Goal: Task Accomplishment & Management: Complete application form

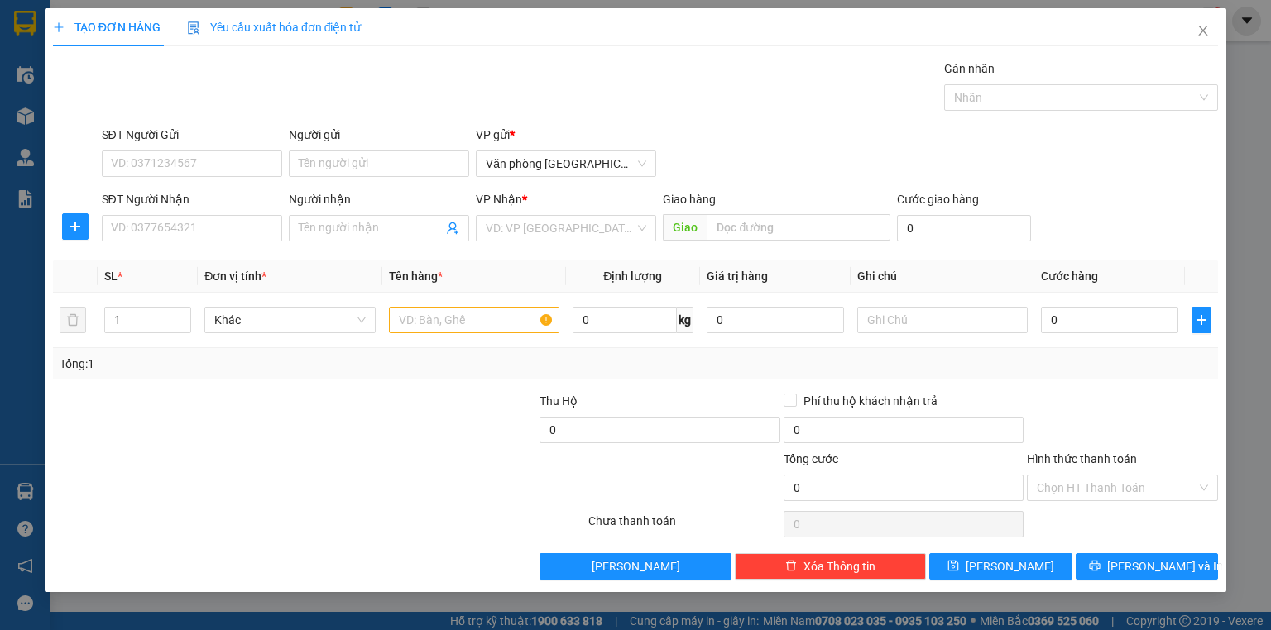
drag, startPoint x: 0, startPoint y: 0, endPoint x: 46, endPoint y: 472, distance: 474.7
click at [46, 472] on div "TẠO ĐƠN HÀNG Yêu cầu xuất hóa đơn điện tử Transit Pickup Surcharge Ids Transit …" at bounding box center [635, 300] width 1181 height 584
click at [1211, 36] on span "Close" at bounding box center [1203, 31] width 46 height 46
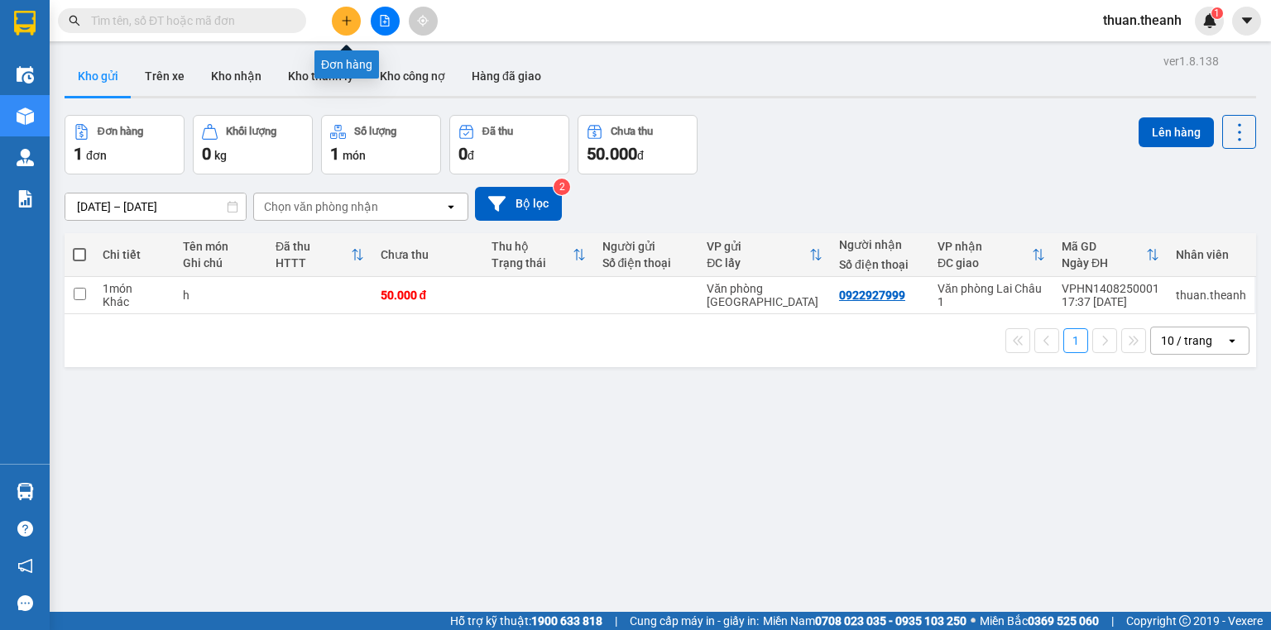
click at [352, 16] on icon "plus" at bounding box center [347, 21] width 12 height 12
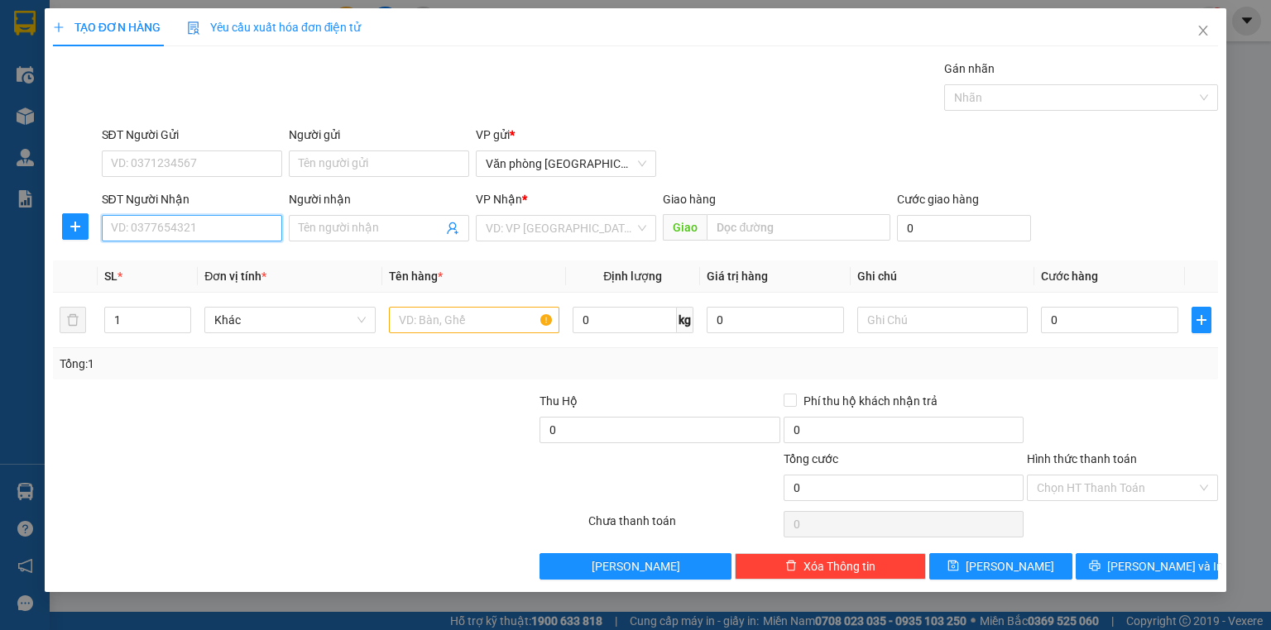
click at [189, 226] on input "SĐT Người Nhận" at bounding box center [192, 228] width 180 height 26
click at [1202, 30] on icon "close" at bounding box center [1203, 31] width 9 height 10
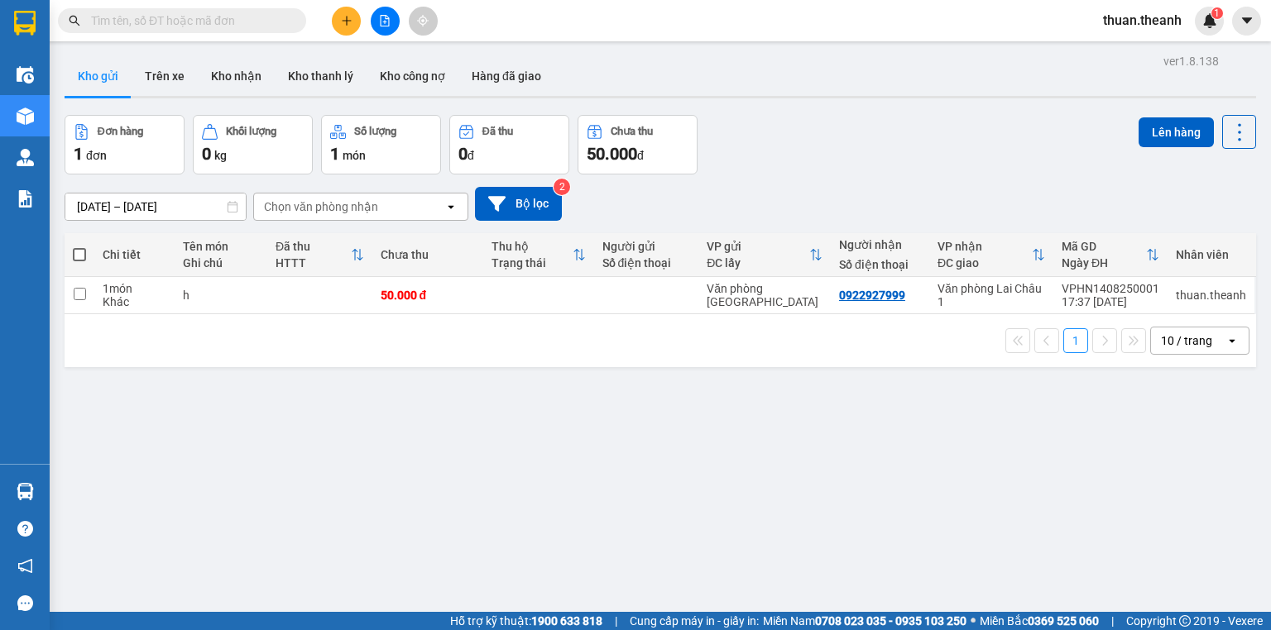
click at [347, 20] on icon "plus" at bounding box center [347, 21] width 12 height 12
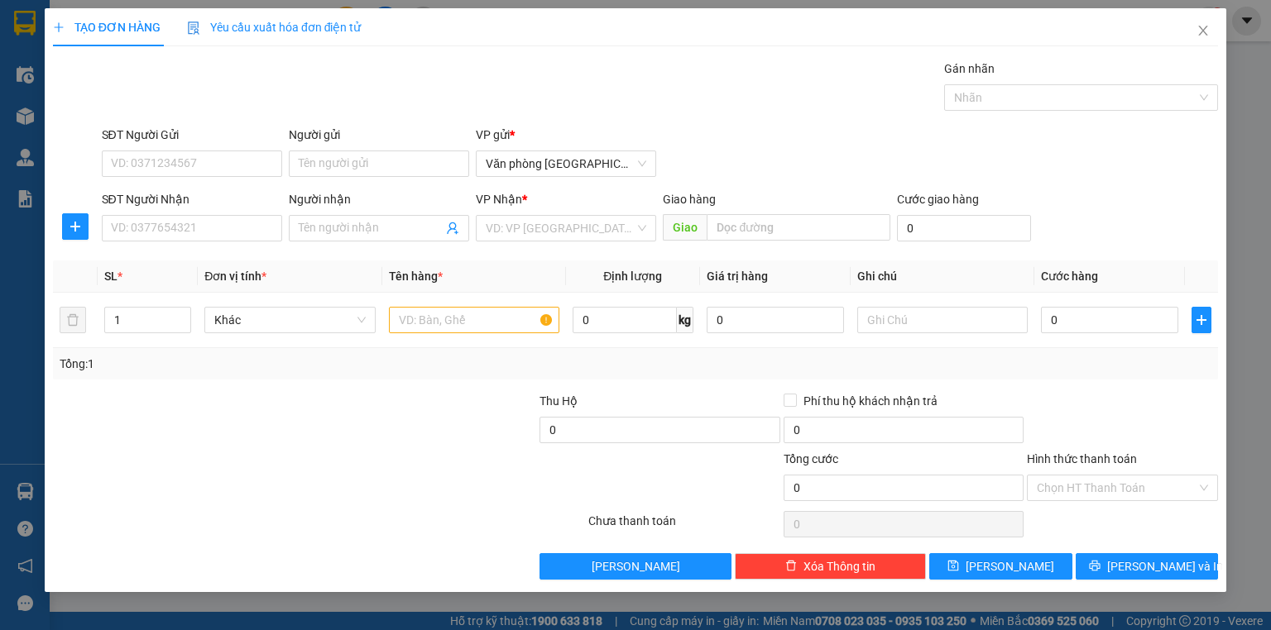
click at [190, 213] on div "SĐT Người Nhận" at bounding box center [192, 202] width 180 height 25
click at [192, 221] on input "SĐT Người Nhận" at bounding box center [192, 228] width 180 height 26
click at [202, 269] on div "0395602131" at bounding box center [192, 260] width 160 height 18
type input "0395602131"
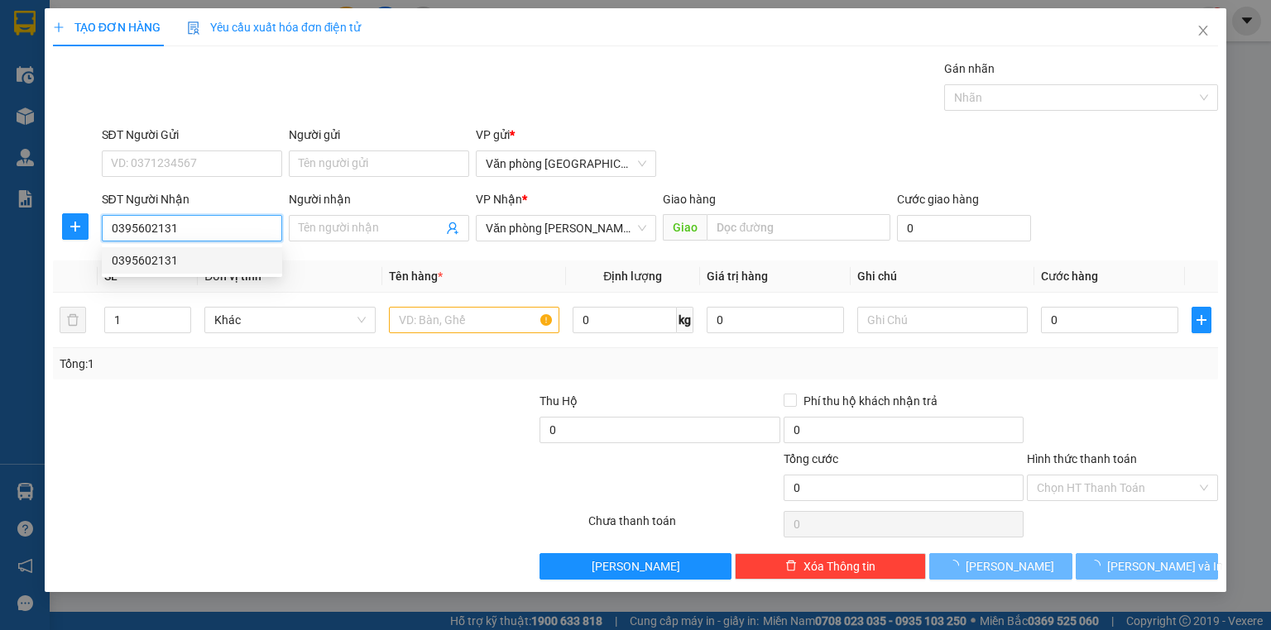
type input "100.000"
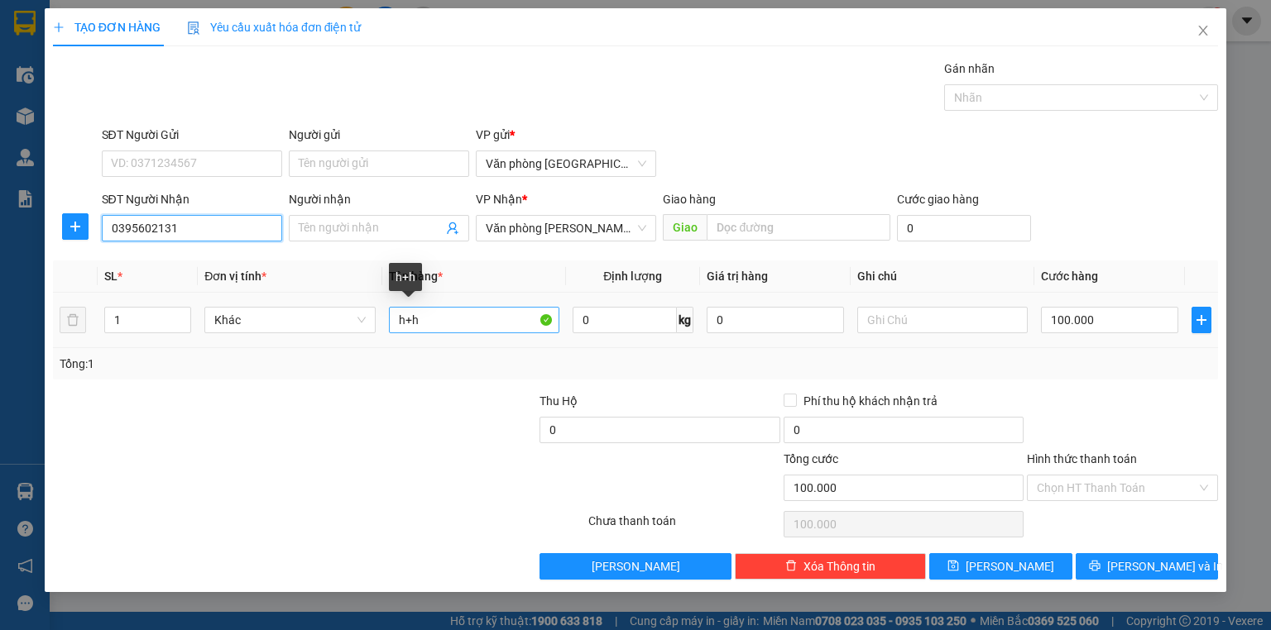
type input "0395602131"
drag, startPoint x: 429, startPoint y: 315, endPoint x: 407, endPoint y: 323, distance: 23.8
click at [407, 323] on input "h+h" at bounding box center [474, 320] width 170 height 26
type input "h"
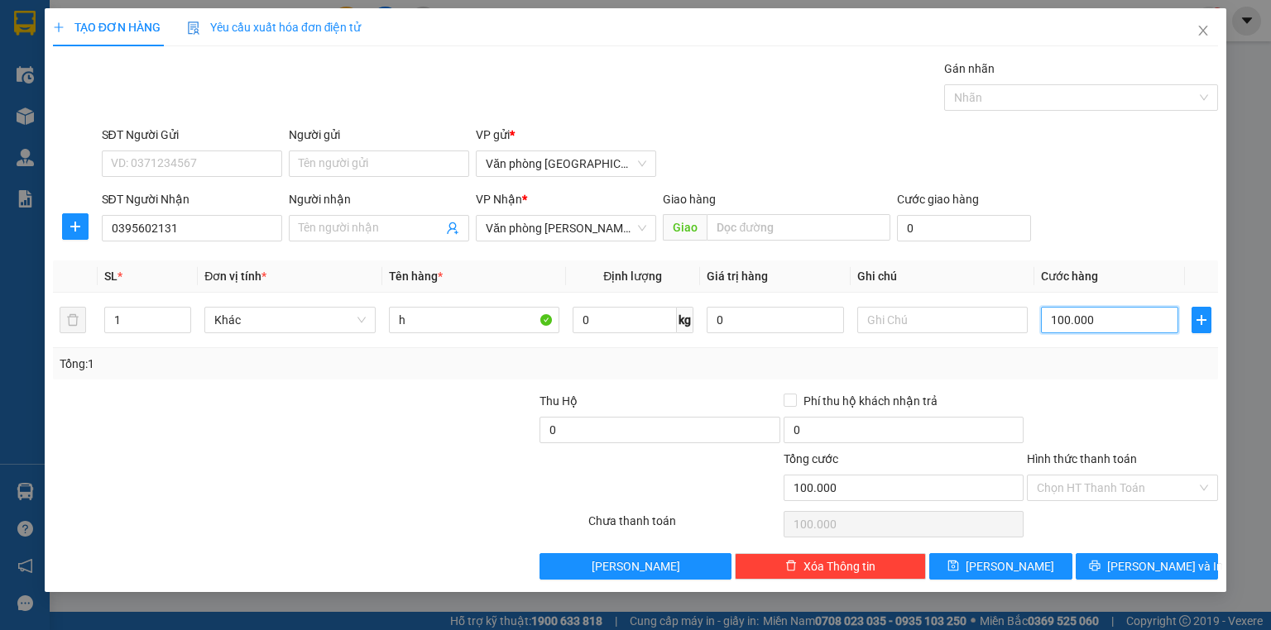
type input "5"
type input "50"
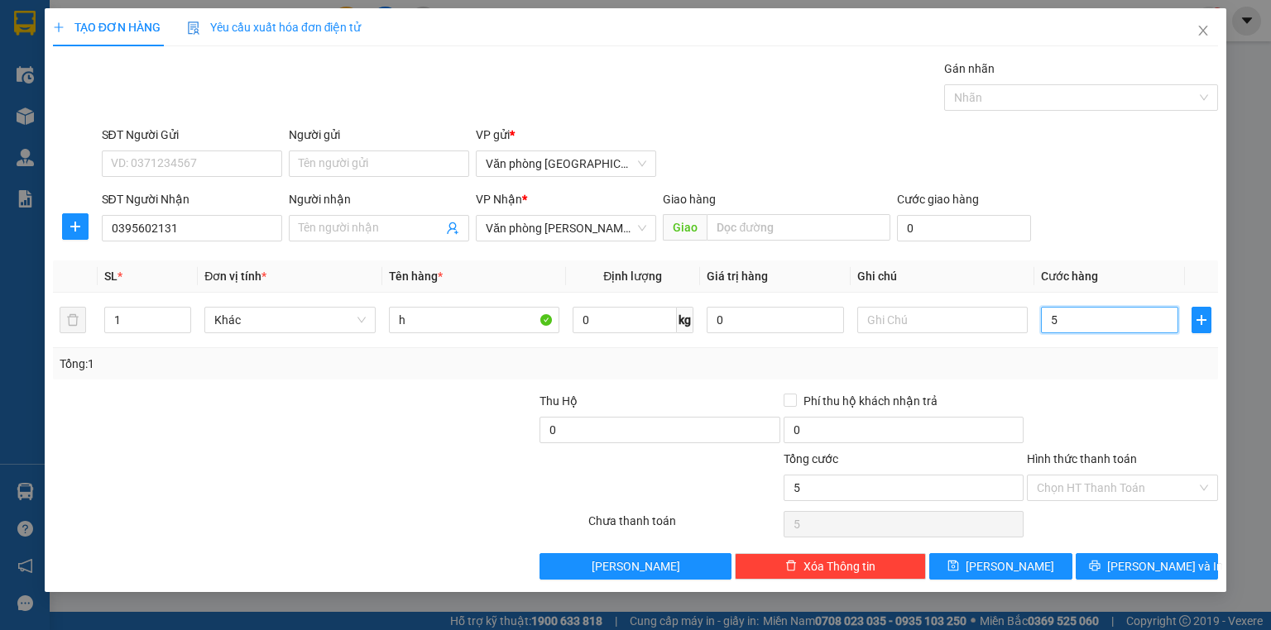
type input "50"
type input "500"
type input "5.000"
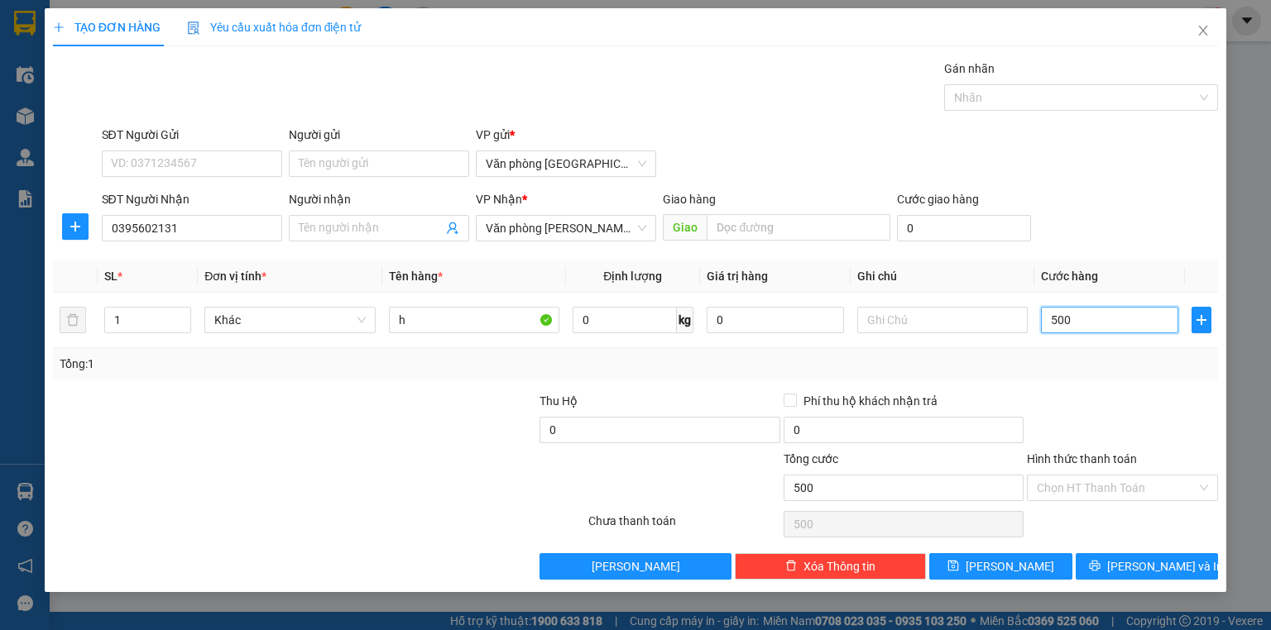
type input "5.000"
type input "50.000"
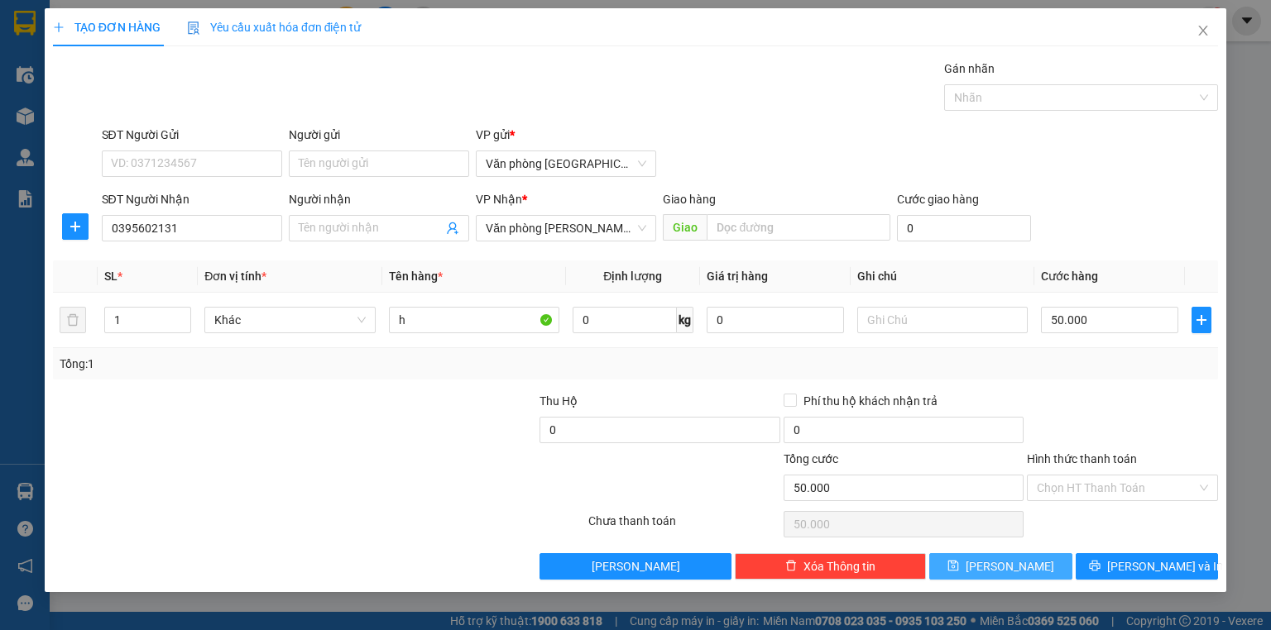
click at [989, 558] on button "[PERSON_NAME]" at bounding box center [1000, 566] width 143 height 26
type input "0"
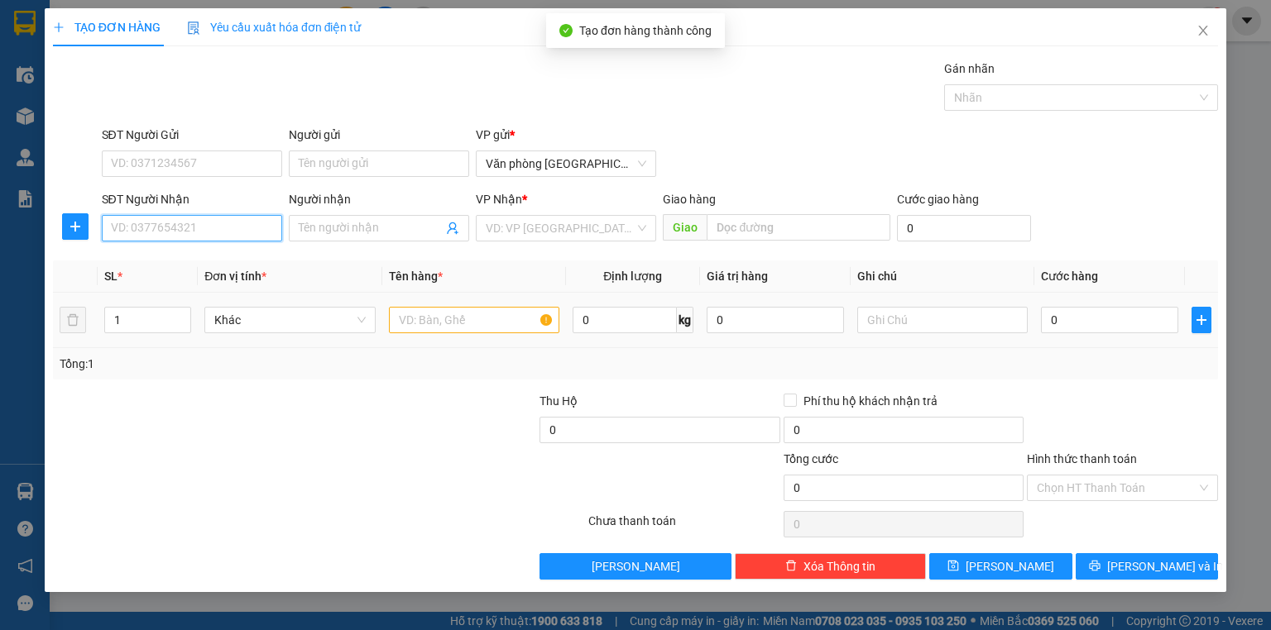
click at [155, 228] on input "SĐT Người Nhận" at bounding box center [192, 228] width 180 height 26
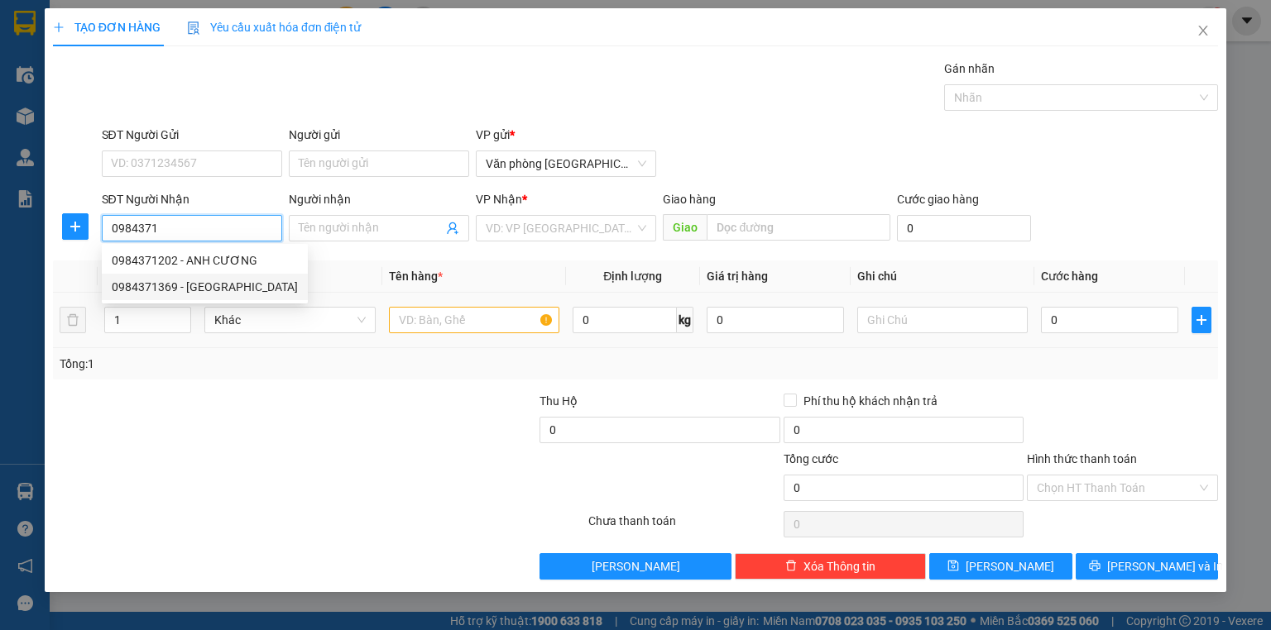
click at [218, 281] on div "0984371369 - [GEOGRAPHIC_DATA]" at bounding box center [205, 287] width 186 height 18
type input "0984371369"
type input "[PERSON_NAME]"
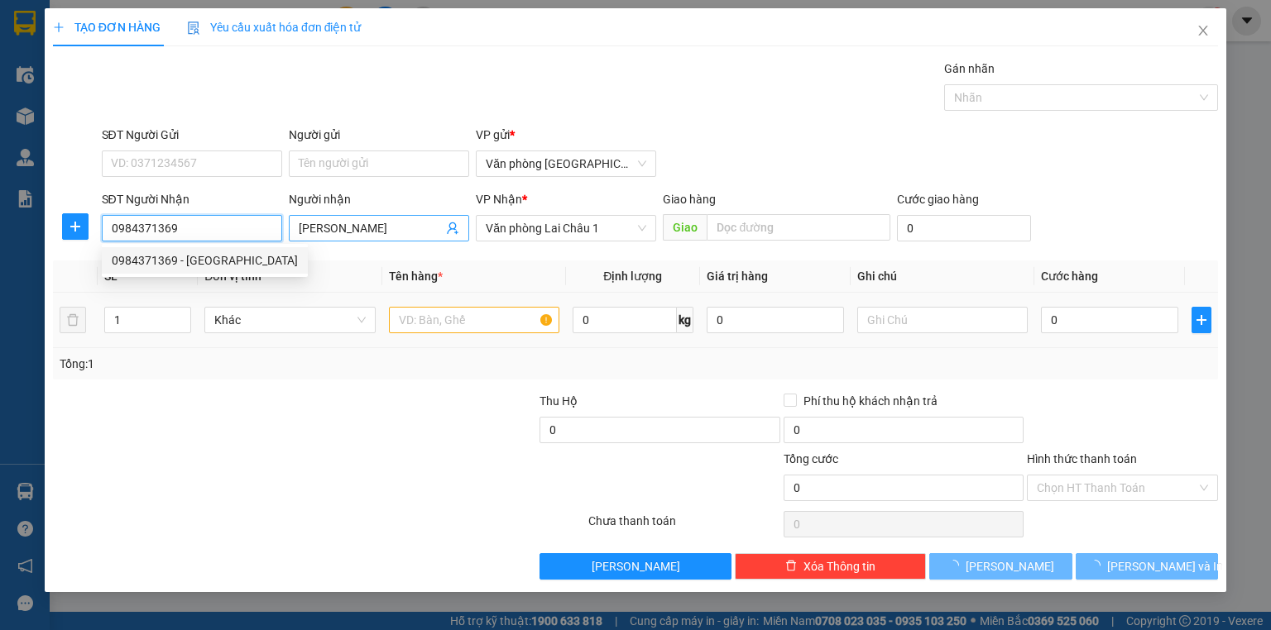
type input "50.000"
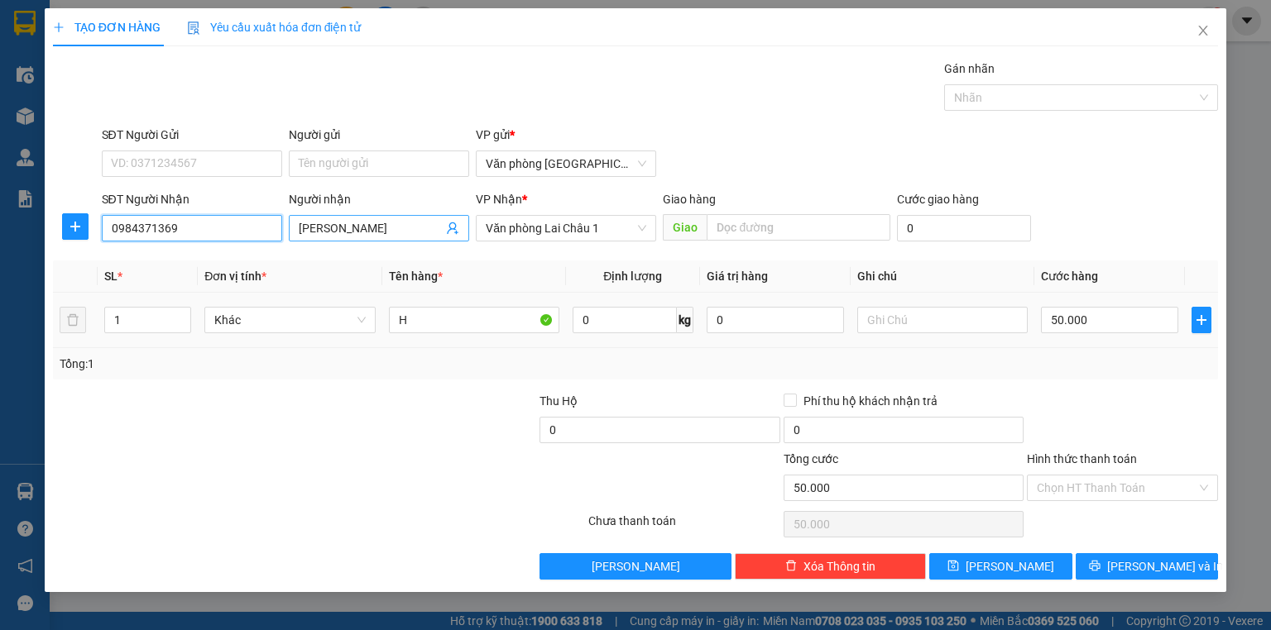
type input "0984371369"
drag, startPoint x: 371, startPoint y: 228, endPoint x: 278, endPoint y: 219, distance: 93.1
click at [278, 219] on div "SĐT Người Nhận 0984371369 Người nhận ĐỨC PHONG ĐỨC PHONG VP Nhận * Văn phòng La…" at bounding box center [659, 219] width 1123 height 58
click at [1112, 484] on input "Hình thức thanh toán" at bounding box center [1117, 488] width 160 height 25
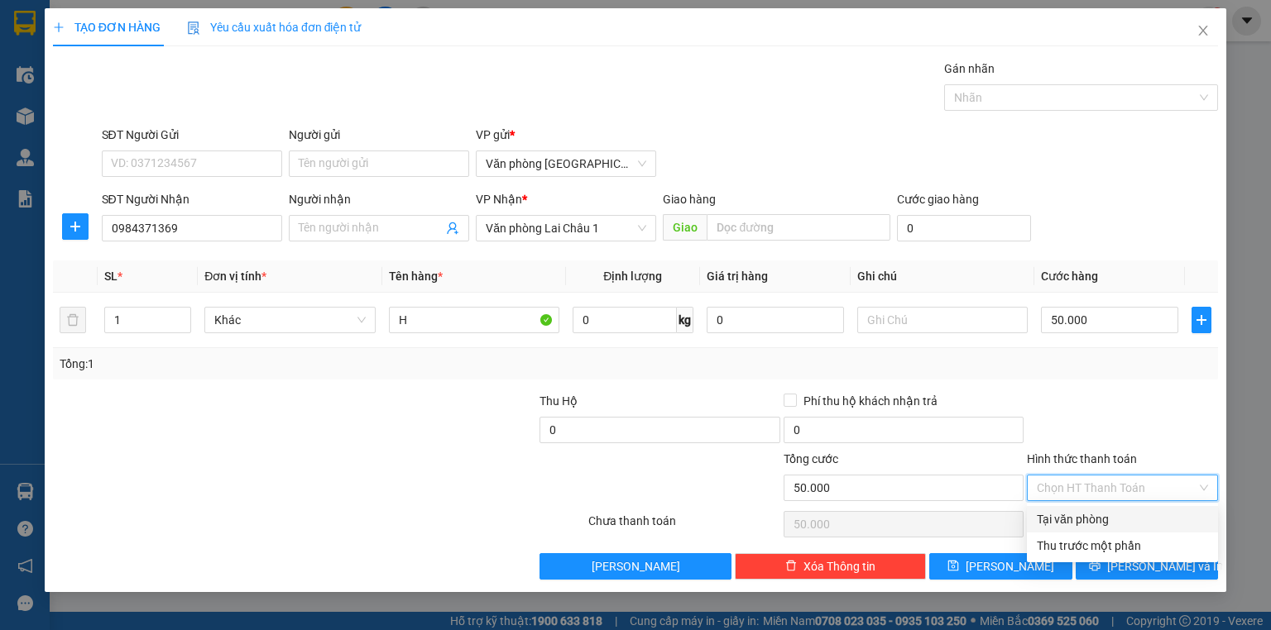
click at [1093, 517] on div "Tại văn phòng" at bounding box center [1122, 519] width 171 height 18
type input "0"
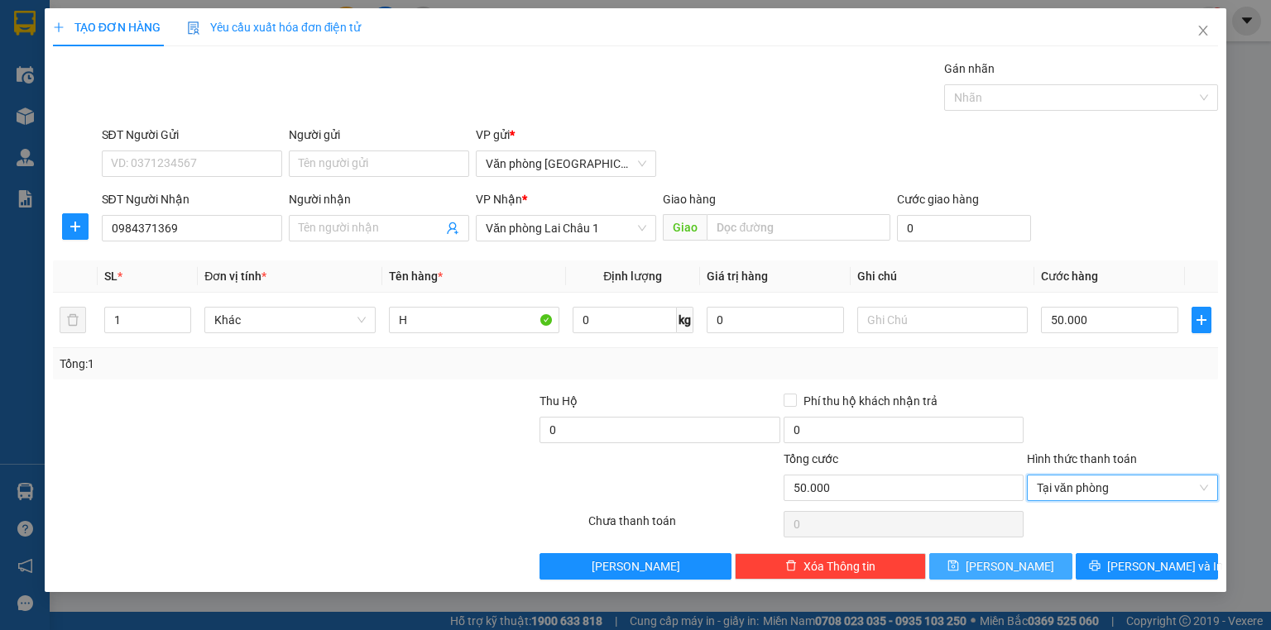
click at [1005, 562] on span "[PERSON_NAME]" at bounding box center [1009, 567] width 89 height 18
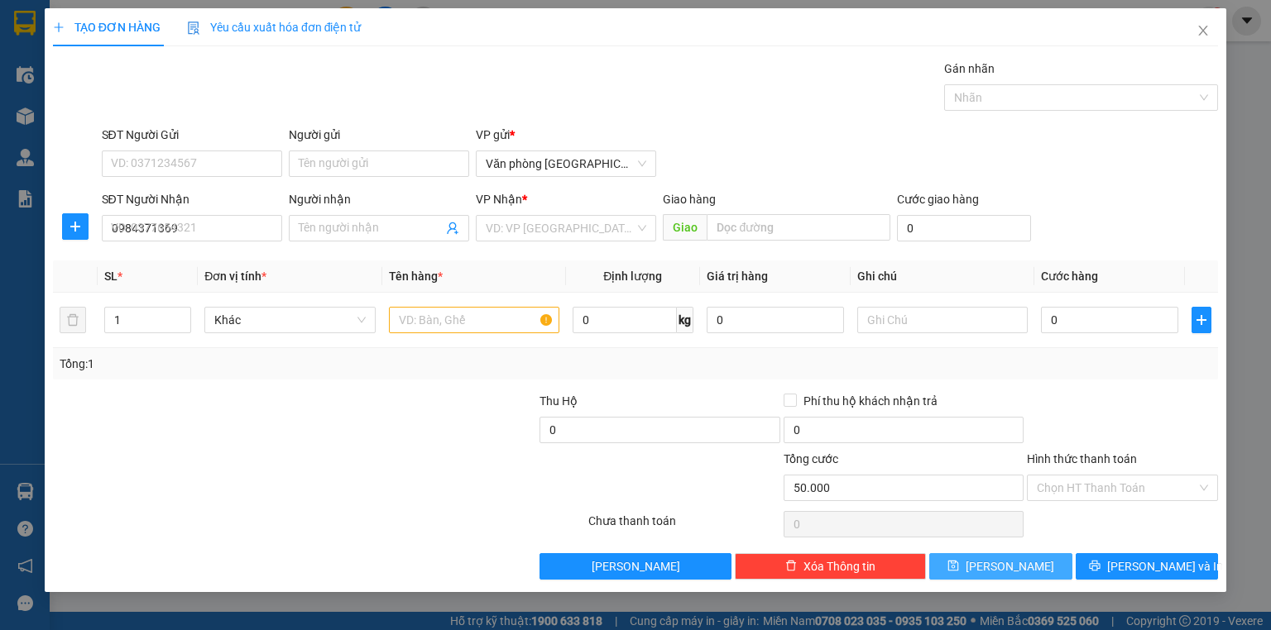
type input "0"
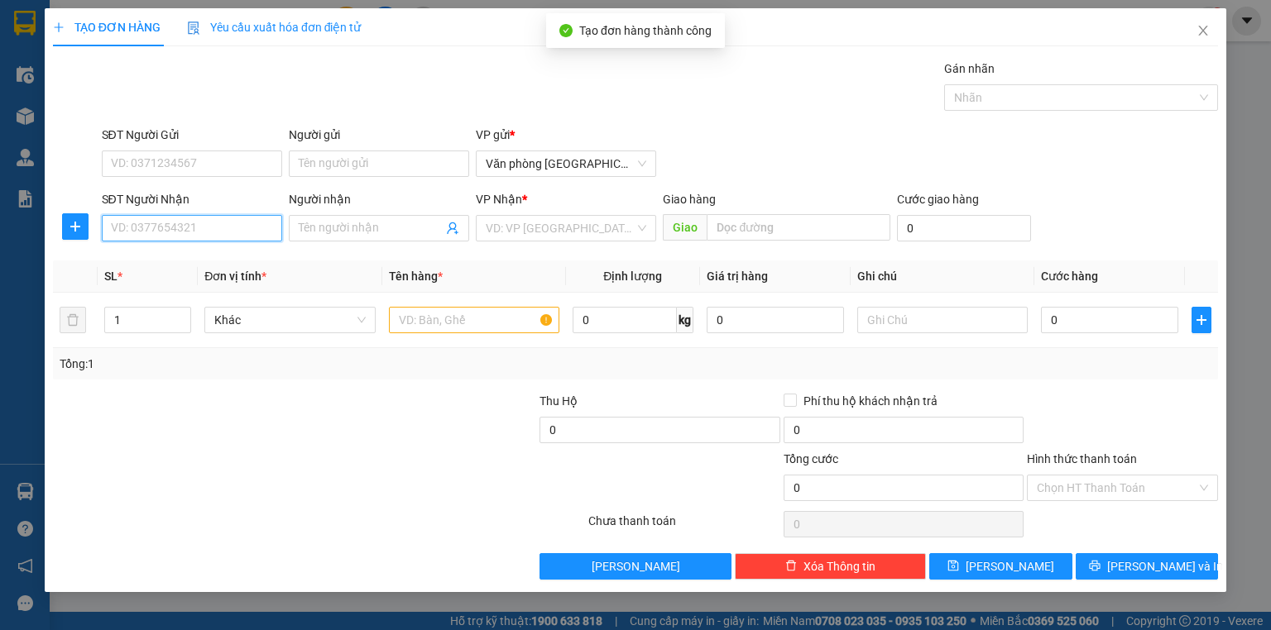
click at [204, 228] on input "SĐT Người Nhận" at bounding box center [192, 228] width 180 height 26
type input "0942900668"
click at [210, 255] on div "0942900668 - CHỊ THĂM" at bounding box center [192, 260] width 160 height 18
type input "CHỊ THĂM"
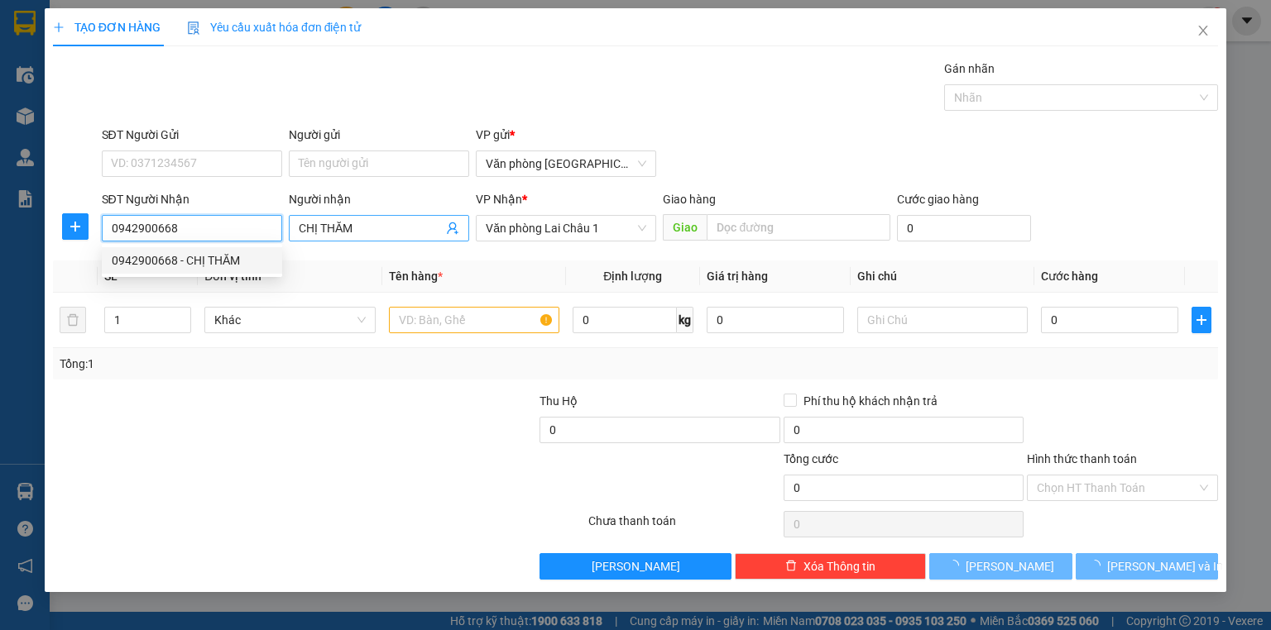
type input "100.000"
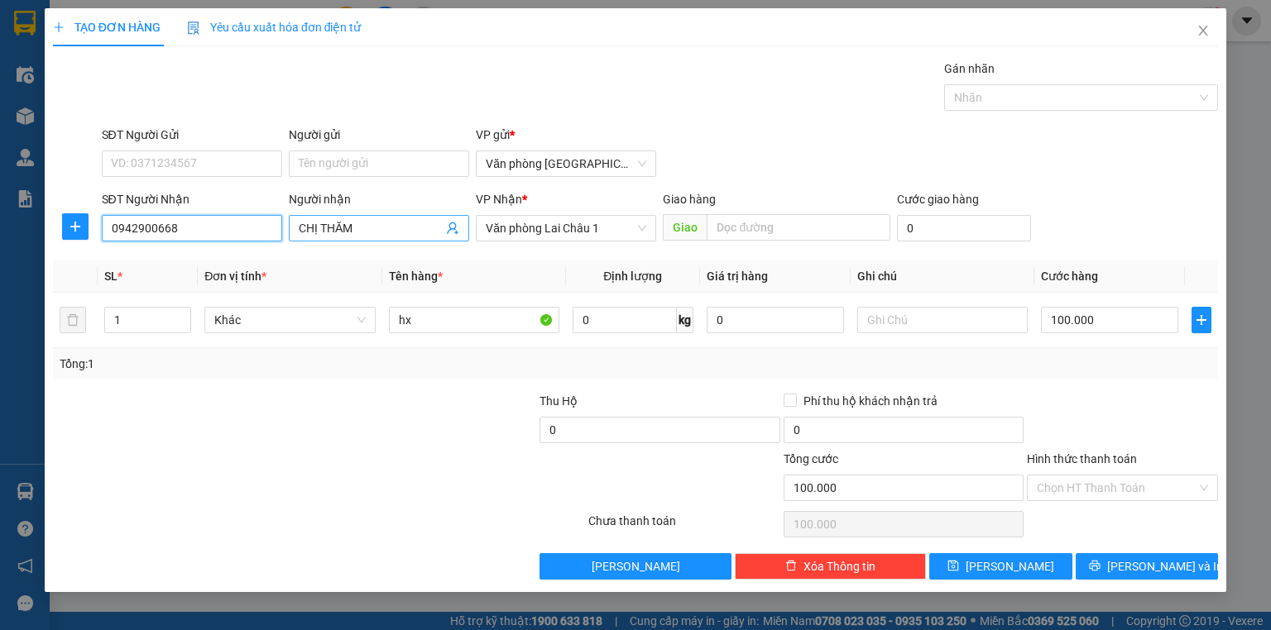
type input "0942900668"
drag, startPoint x: 370, startPoint y: 223, endPoint x: 278, endPoint y: 213, distance: 92.4
click at [278, 213] on div "SĐT Người Nhận 0942900668 Người nhận CHỊ THĂM CHỊ THĂM VP Nhận * Văn phòng [PER…" at bounding box center [659, 219] width 1123 height 58
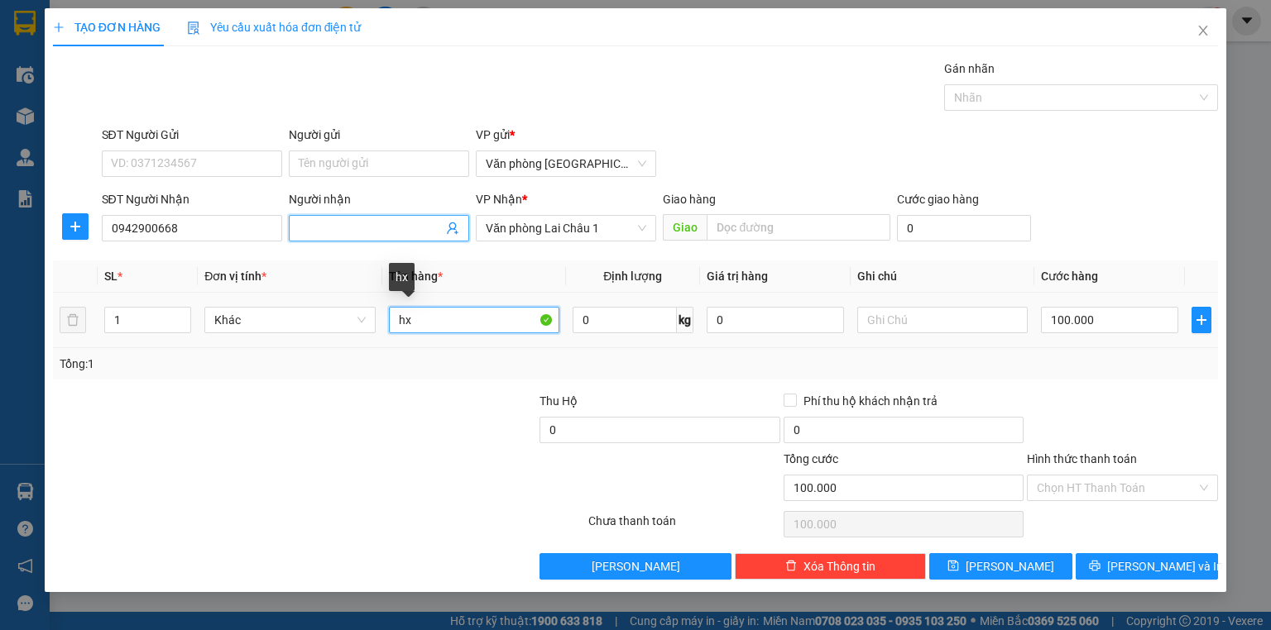
click at [474, 313] on input "hx" at bounding box center [474, 320] width 170 height 26
type input "h"
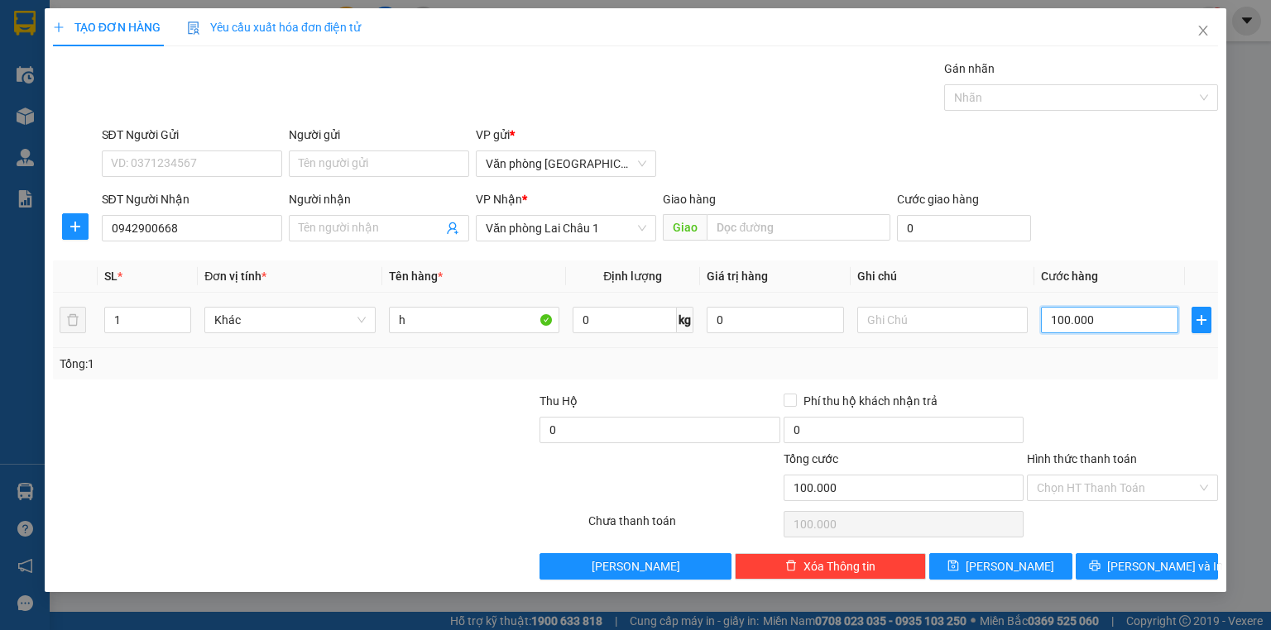
click at [1115, 327] on input "100.000" at bounding box center [1109, 320] width 137 height 26
type input "5"
type input "50"
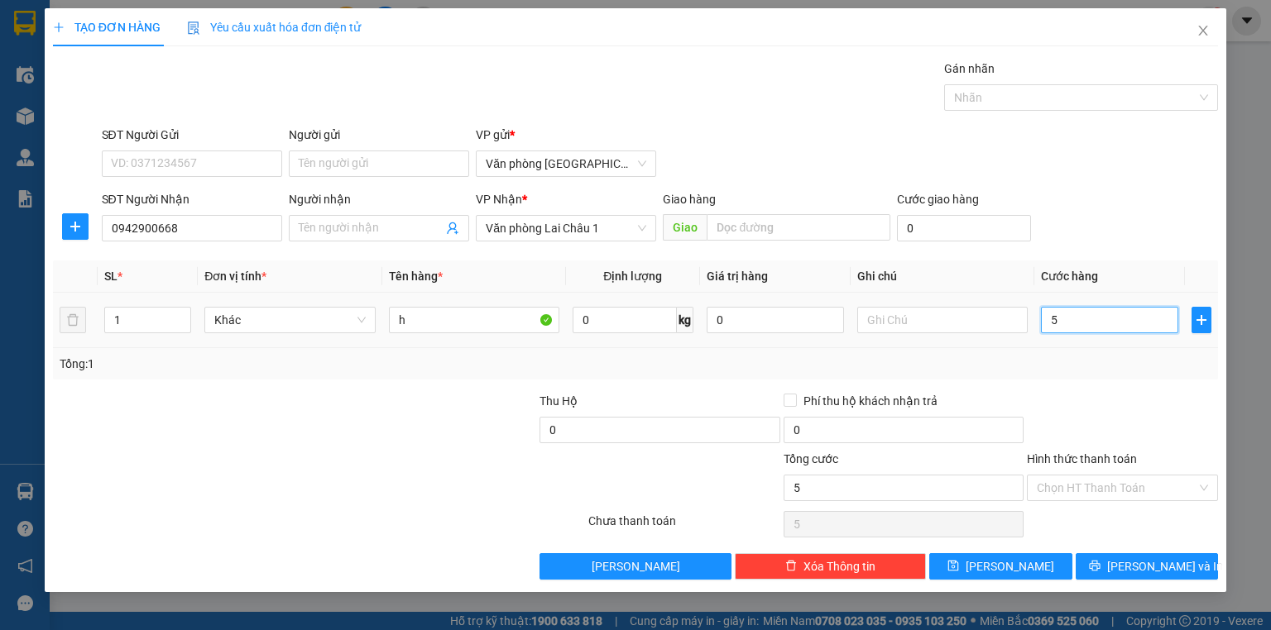
type input "50"
type input "500"
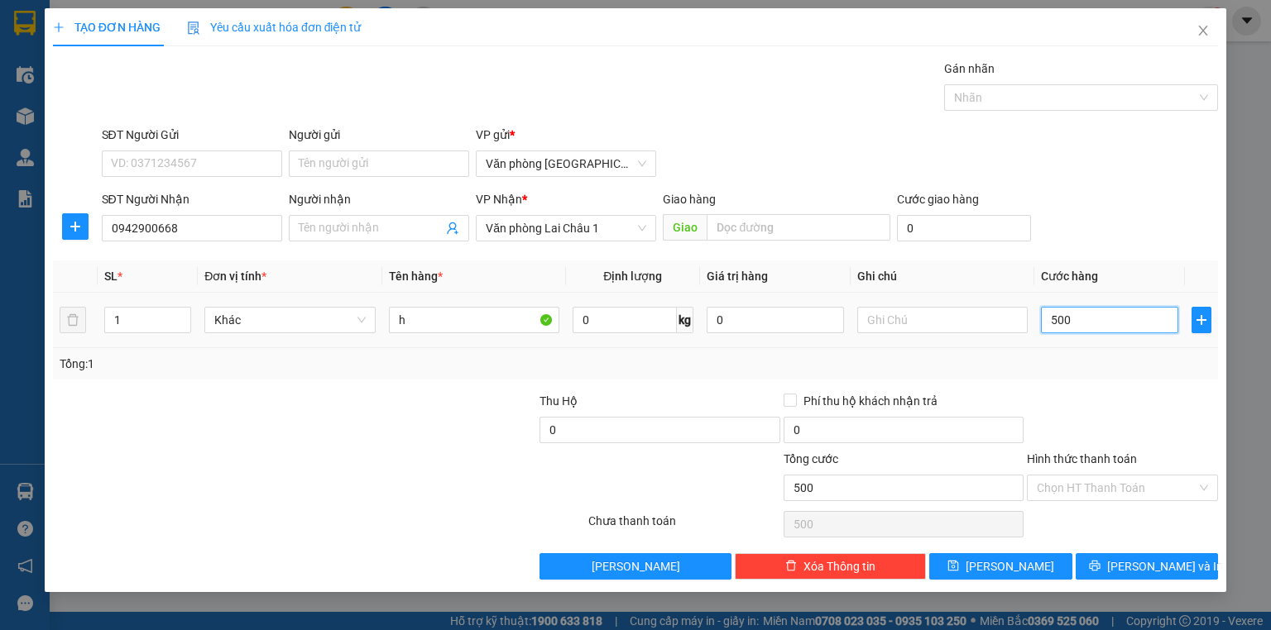
type input "5.000"
type input "50.000"
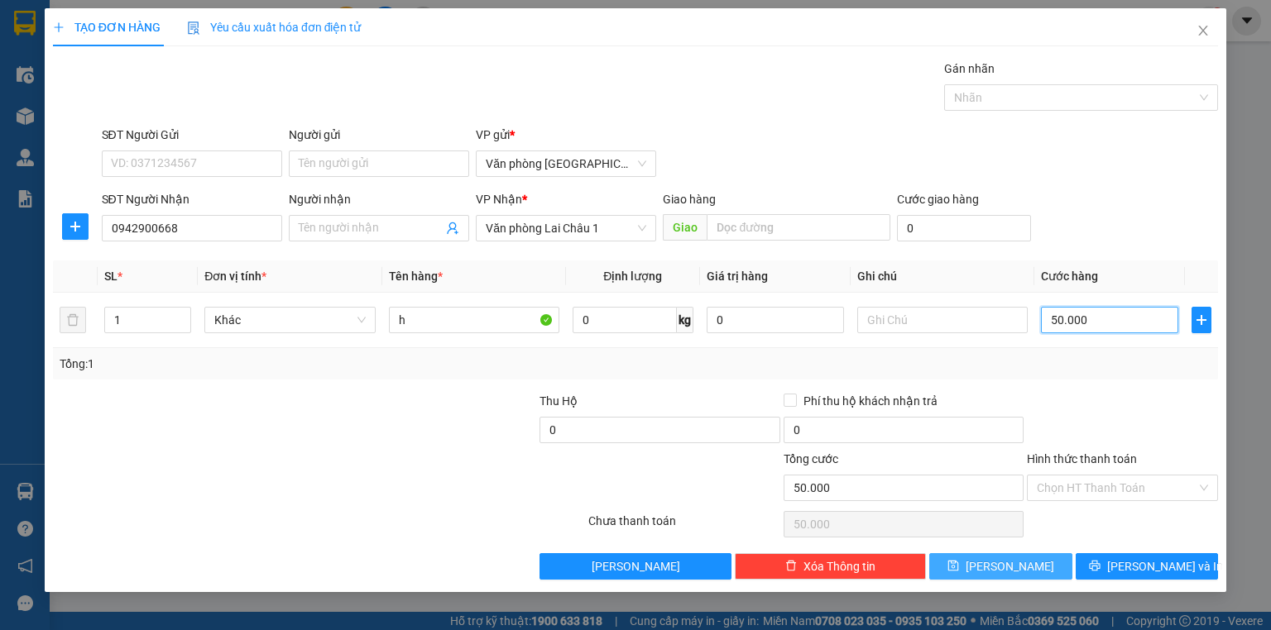
type input "50.000"
click at [1042, 577] on button "[PERSON_NAME]" at bounding box center [1000, 566] width 143 height 26
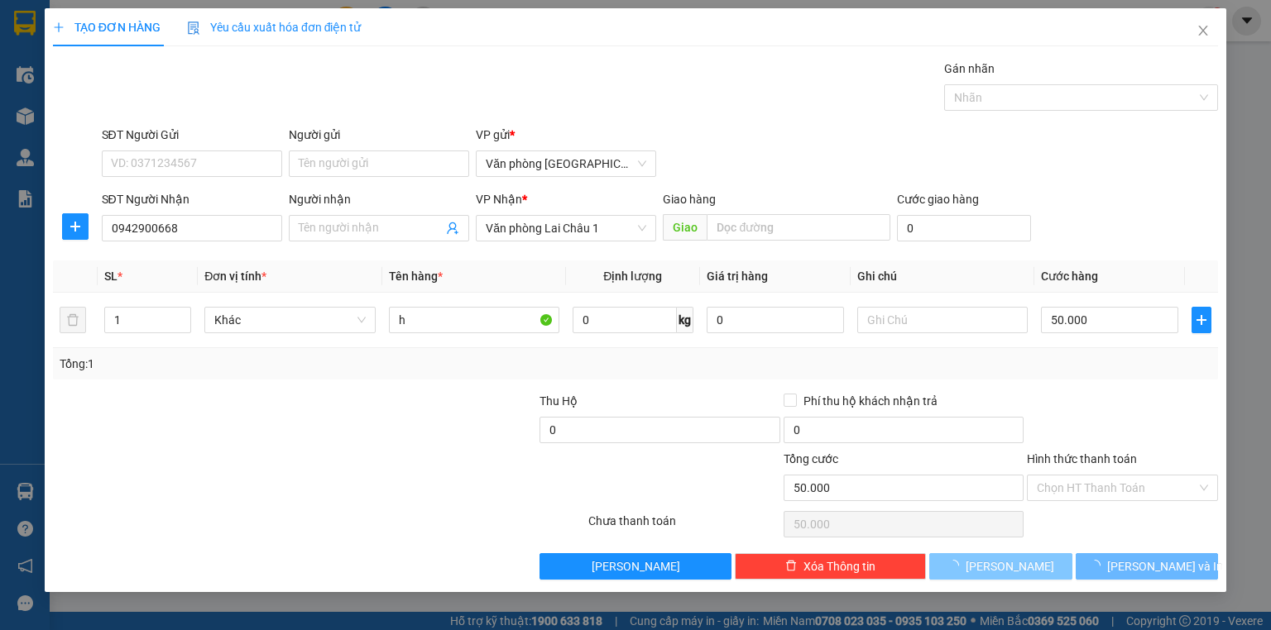
type input "0"
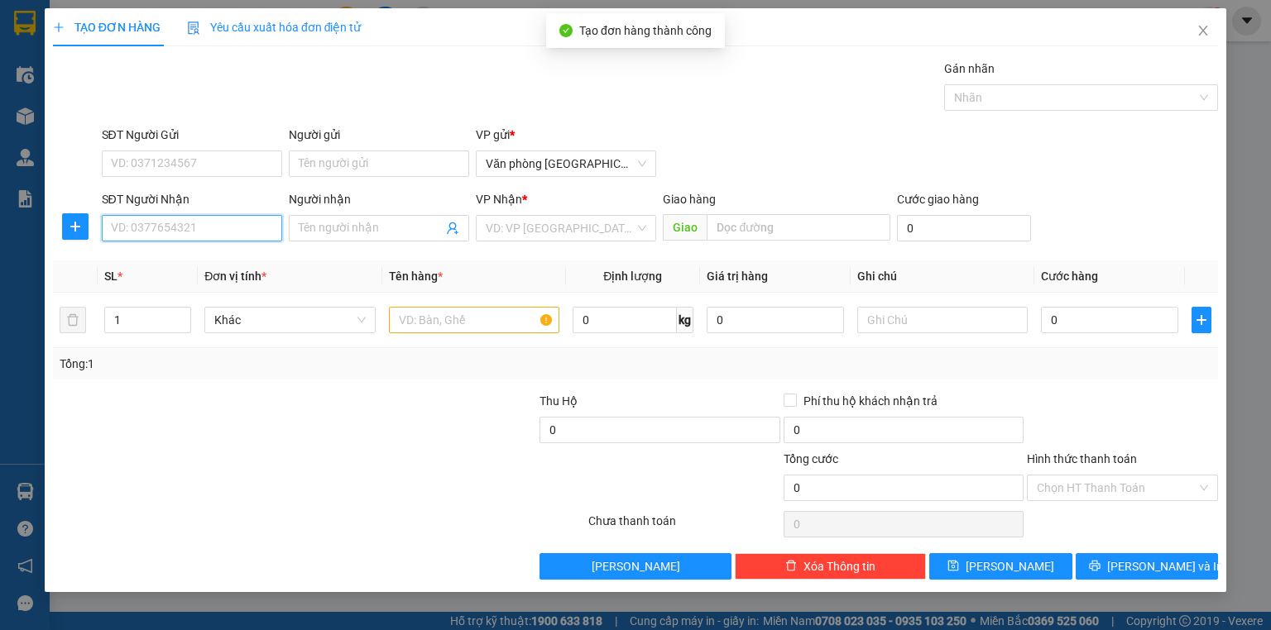
click at [228, 229] on input "SĐT Người Nhận" at bounding box center [192, 228] width 180 height 26
click at [241, 258] on div "0918168333" at bounding box center [192, 260] width 160 height 18
type input "0918168333"
type input "50.000"
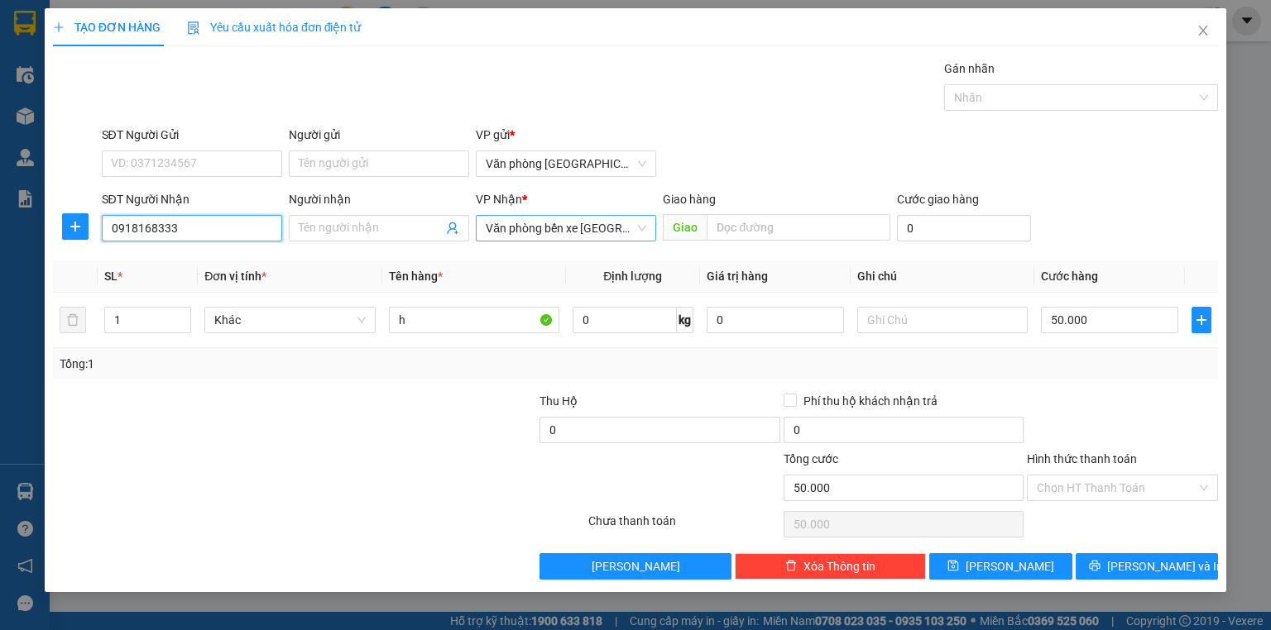
click at [624, 229] on span "Văn phòng bến xe [GEOGRAPHIC_DATA]" at bounding box center [566, 228] width 160 height 25
type input "0918168333"
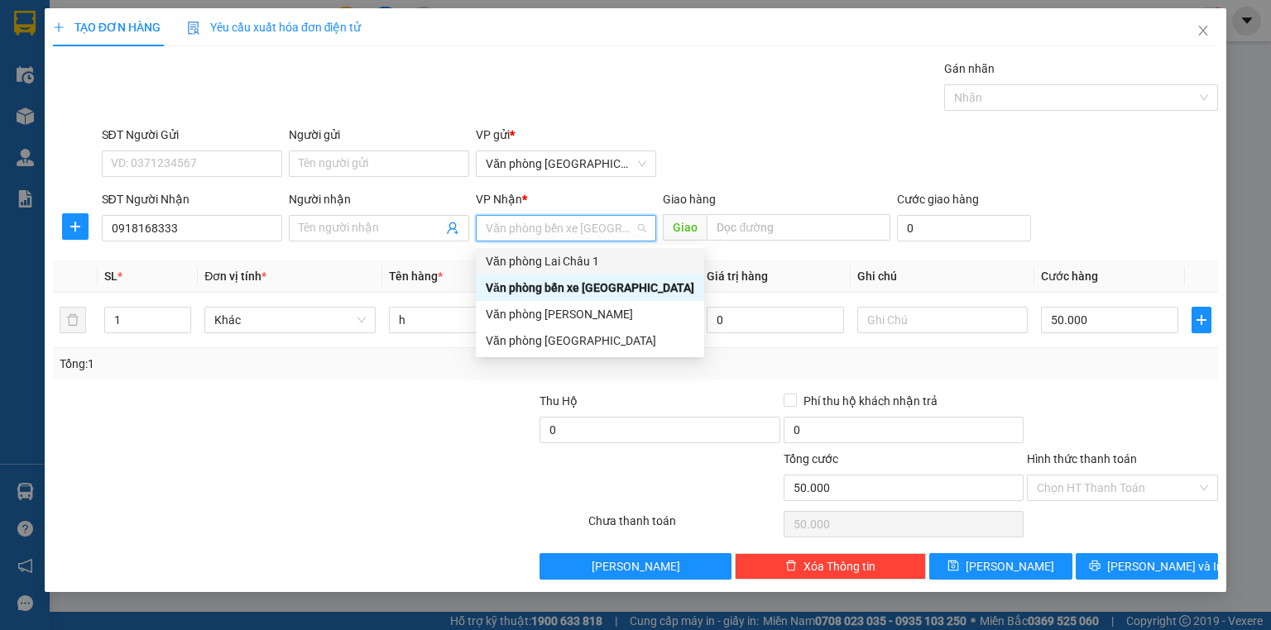
click at [625, 271] on div "Văn phòng Lai Châu 1" at bounding box center [590, 261] width 228 height 26
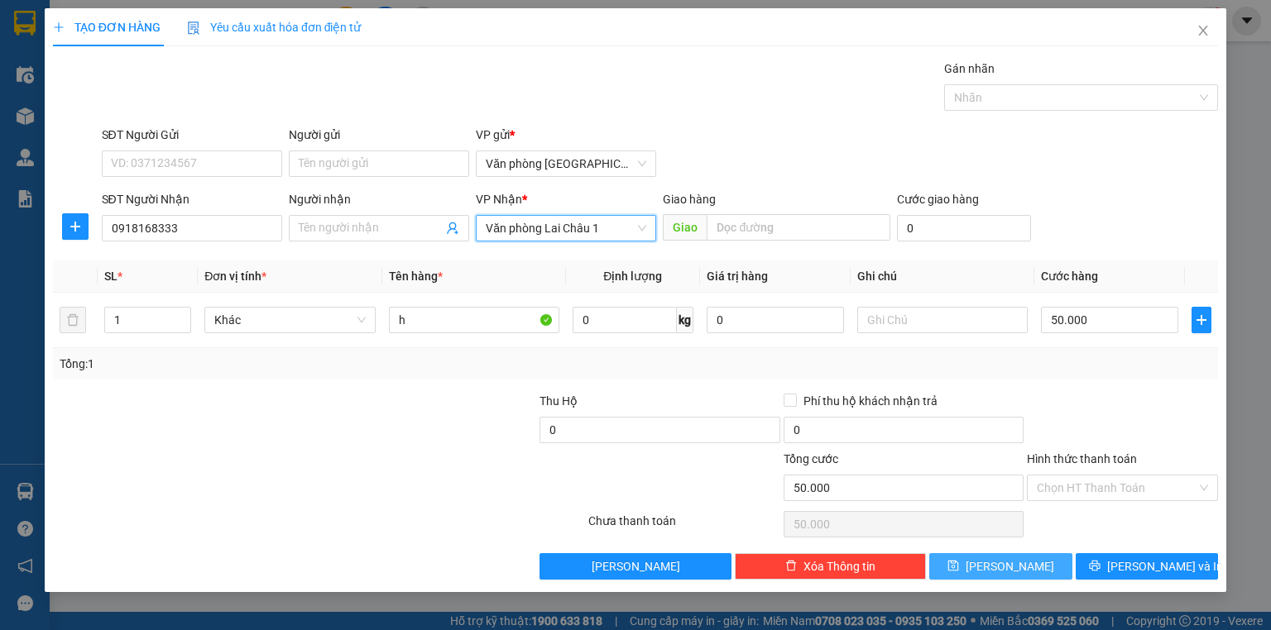
click at [1004, 558] on span "[PERSON_NAME]" at bounding box center [1009, 567] width 89 height 18
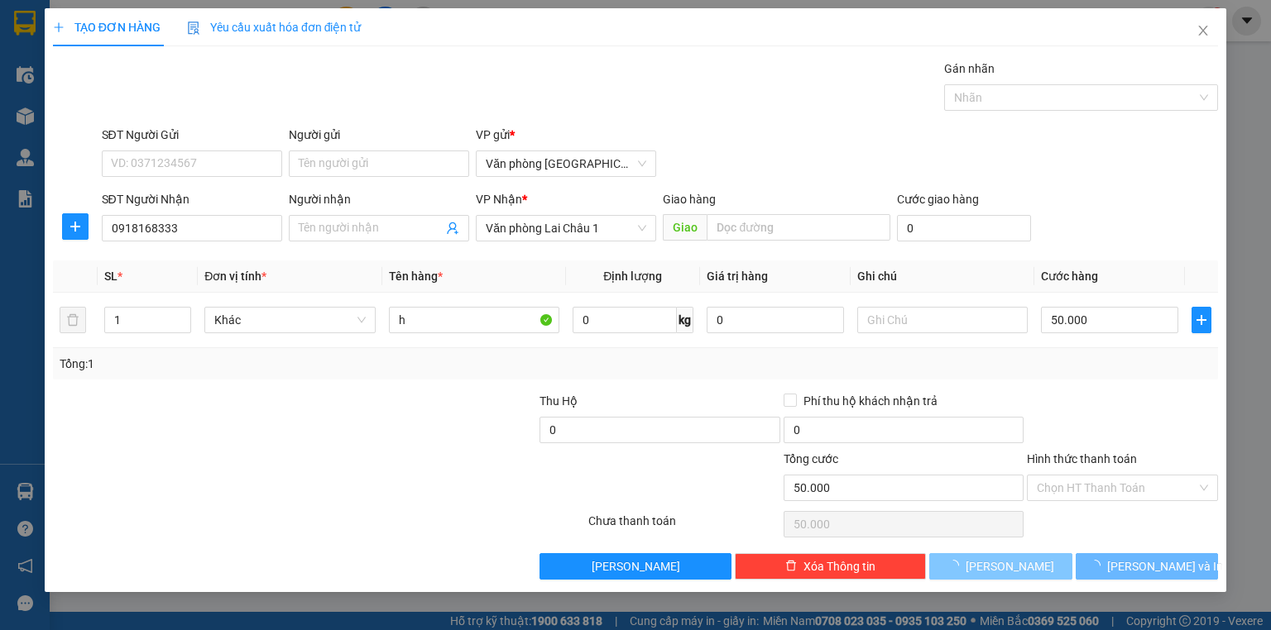
type input "0"
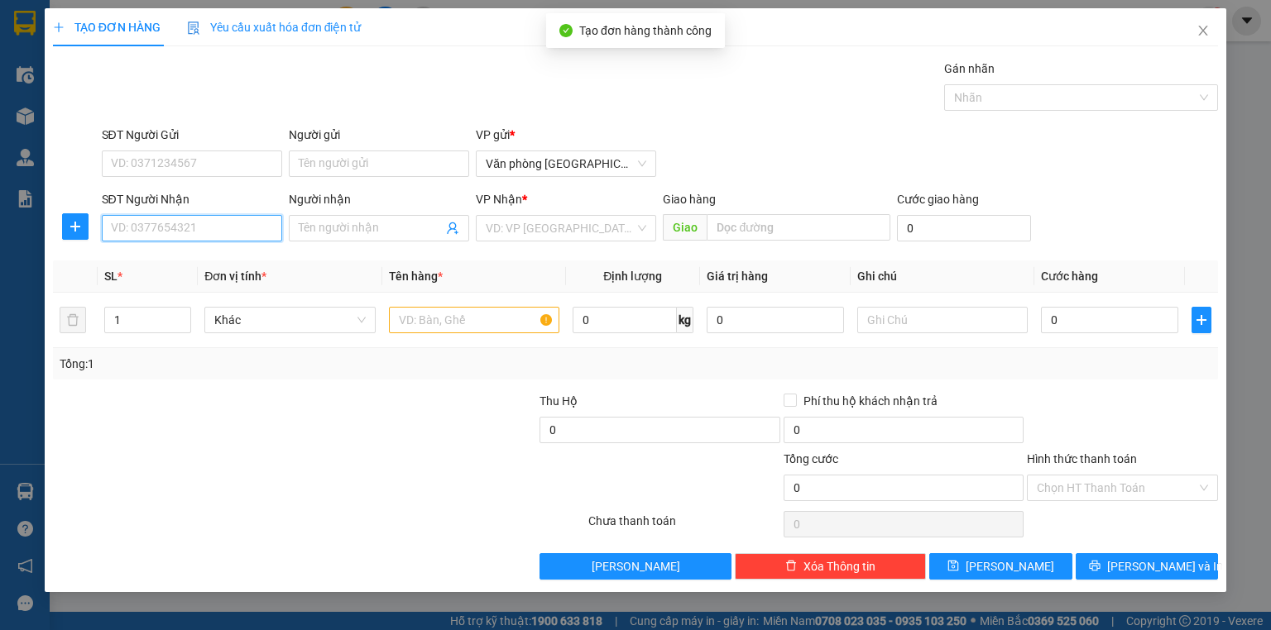
click at [208, 224] on input "SĐT Người Nhận" at bounding box center [192, 228] width 180 height 26
type input "0866346638"
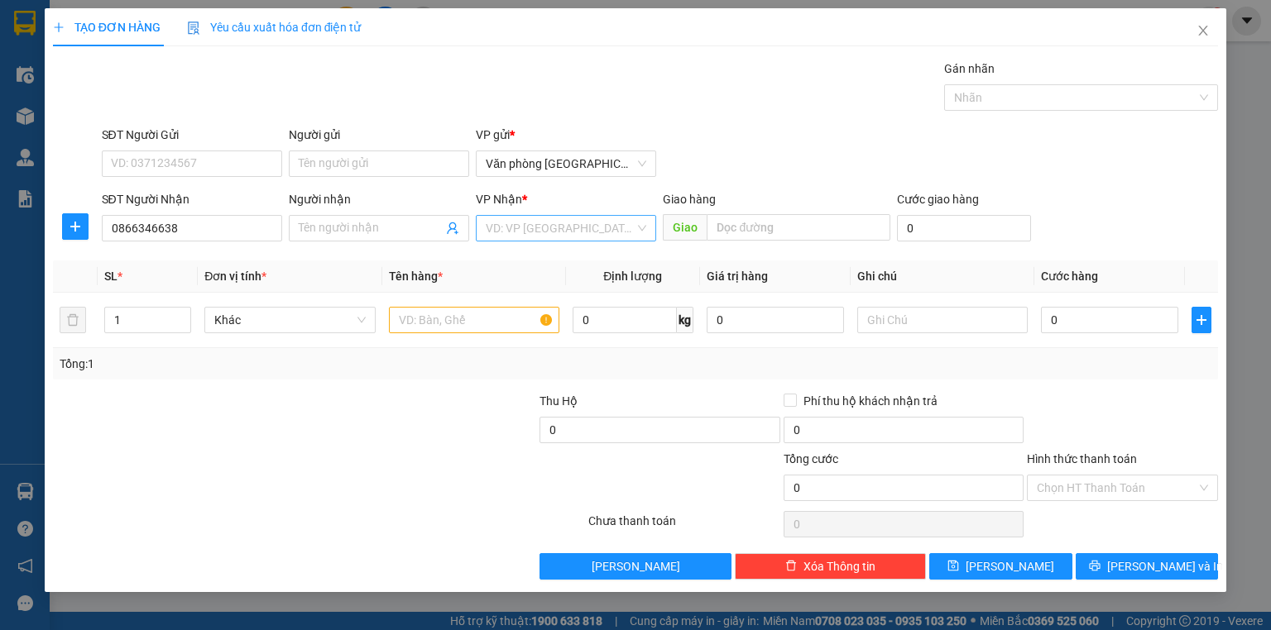
click at [534, 223] on input "search" at bounding box center [560, 228] width 149 height 25
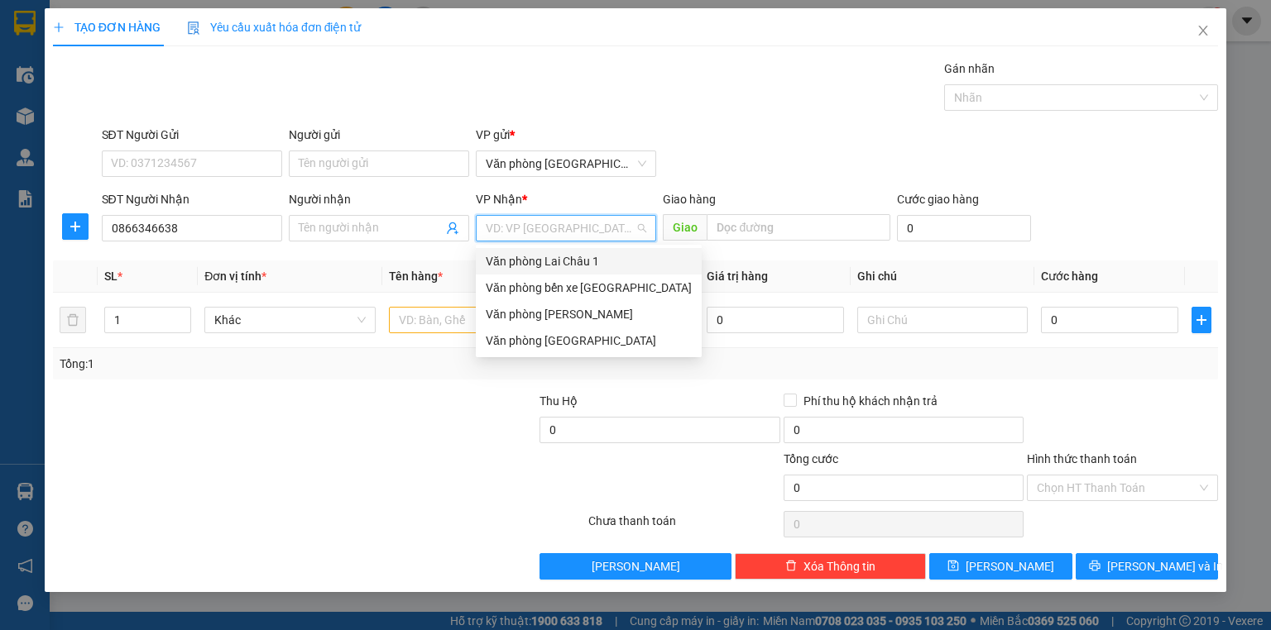
click at [544, 263] on div "Văn phòng Lai Châu 1" at bounding box center [589, 261] width 206 height 18
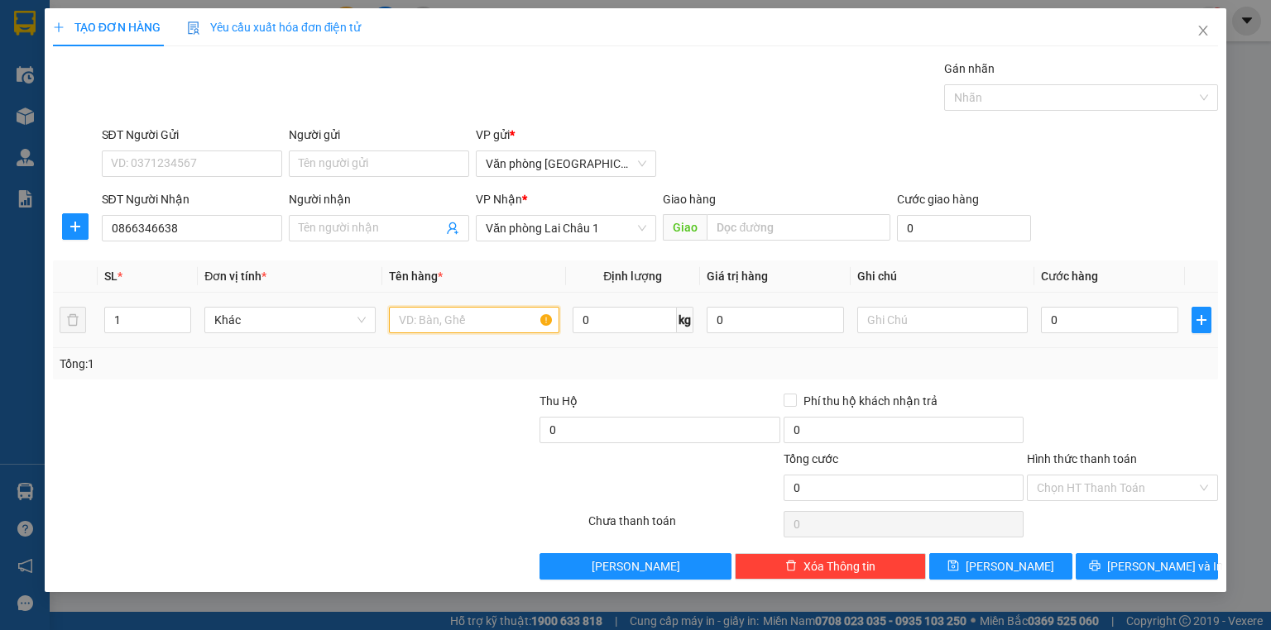
click at [433, 311] on input "text" at bounding box center [474, 320] width 170 height 26
type input "1 bao"
click at [1155, 311] on input "0" at bounding box center [1109, 320] width 137 height 26
type input "1"
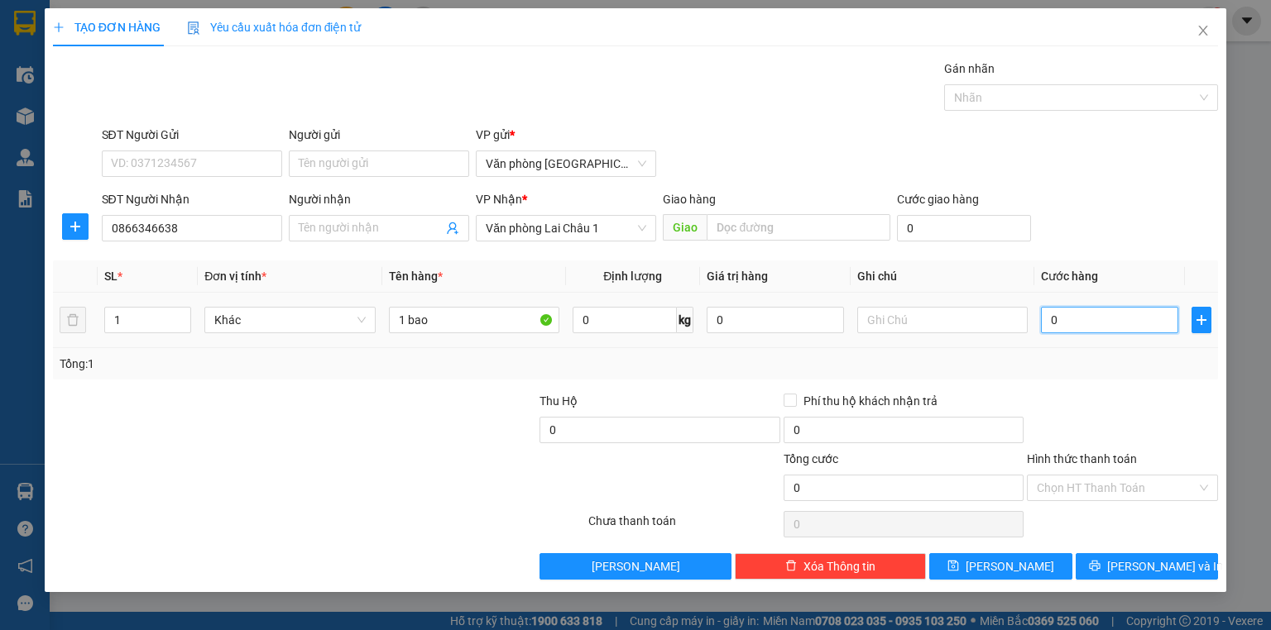
type input "1"
type input "10"
type input "100"
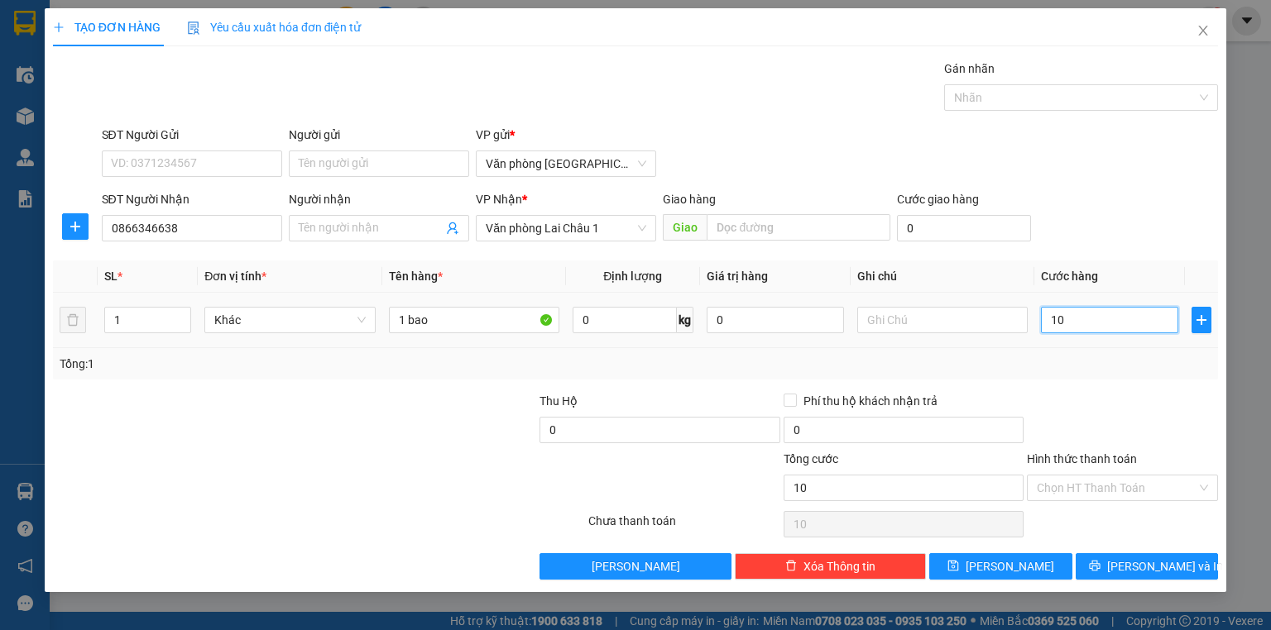
type input "100"
type input "1.000"
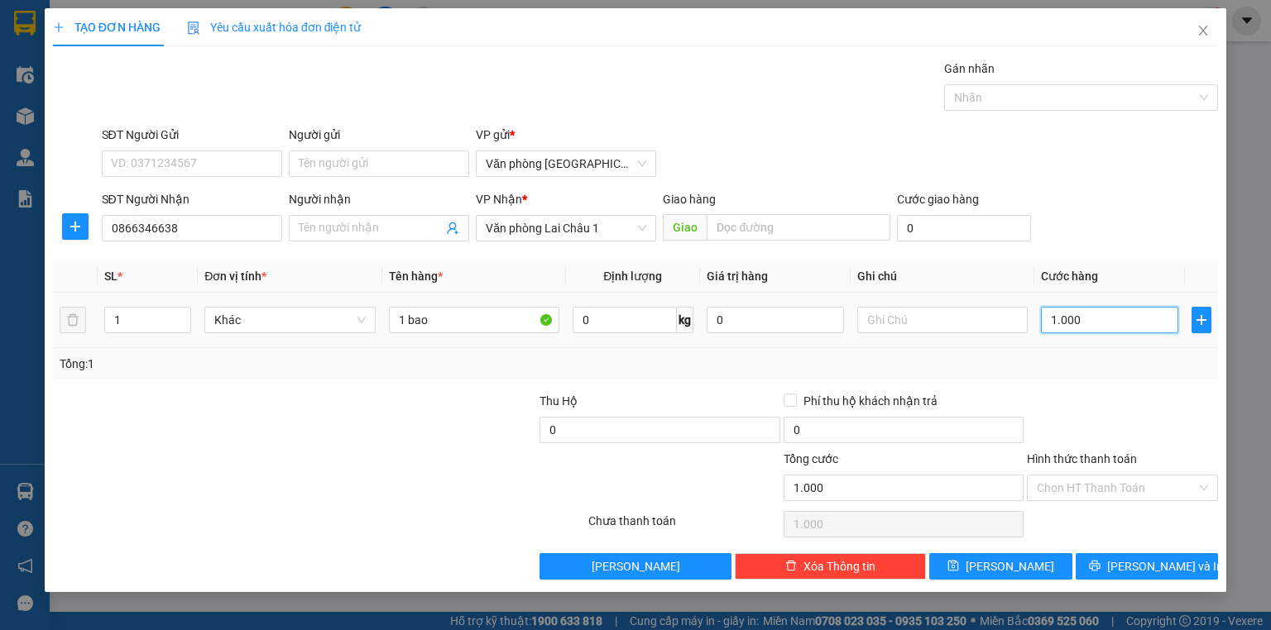
type input "10.000"
type input "100.000"
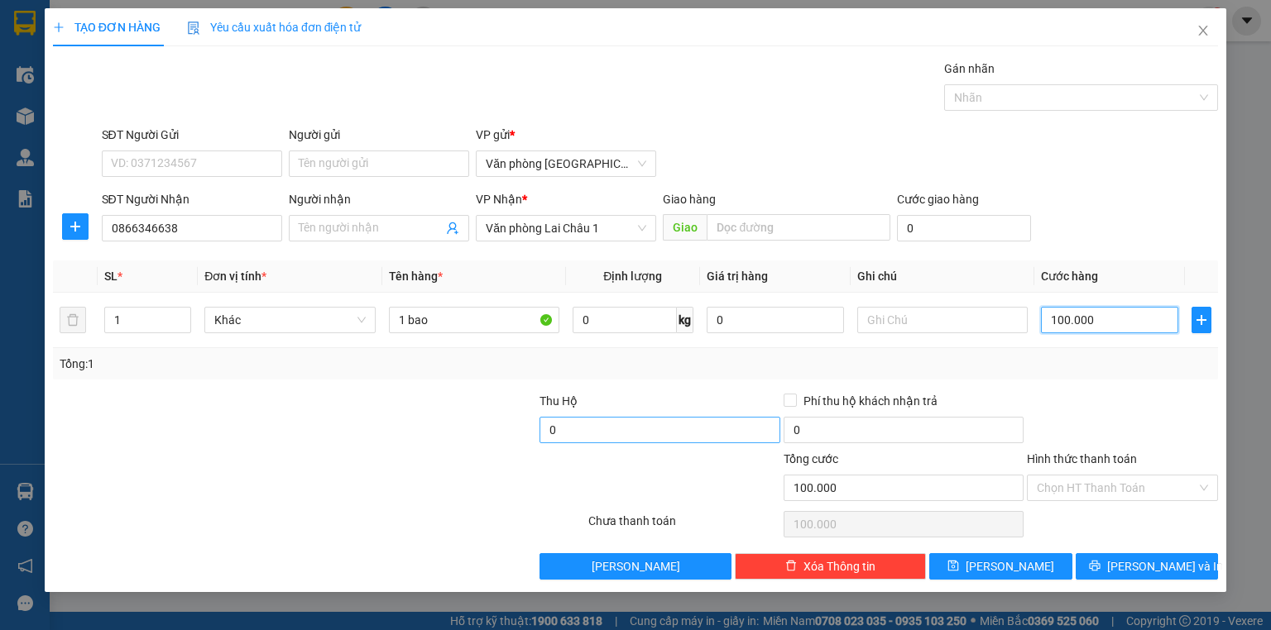
type input "100.000"
click at [603, 429] on input "0" at bounding box center [659, 430] width 240 height 26
type input "560.000"
click at [941, 325] on input "text" at bounding box center [942, 320] width 170 height 26
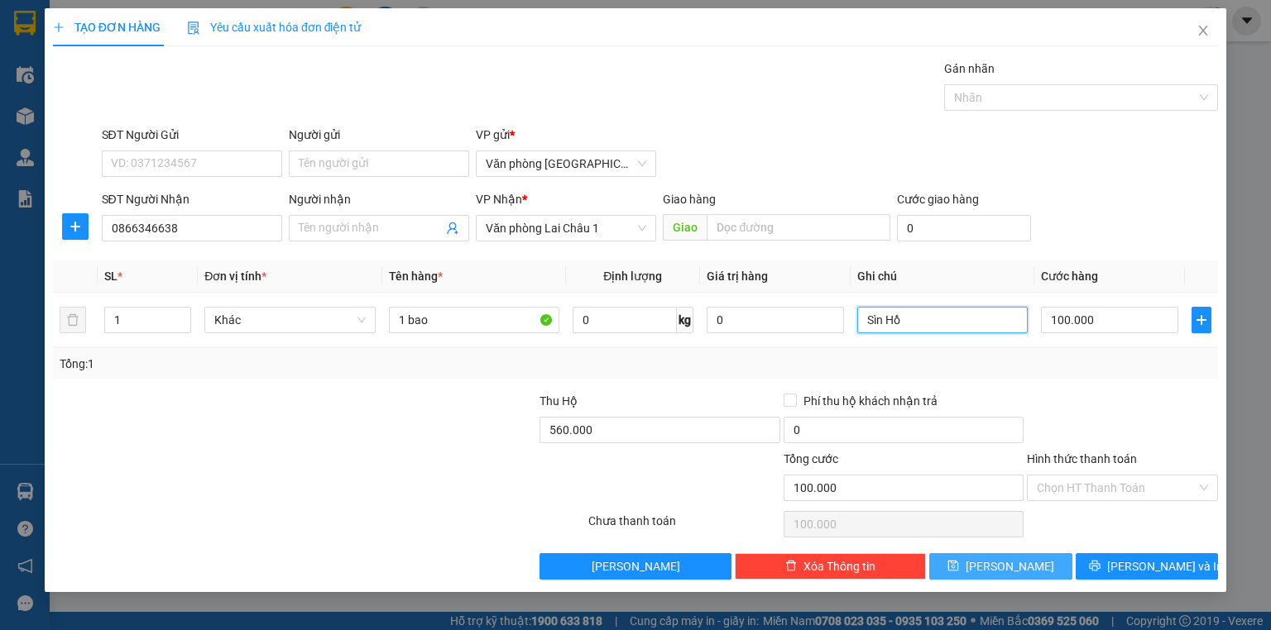
type input "Sìn Hồ"
click at [1013, 569] on span "[PERSON_NAME]" at bounding box center [1009, 567] width 89 height 18
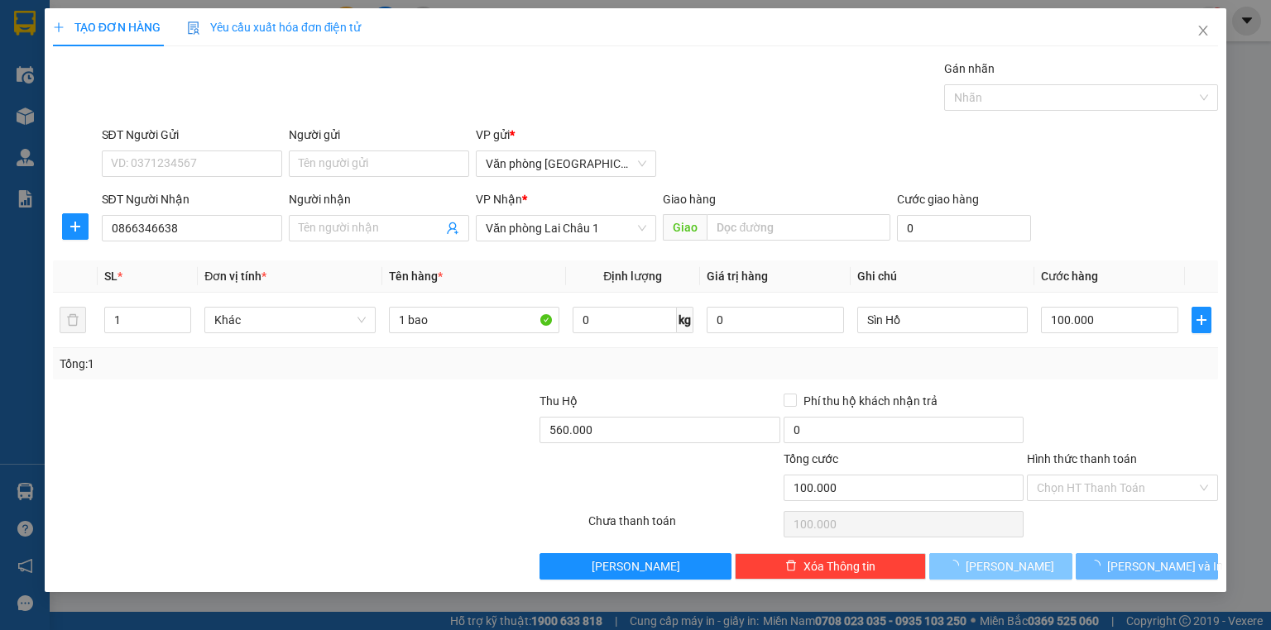
type input "0"
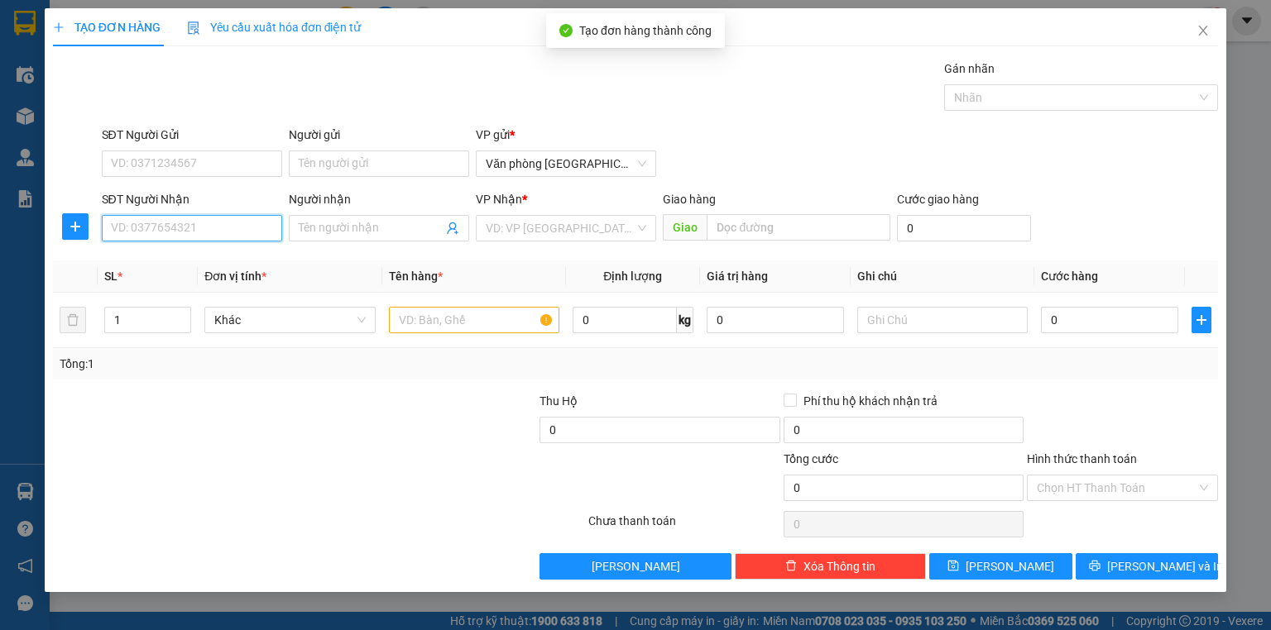
click at [168, 235] on input "SĐT Người Nhận" at bounding box center [192, 228] width 180 height 26
type input "0949889234"
click at [207, 271] on div "0949889234 - [PERSON_NAME]" at bounding box center [193, 260] width 183 height 26
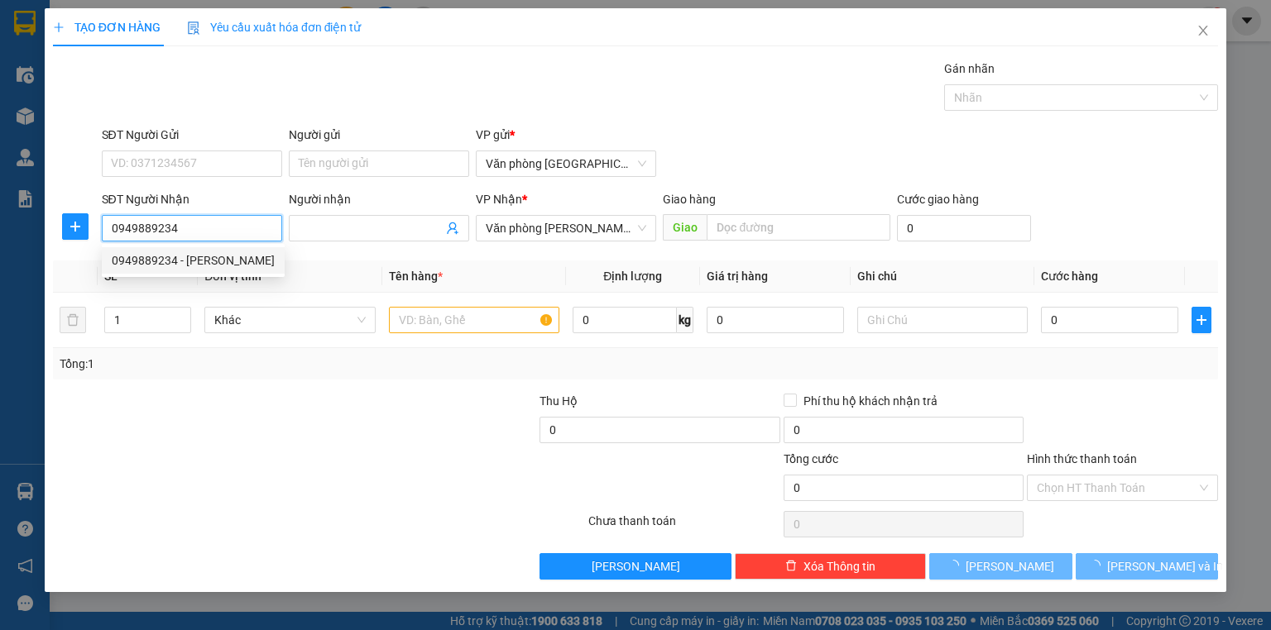
type input "[PERSON_NAME]"
type input "50.000"
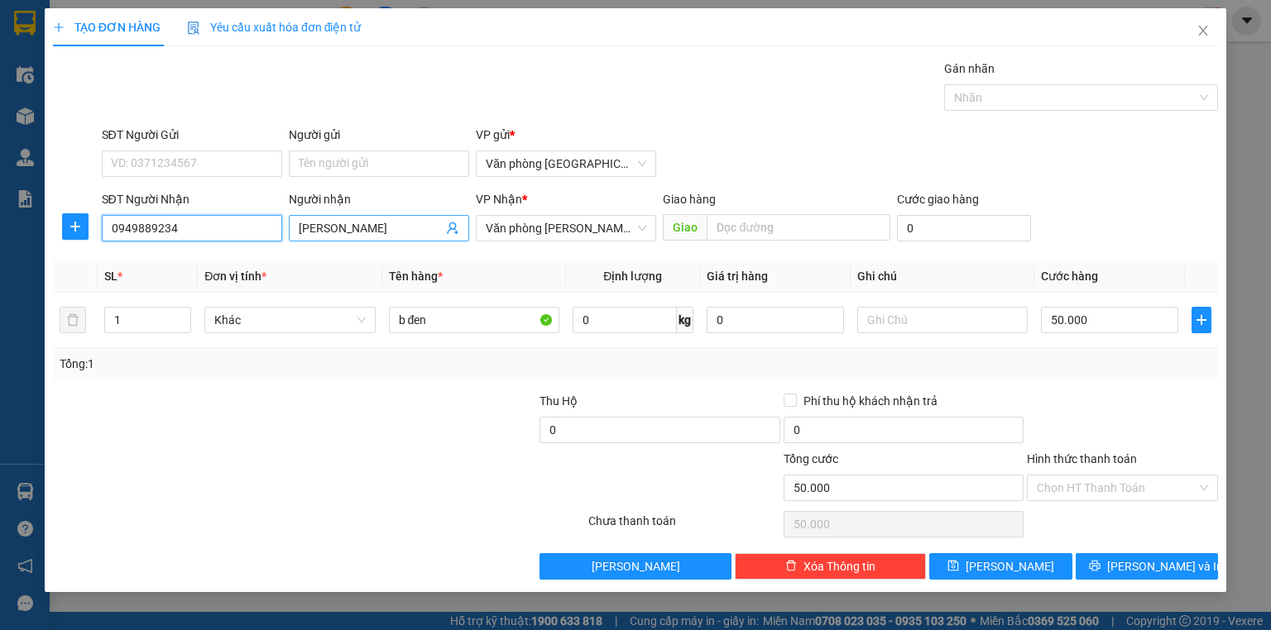
type input "0949889234"
drag, startPoint x: 353, startPoint y: 228, endPoint x: 260, endPoint y: 217, distance: 94.2
click at [260, 217] on div "SĐT Người Nhận 0949889234 Người nhận ANH LAM ANH LAM VP Nhận * Văn phòng Tam Đư…" at bounding box center [659, 219] width 1123 height 58
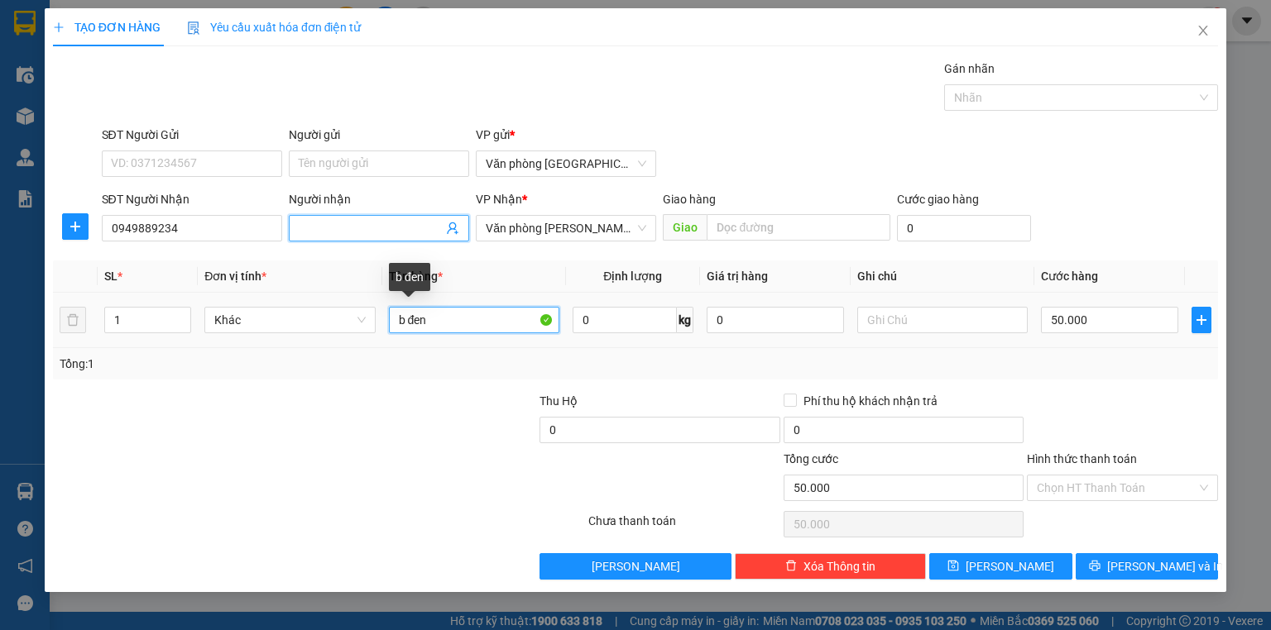
click at [448, 311] on input "b đen" at bounding box center [474, 320] width 170 height 26
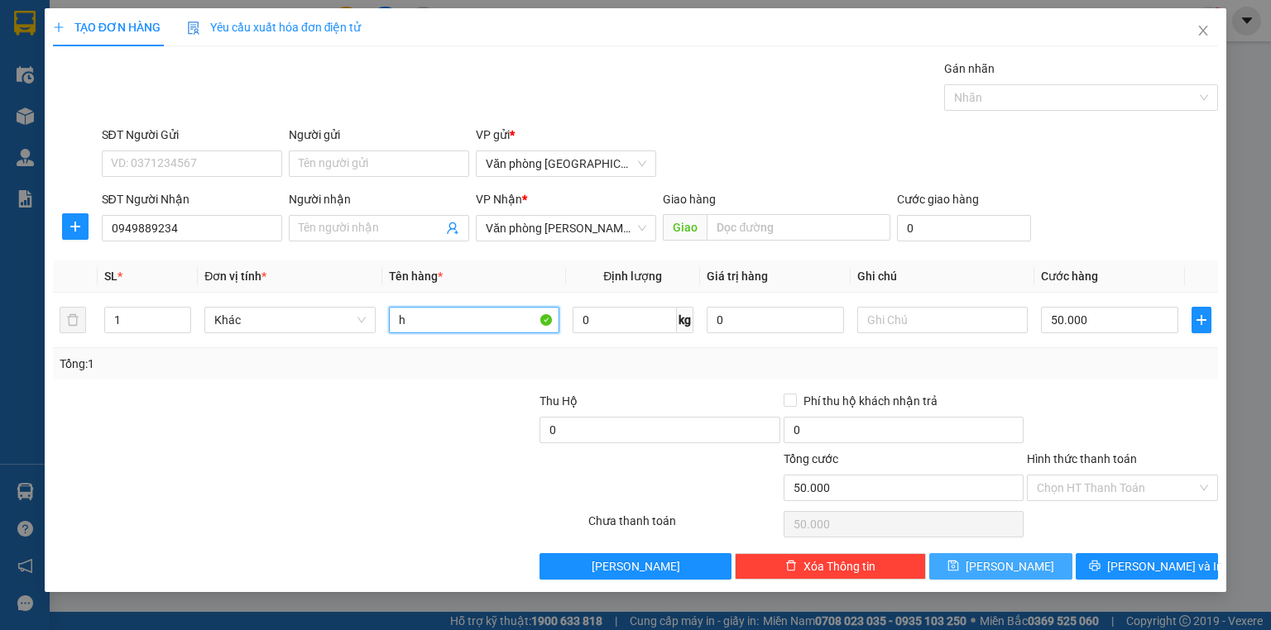
type input "h"
click at [1039, 563] on button "[PERSON_NAME]" at bounding box center [1000, 566] width 143 height 26
type input "0"
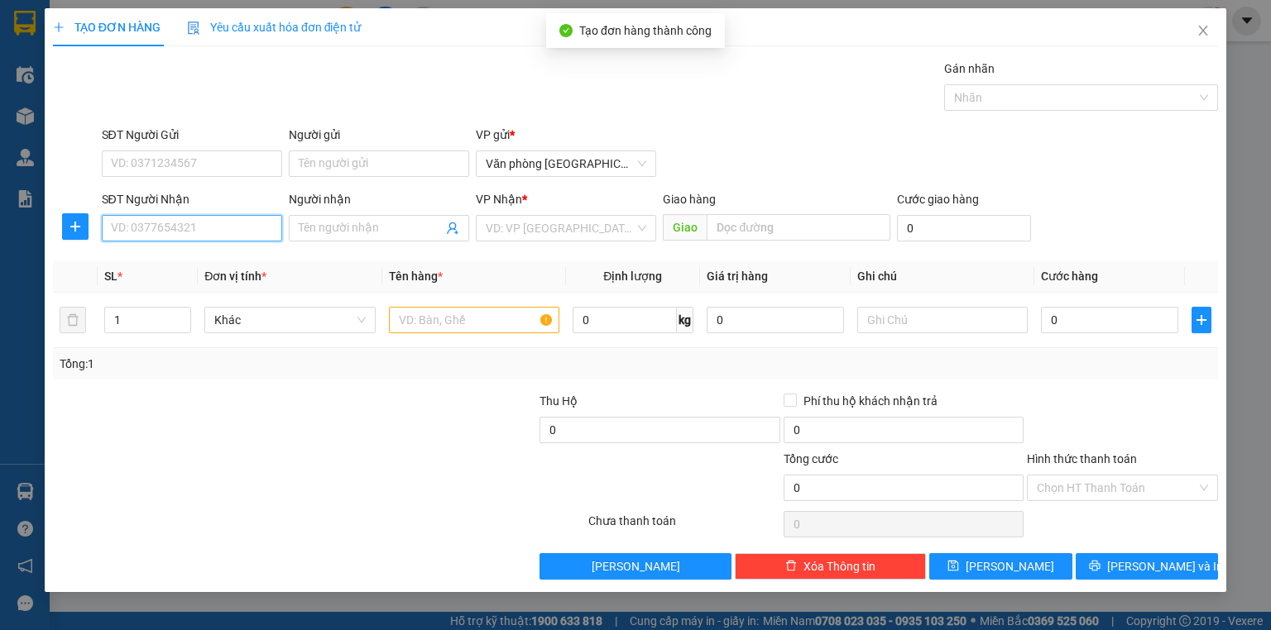
click at [213, 223] on input "SĐT Người Nhận" at bounding box center [192, 228] width 180 height 26
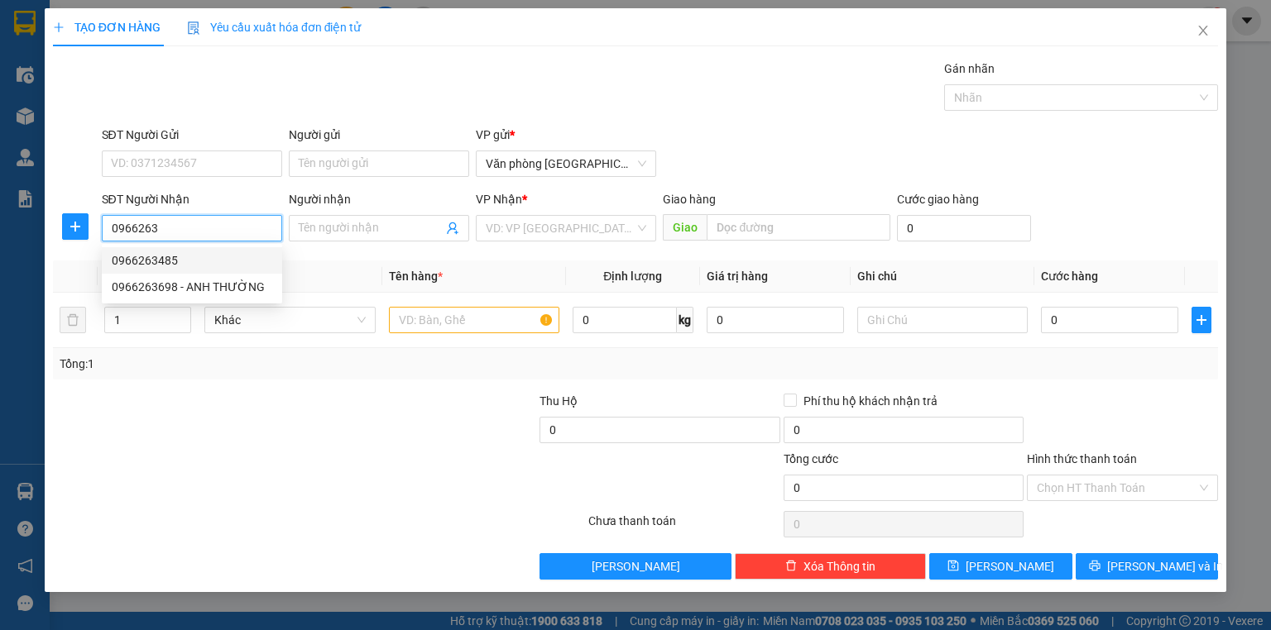
click at [203, 261] on div "0966263485" at bounding box center [192, 260] width 160 height 18
type input "0966263485"
type input "50.000"
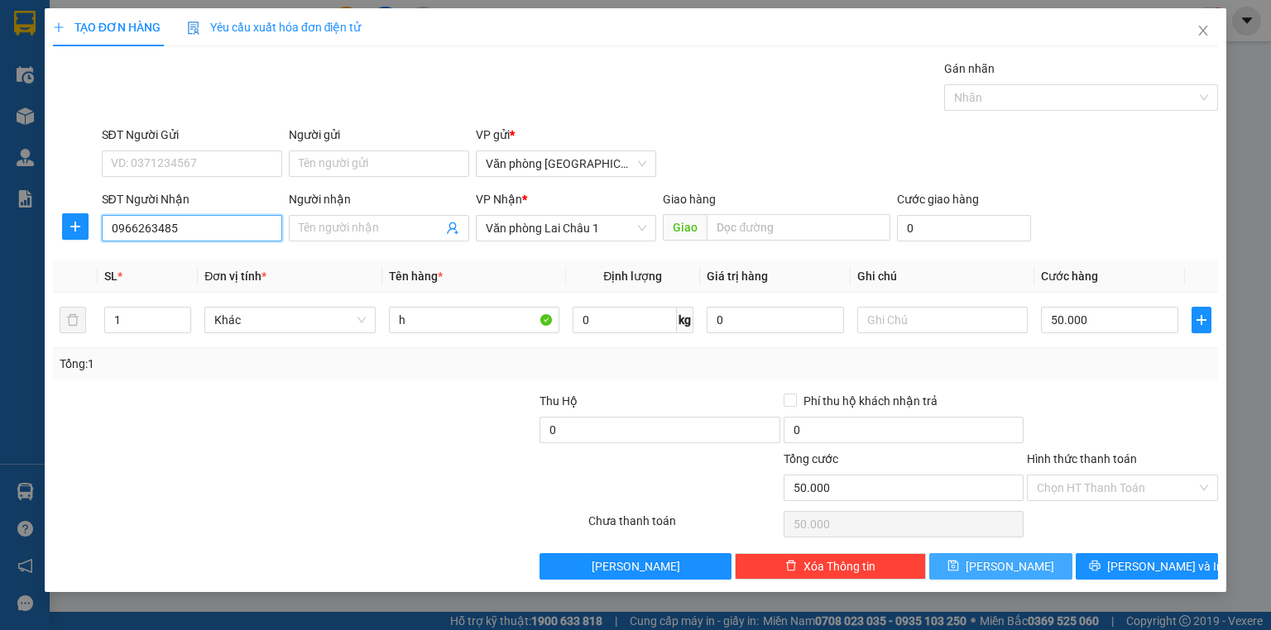
type input "0966263485"
click at [1054, 562] on button "[PERSON_NAME]" at bounding box center [1000, 566] width 143 height 26
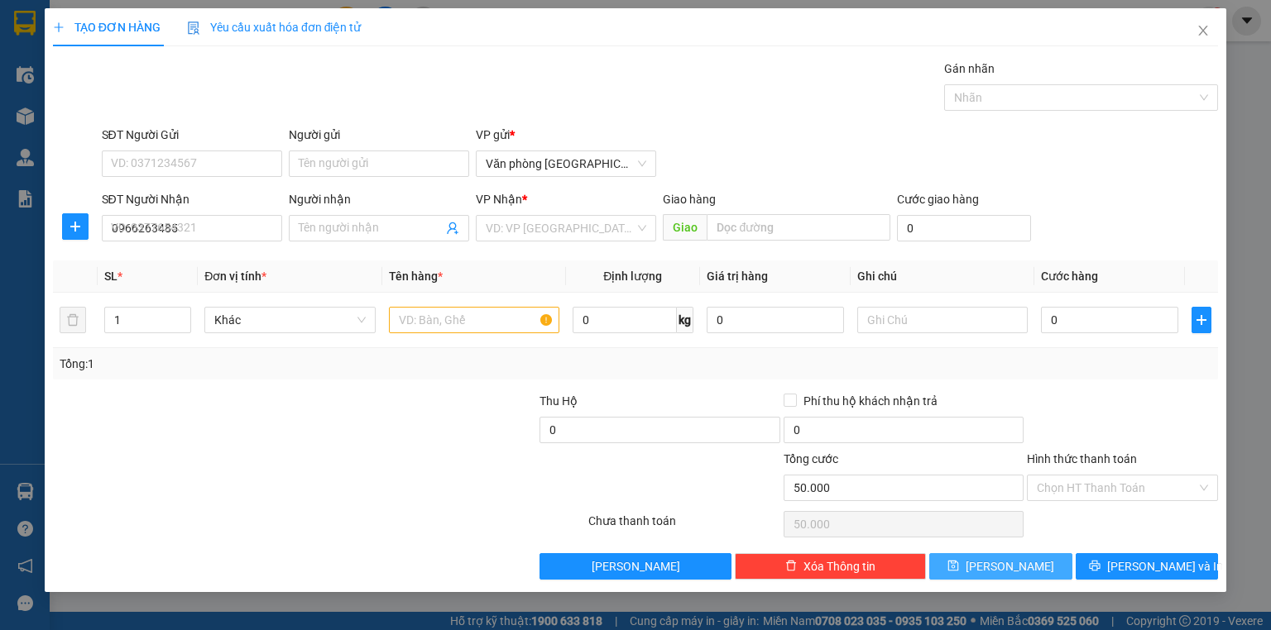
type input "0"
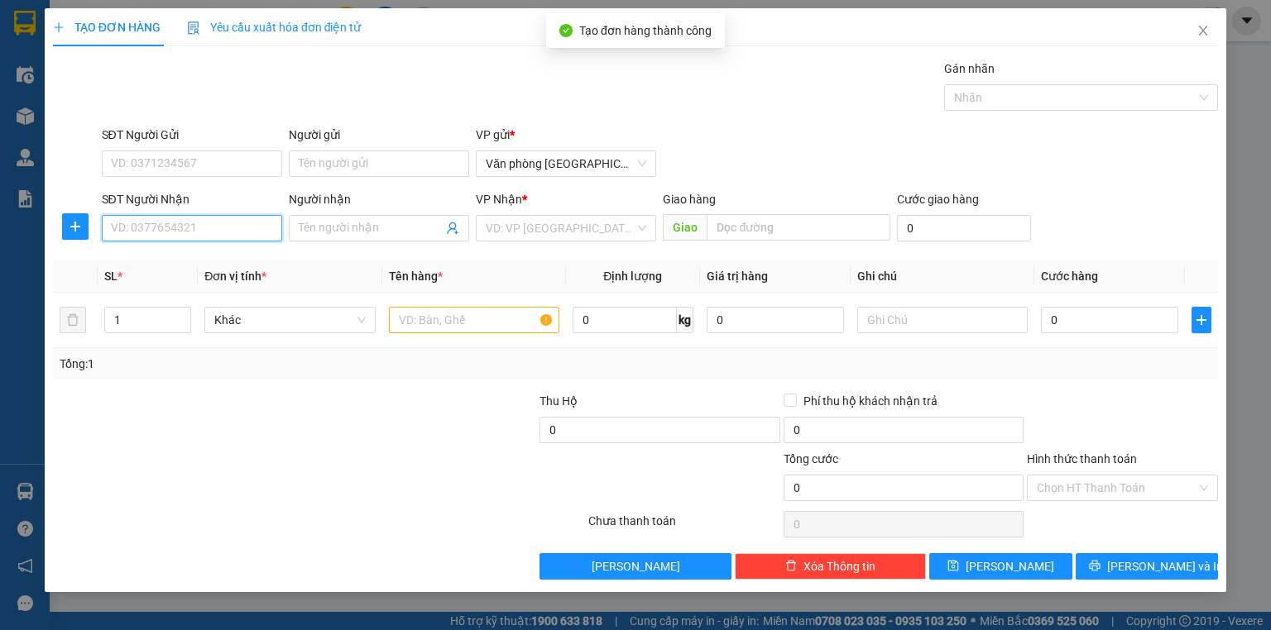
click at [251, 228] on input "SĐT Người Nhận" at bounding box center [192, 228] width 180 height 26
click at [261, 251] on div "0947256366" at bounding box center [192, 260] width 160 height 18
type input "0947256366"
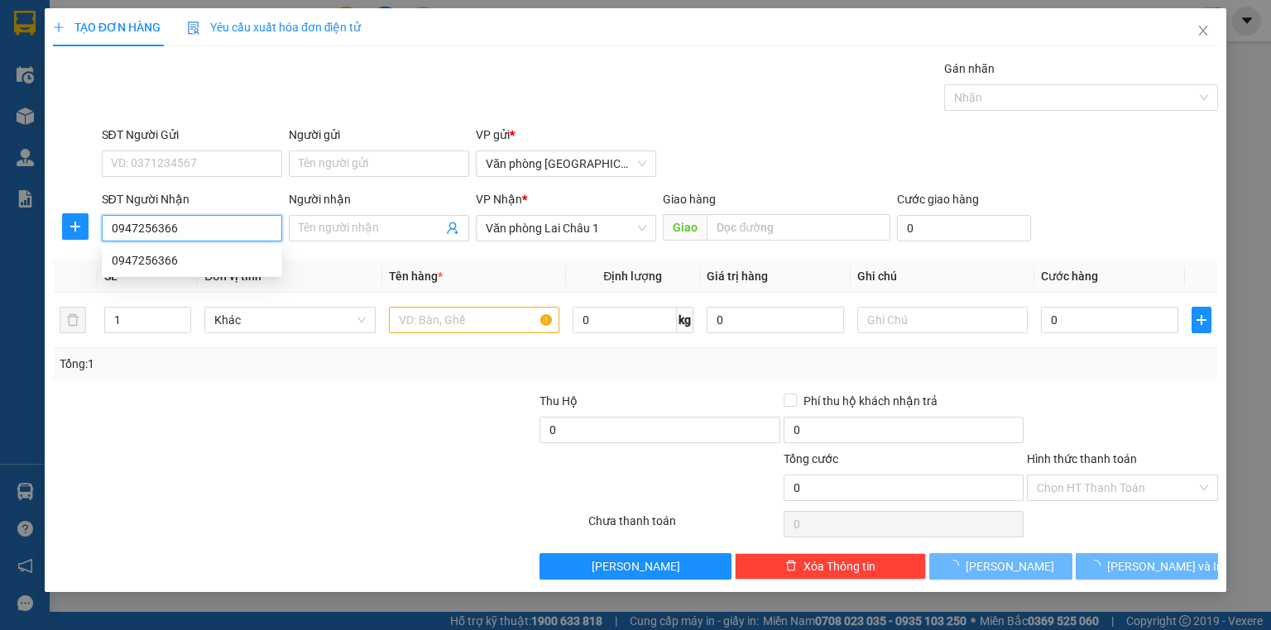
type input "50.000"
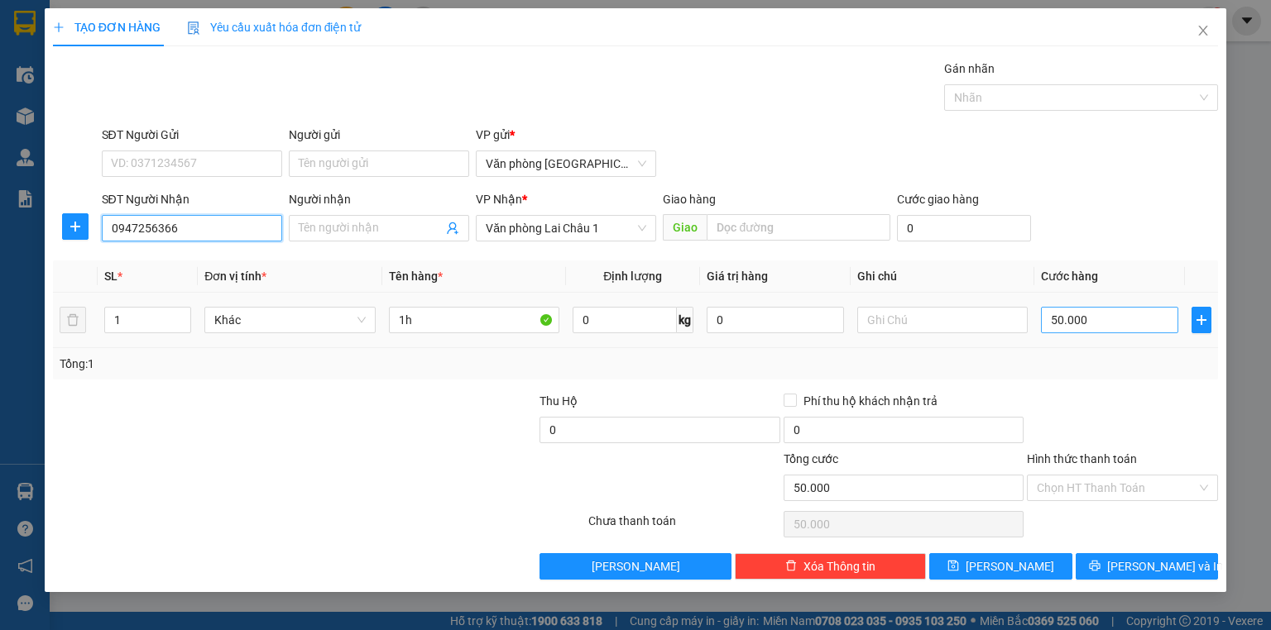
type input "0947256366"
click at [1136, 324] on input "50.000" at bounding box center [1109, 320] width 137 height 26
type input "1"
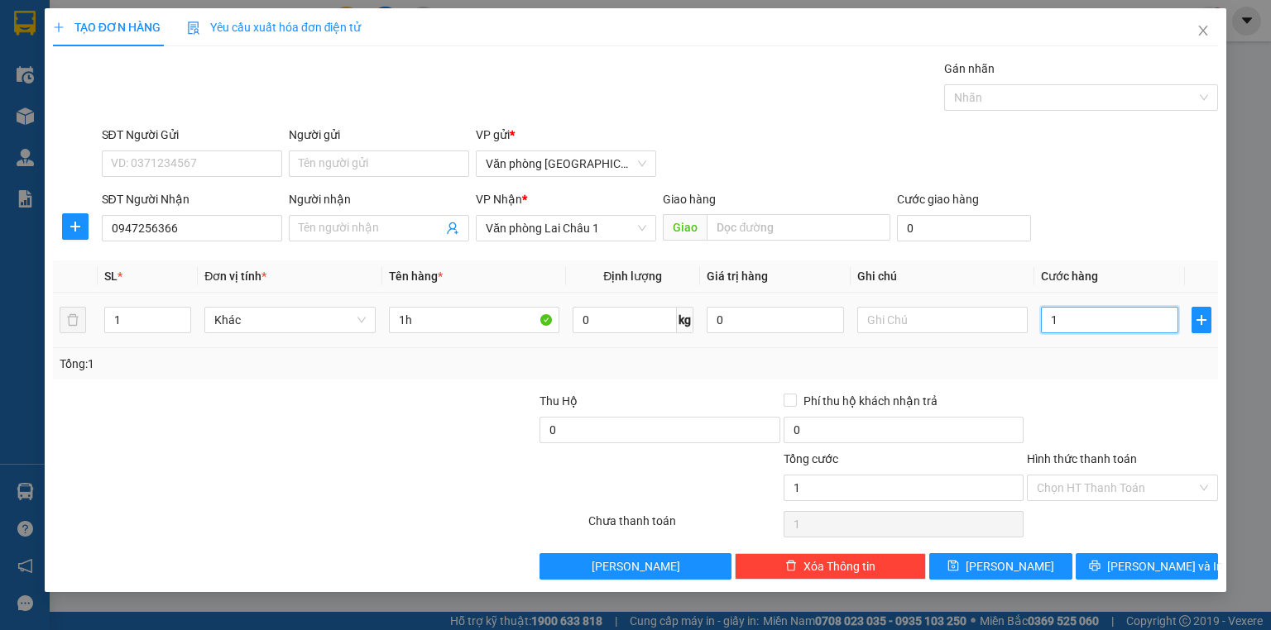
type input "10"
type input "100"
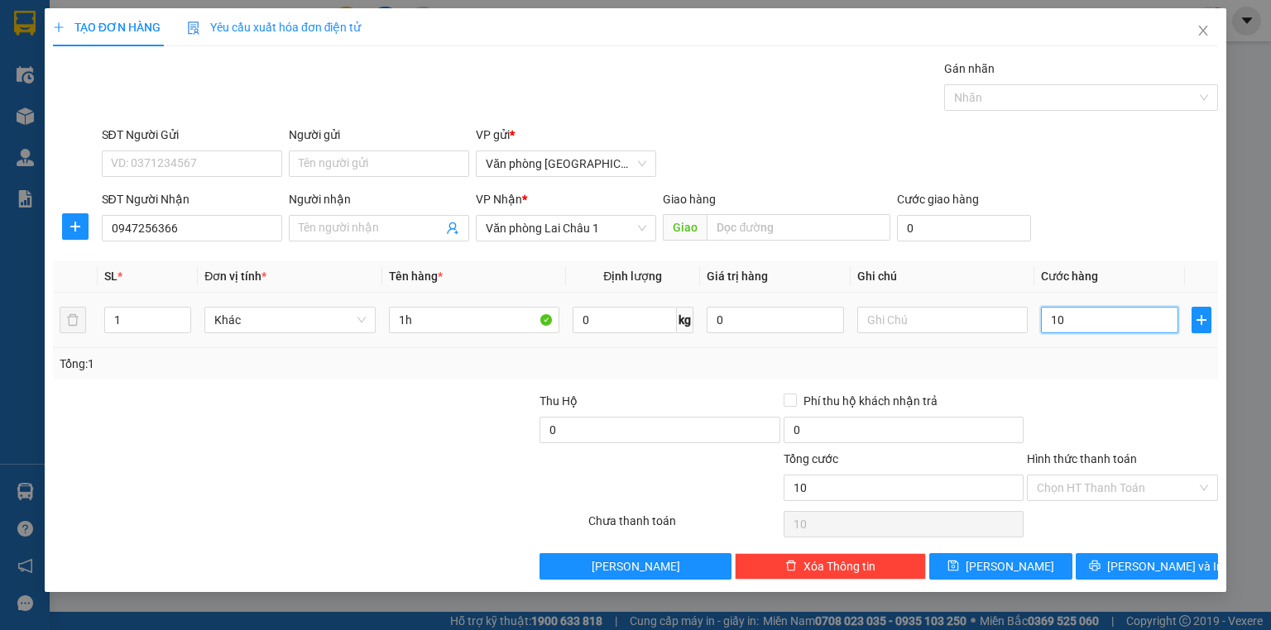
type input "100"
type input "1.000"
type input "10.000"
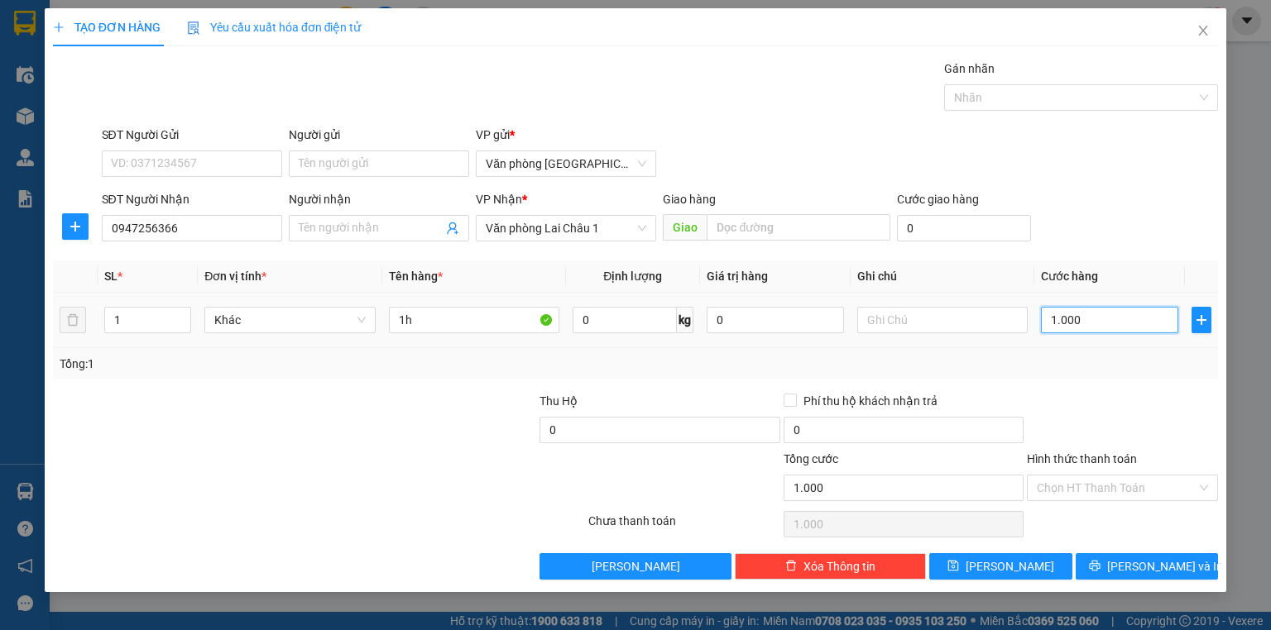
type input "10.000"
type input "100.000"
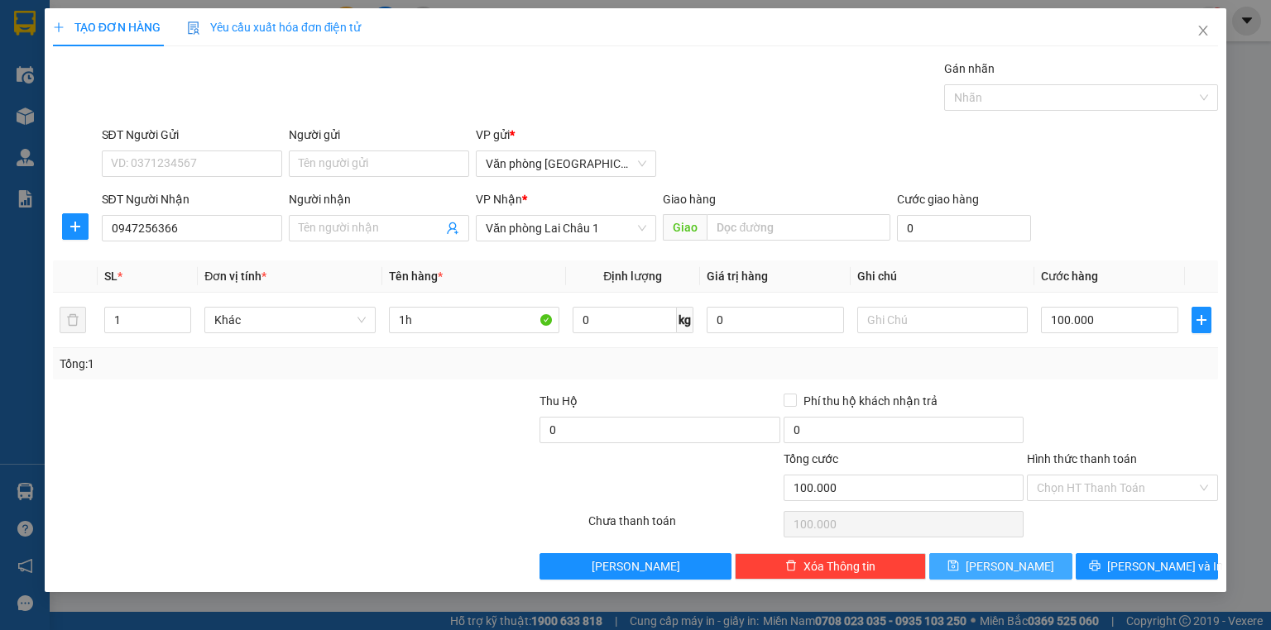
click at [1004, 559] on span "[PERSON_NAME]" at bounding box center [1009, 567] width 89 height 18
type input "0"
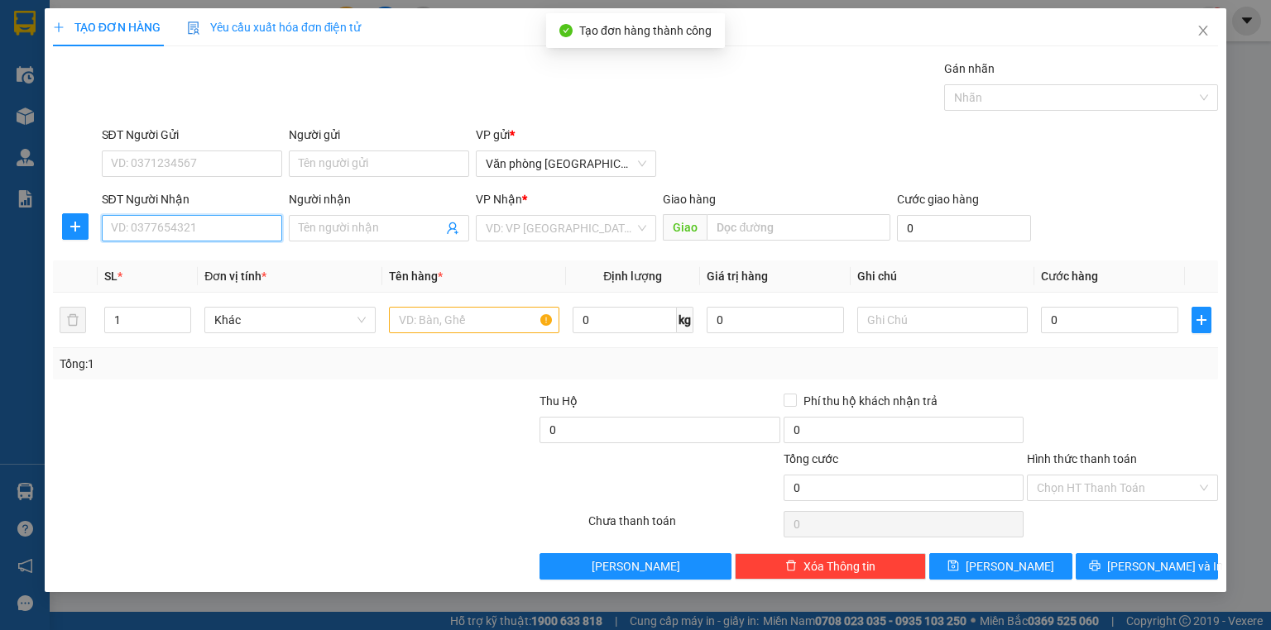
click at [197, 237] on input "SĐT Người Nhận" at bounding box center [192, 228] width 180 height 26
click at [201, 261] on div "0931695252" at bounding box center [192, 260] width 160 height 18
type input "0931695252"
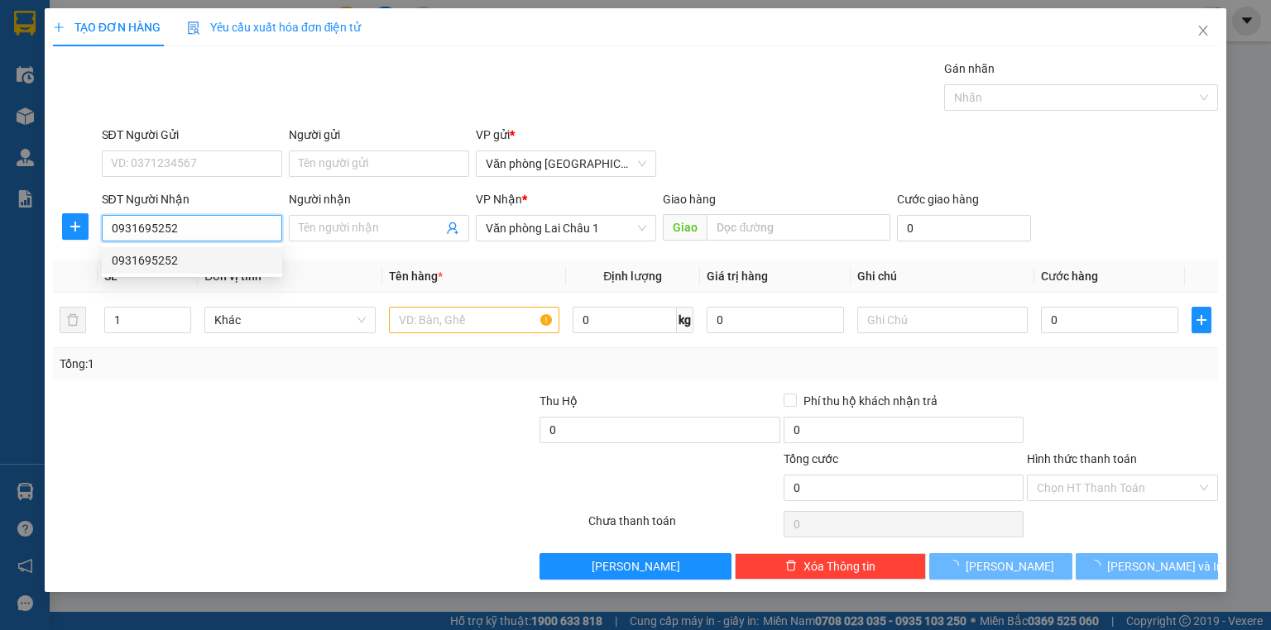
type input "50.000"
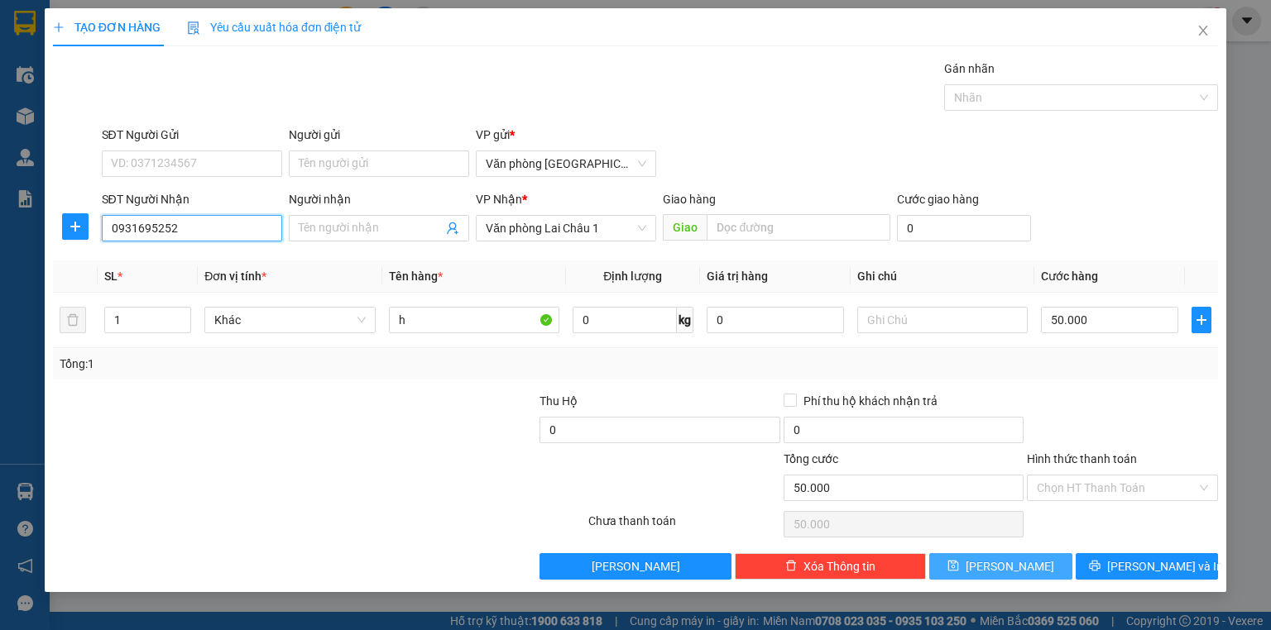
type input "0931695252"
click at [994, 572] on button "[PERSON_NAME]" at bounding box center [1000, 566] width 143 height 26
type input "0"
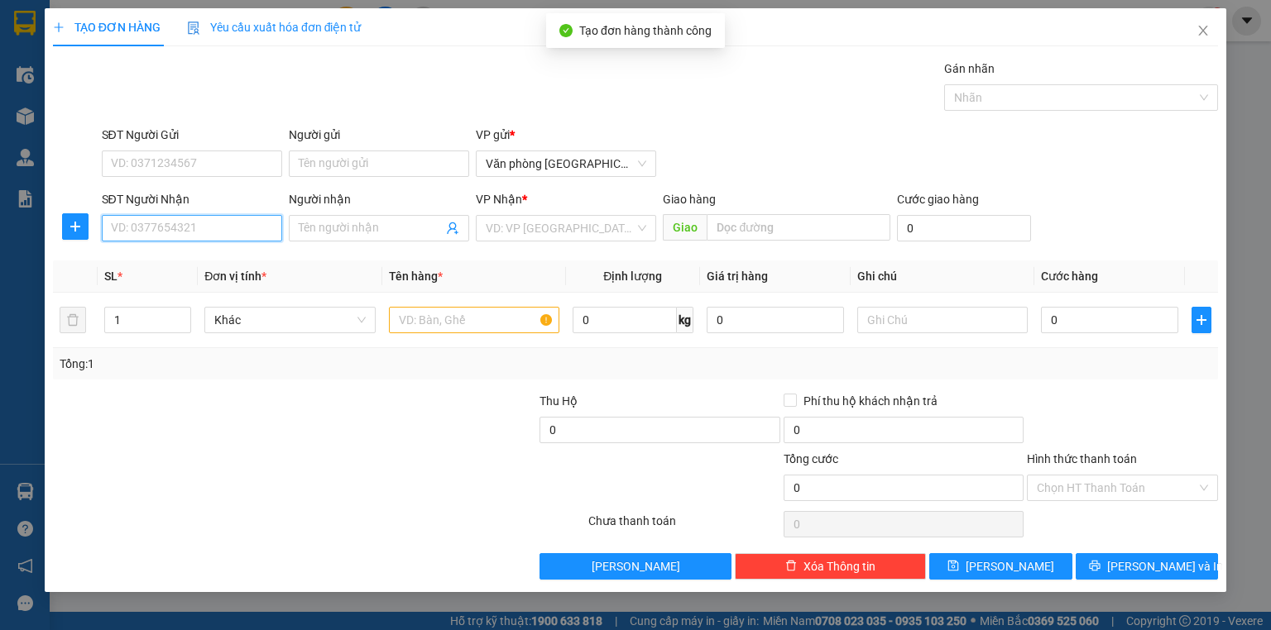
click at [165, 230] on input "SĐT Người Nhận" at bounding box center [192, 228] width 180 height 26
click at [187, 255] on div "0967010688" at bounding box center [192, 260] width 160 height 18
type input "0967010688"
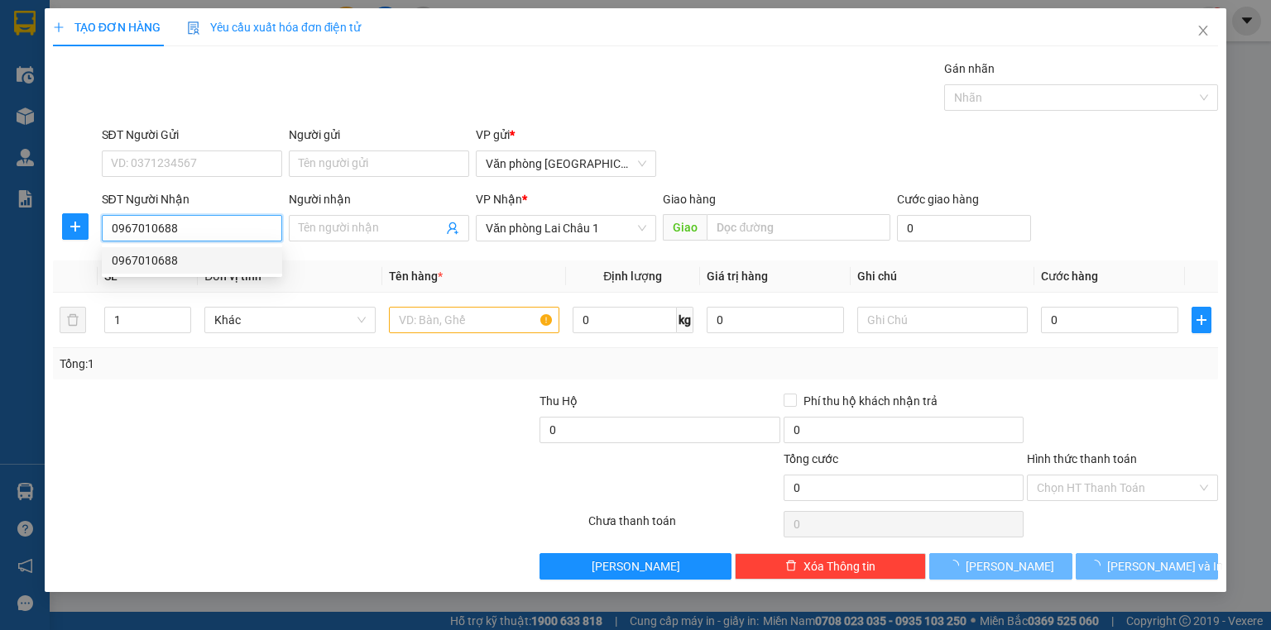
type input "50.000"
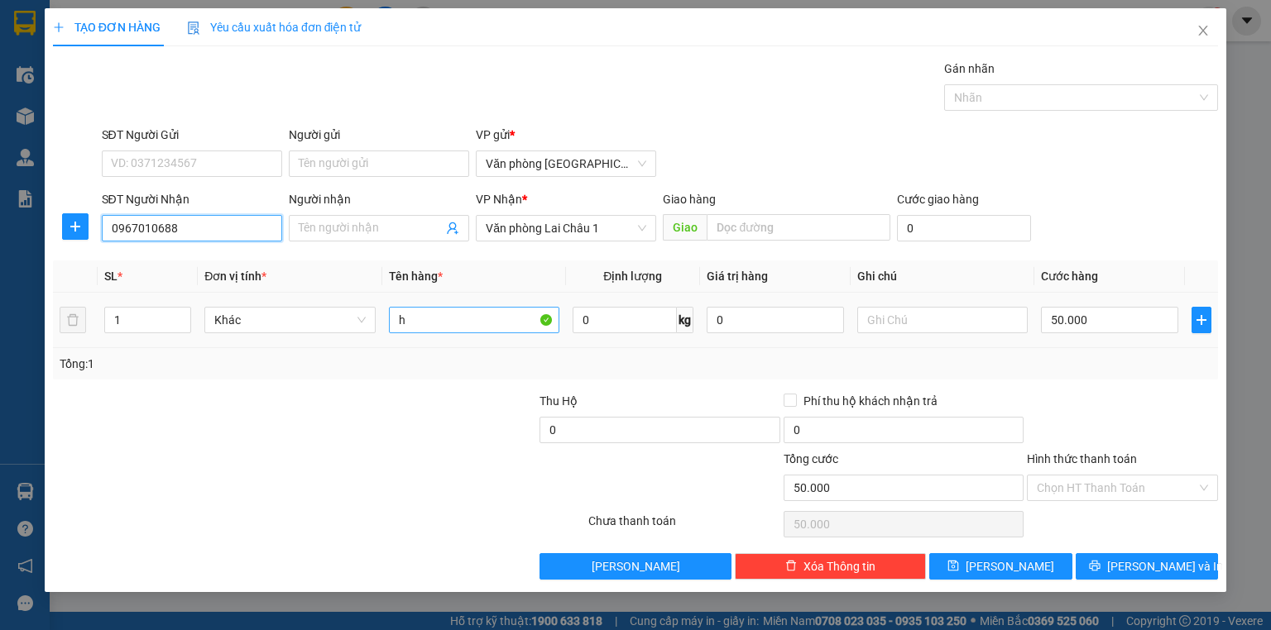
type input "0967010688"
drag, startPoint x: 430, startPoint y: 324, endPoint x: 360, endPoint y: 328, distance: 70.4
click at [360, 328] on tr "1 Khác h 0 kg 0 50.000" at bounding box center [635, 320] width 1165 height 55
type input "2R"
click at [1093, 330] on input "50.000" at bounding box center [1109, 320] width 137 height 26
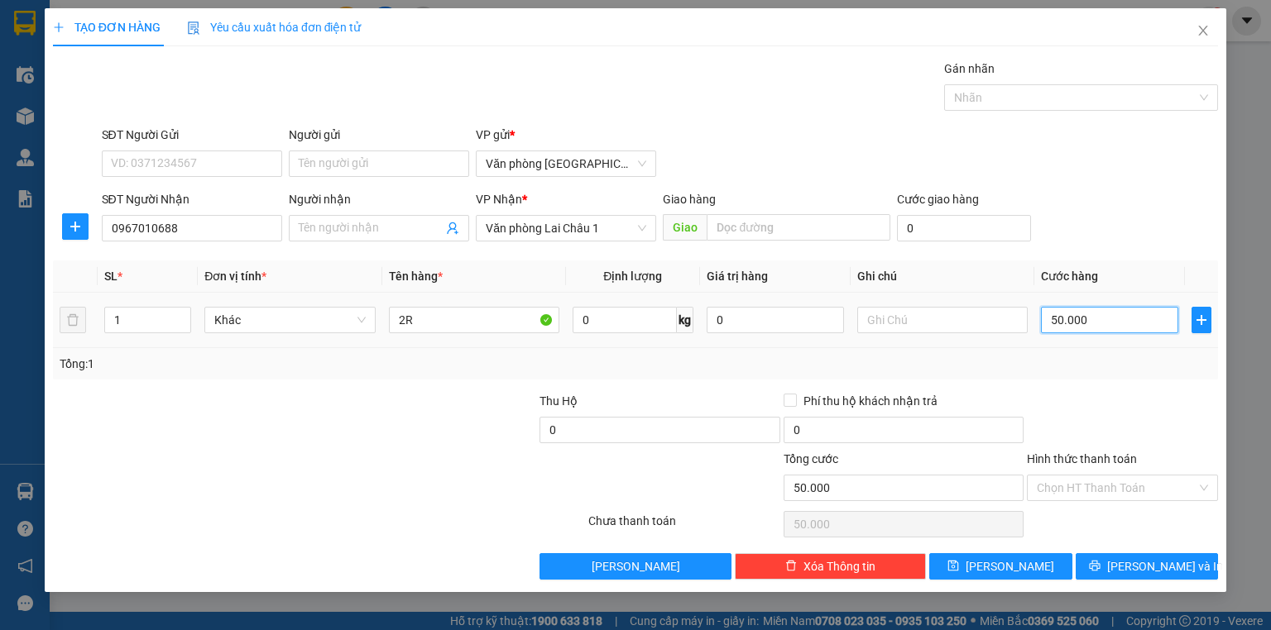
type input "1"
type input "10"
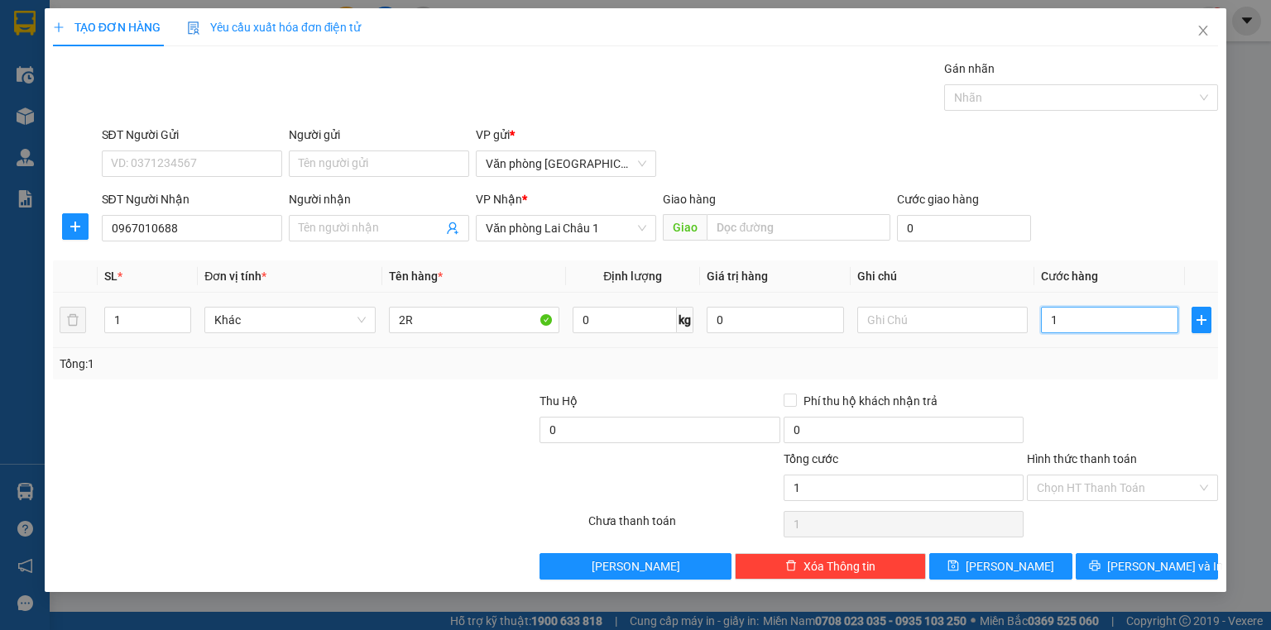
type input "10"
type input "100"
type input "1.000"
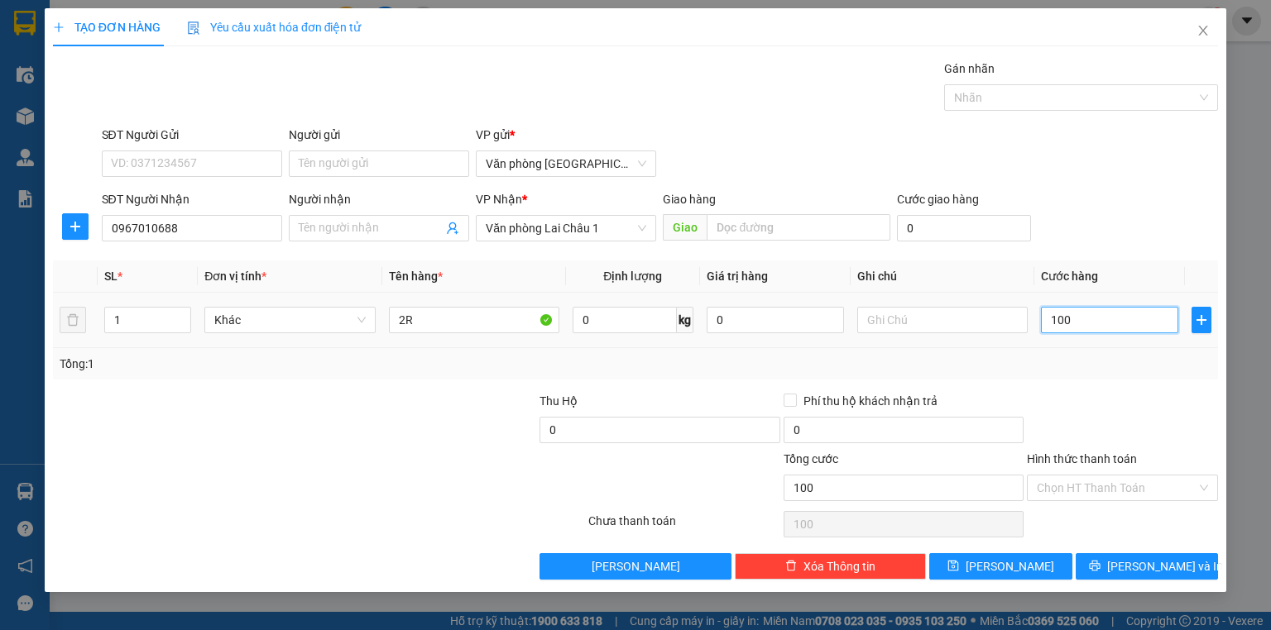
type input "1.000"
type input "10.000"
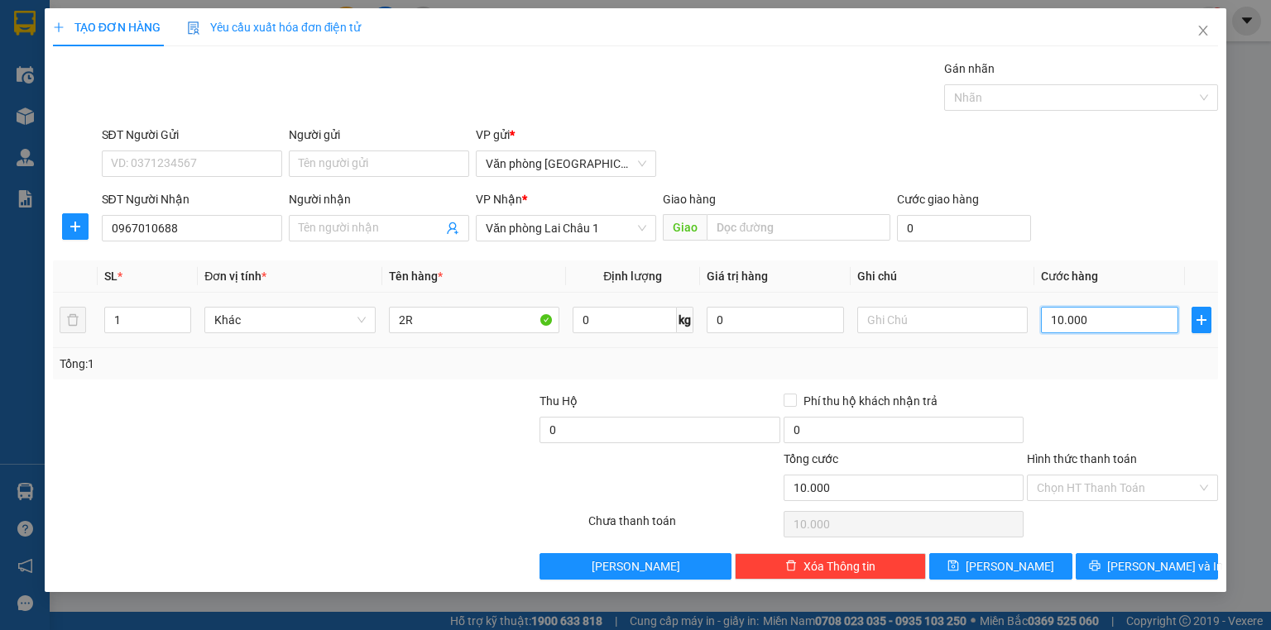
type input "100.000"
click at [959, 563] on icon "save" at bounding box center [953, 566] width 11 height 11
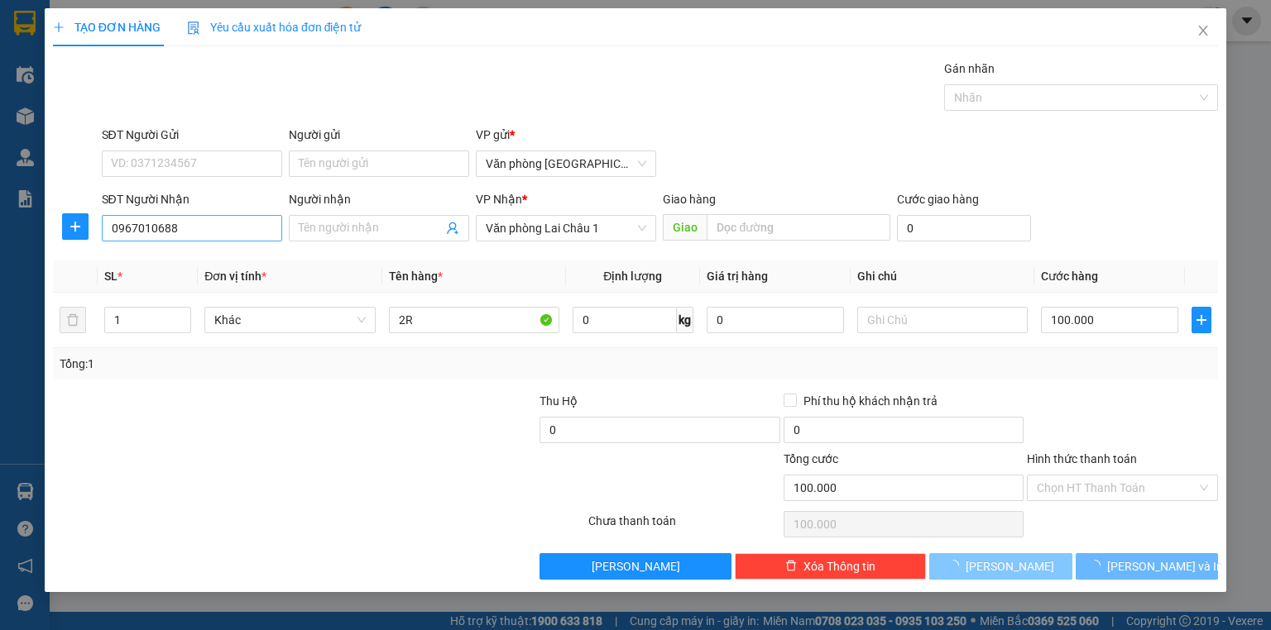
type input "0"
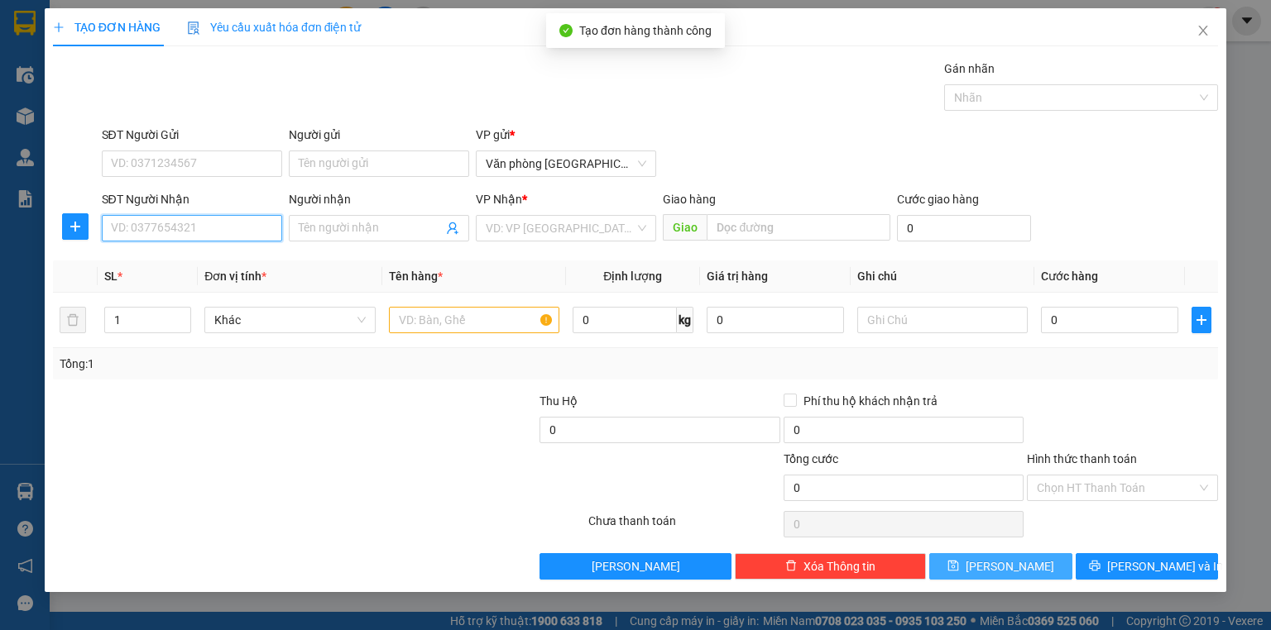
click at [162, 232] on input "SĐT Người Nhận" at bounding box center [192, 228] width 180 height 26
type input "0386171925"
click at [181, 262] on div "0386171925" at bounding box center [192, 260] width 160 height 18
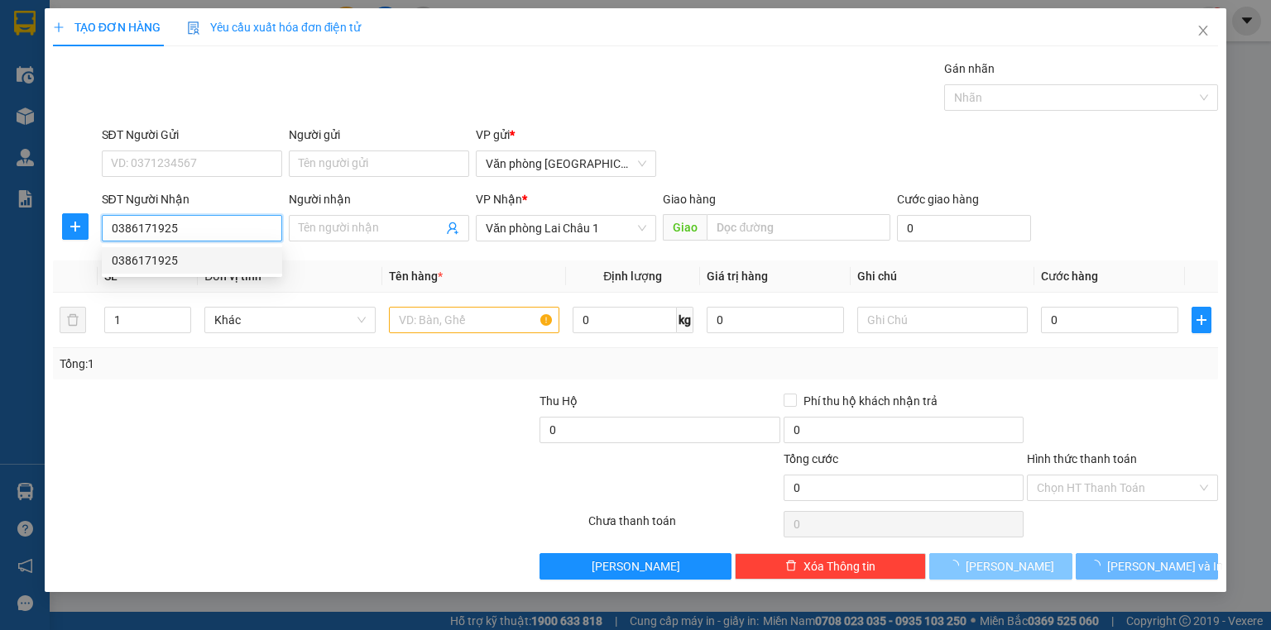
type input "150.000"
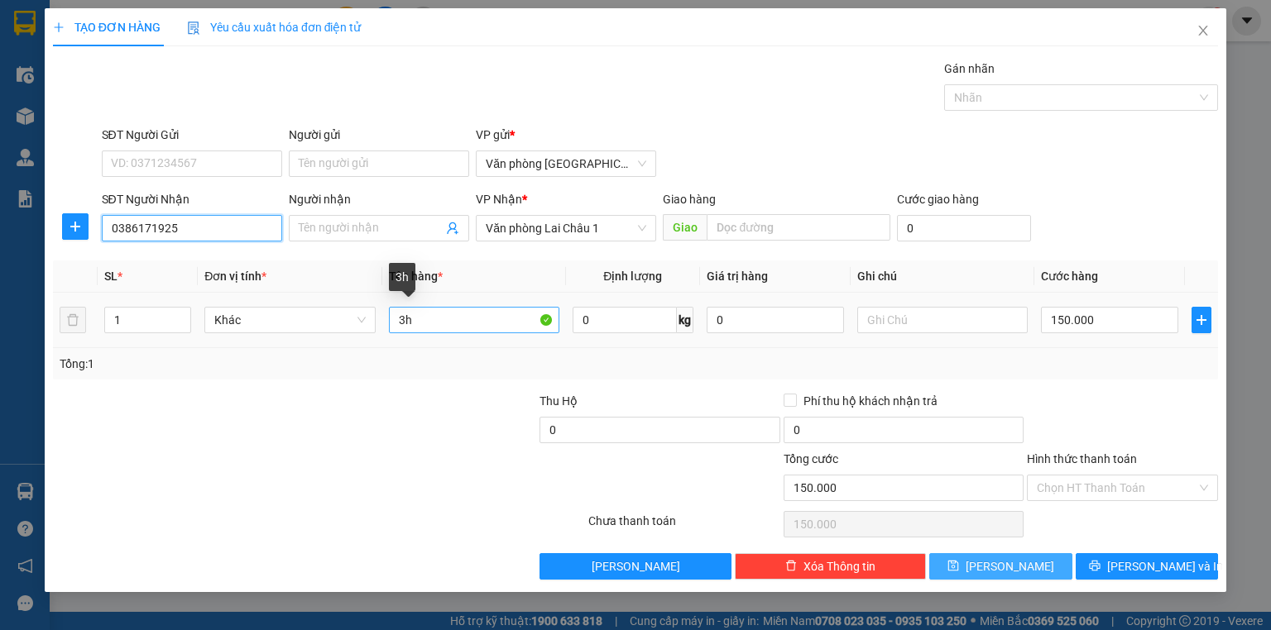
type input "0386171925"
drag, startPoint x: 413, startPoint y: 329, endPoint x: 357, endPoint y: 331, distance: 56.3
click at [357, 331] on tr "1 Khác 3h 0 kg 0 150.000" at bounding box center [635, 320] width 1165 height 55
type input "H/S"
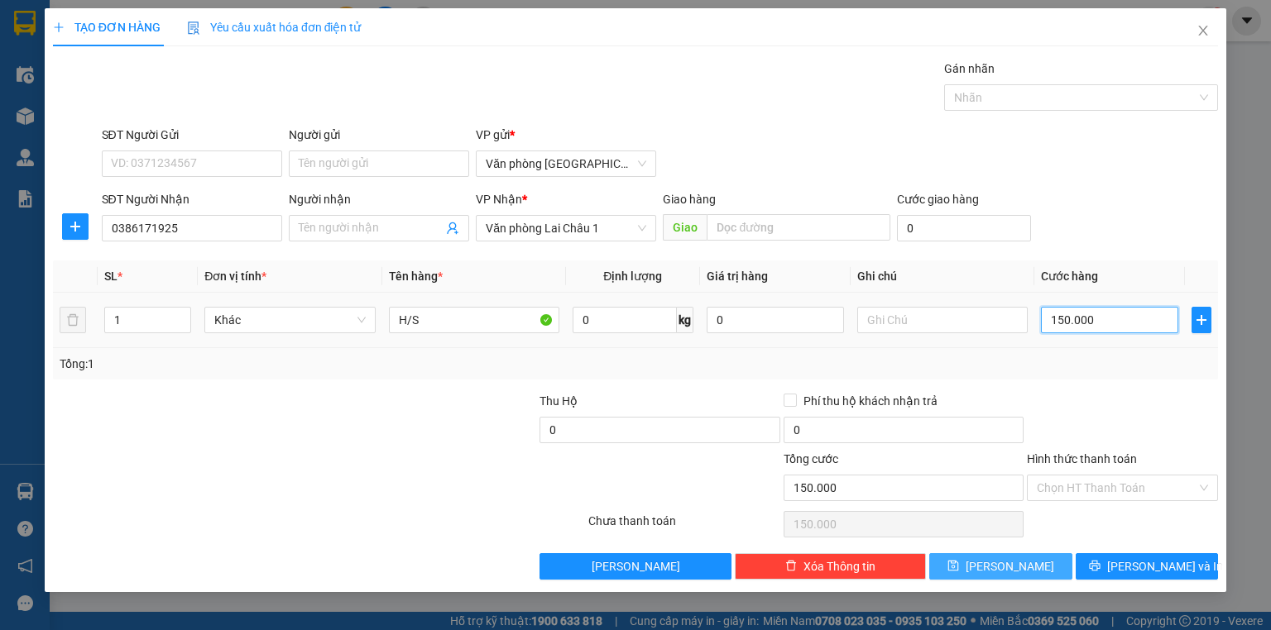
click at [1128, 328] on input "150.000" at bounding box center [1109, 320] width 137 height 26
type input "5"
type input "50"
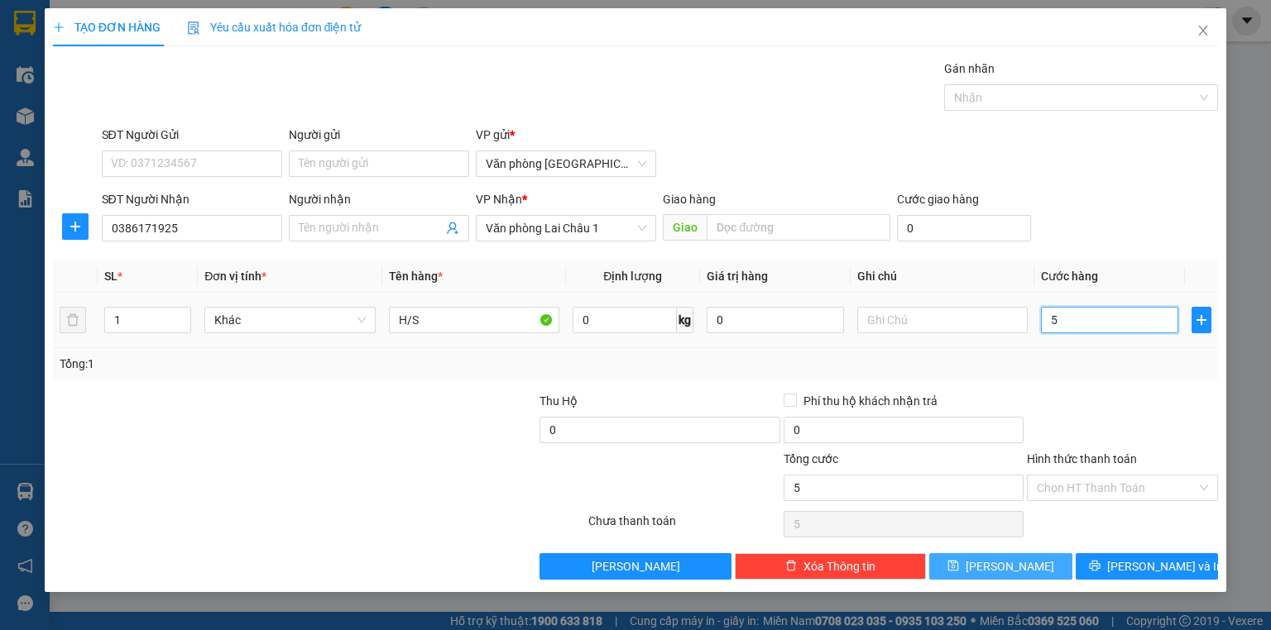
type input "50"
type input "500"
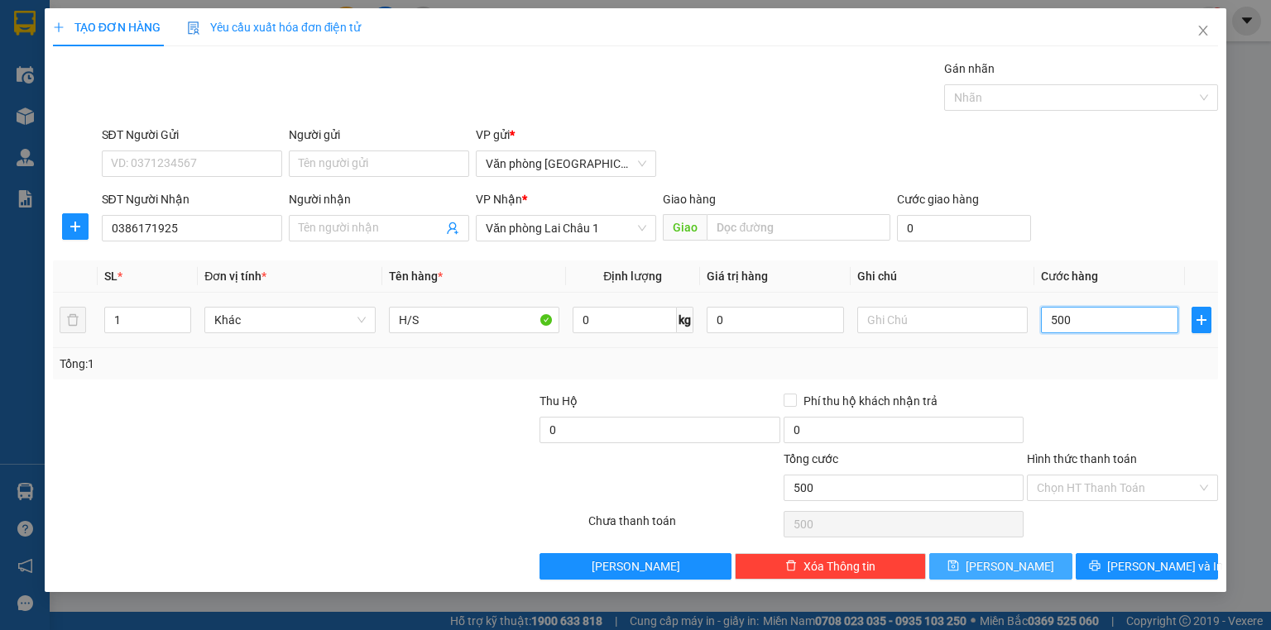
type input "5.000"
type input "50.000"
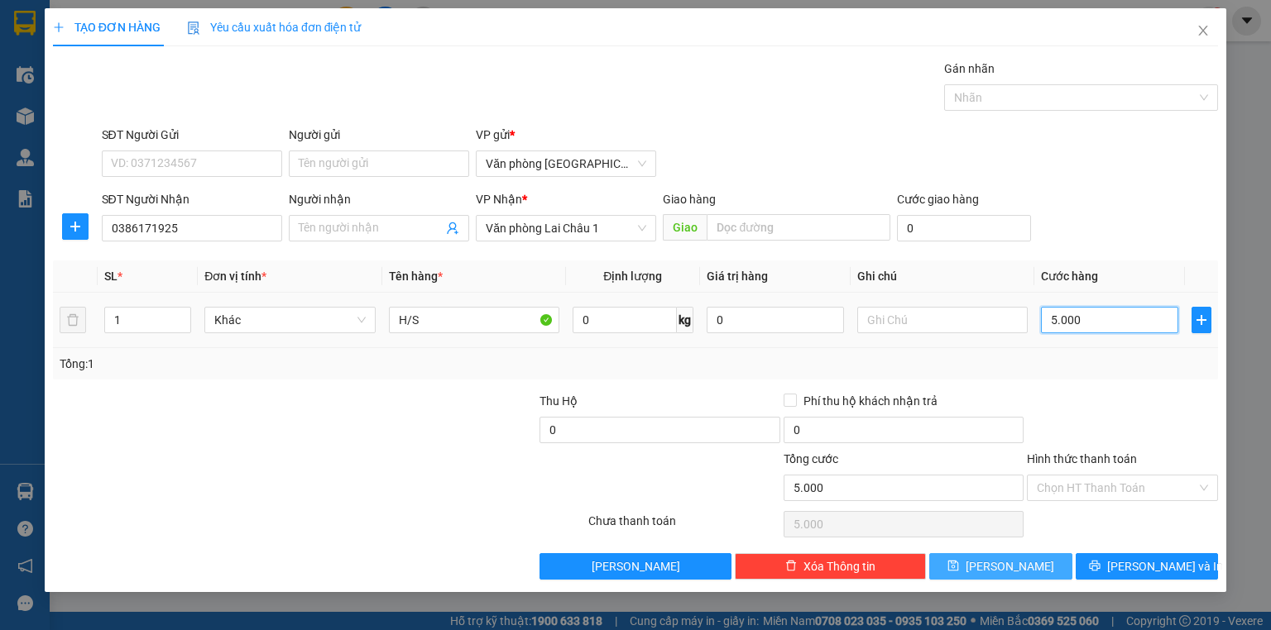
type input "50.000"
type input "500.000"
type input "50.000"
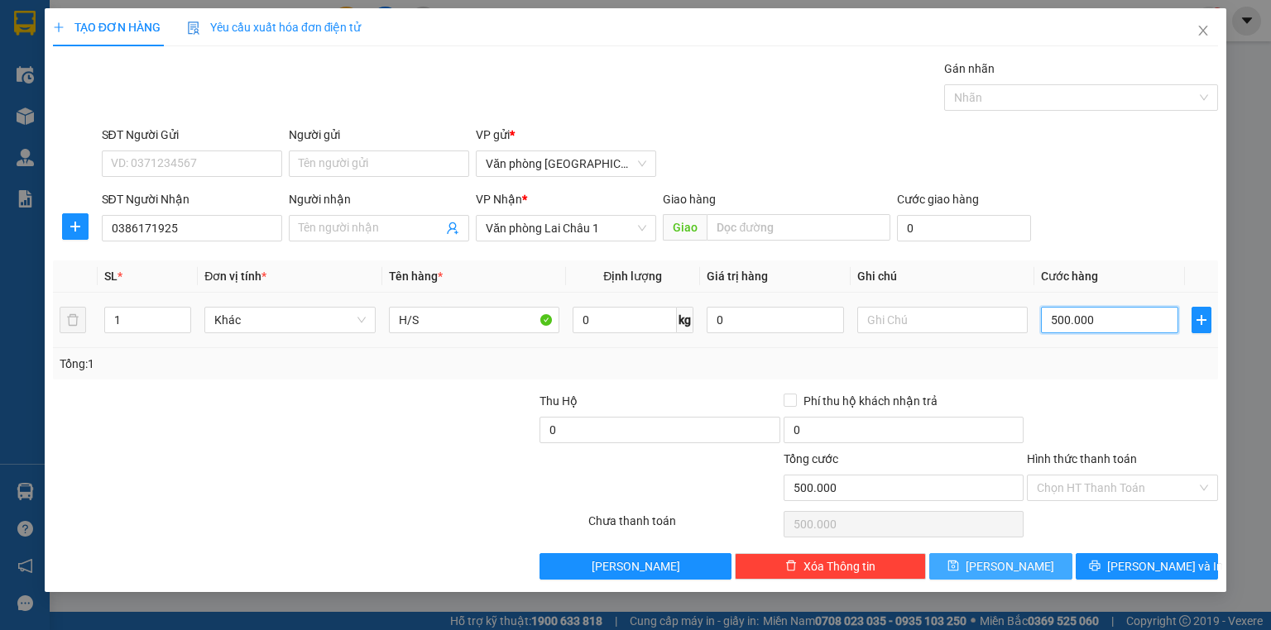
type input "50.000"
click at [1093, 485] on input "Hình thức thanh toán" at bounding box center [1117, 488] width 160 height 25
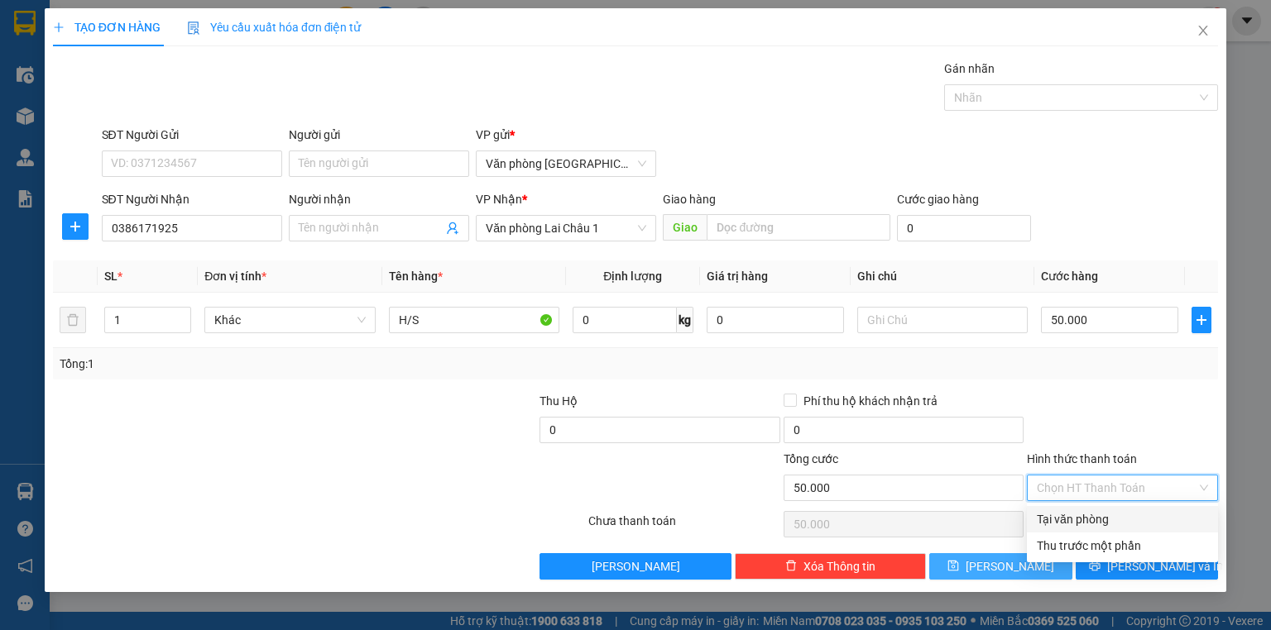
click at [1089, 515] on div "Tại văn phòng" at bounding box center [1122, 519] width 171 height 18
type input "0"
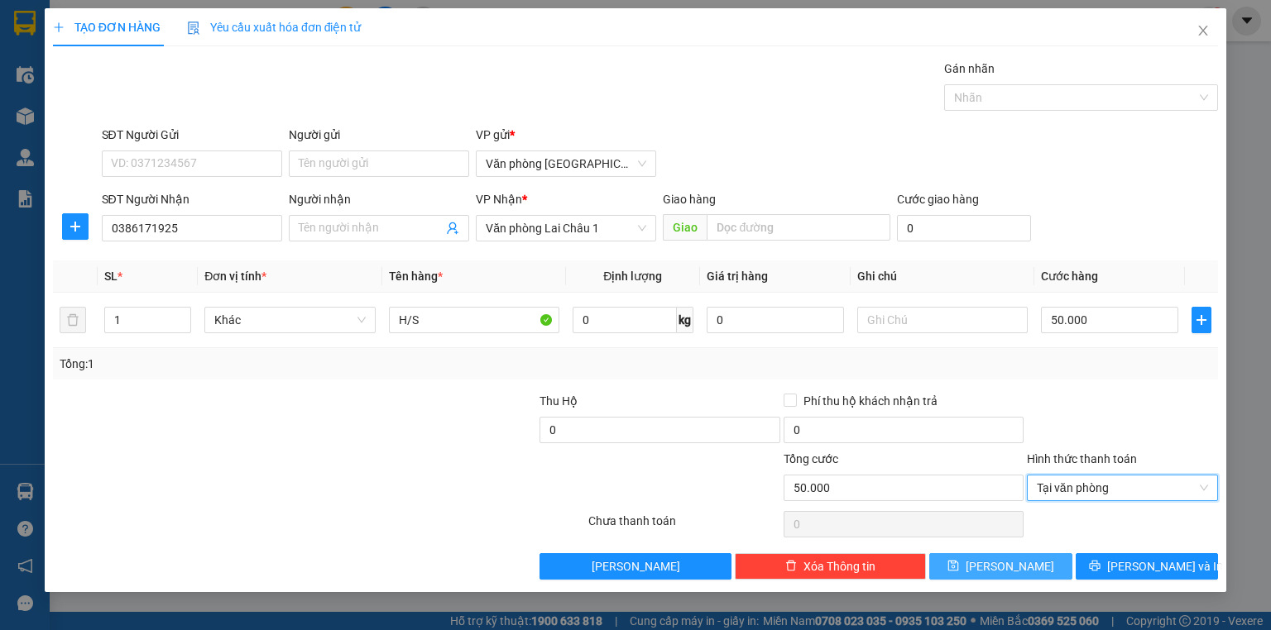
click at [1021, 562] on button "[PERSON_NAME]" at bounding box center [1000, 566] width 143 height 26
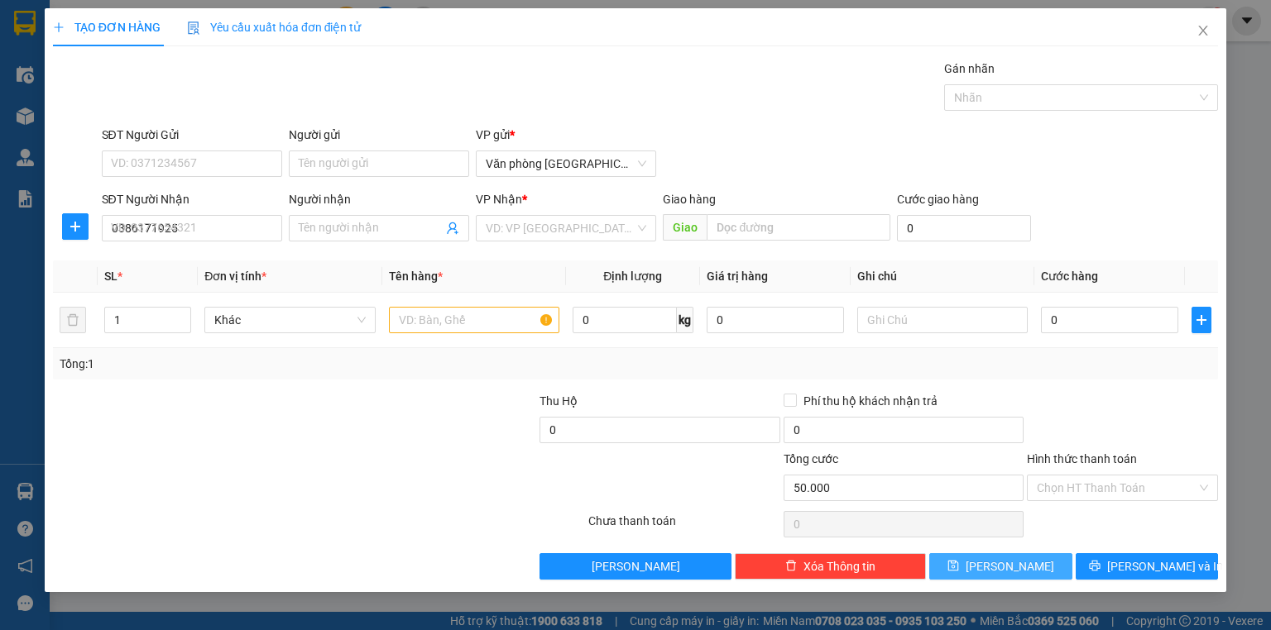
type input "0"
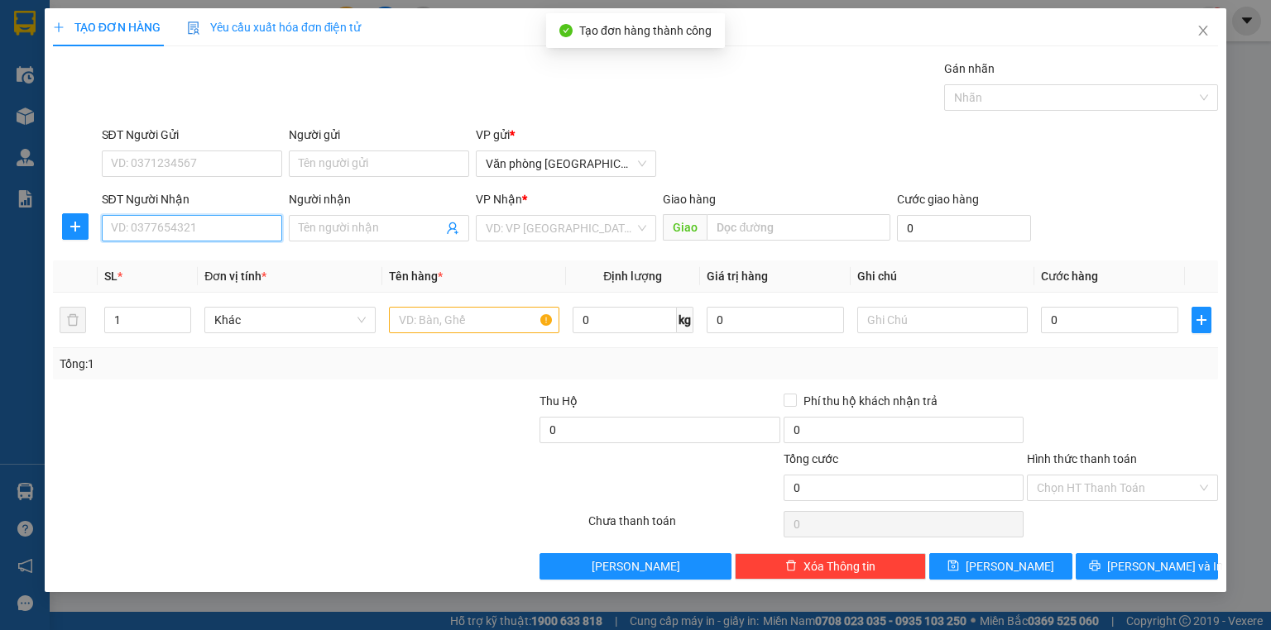
click at [209, 216] on input "SĐT Người Nhận" at bounding box center [192, 228] width 180 height 26
click at [175, 261] on div "0368202826" at bounding box center [192, 260] width 160 height 18
type input "0368202826"
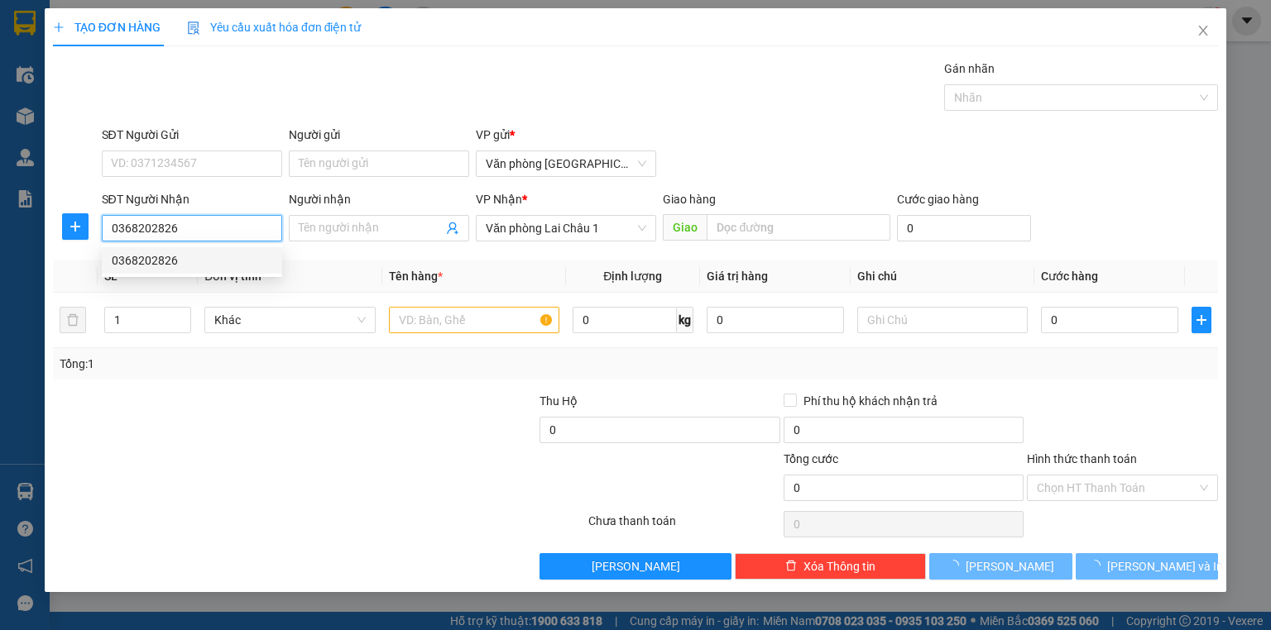
type input "50.000"
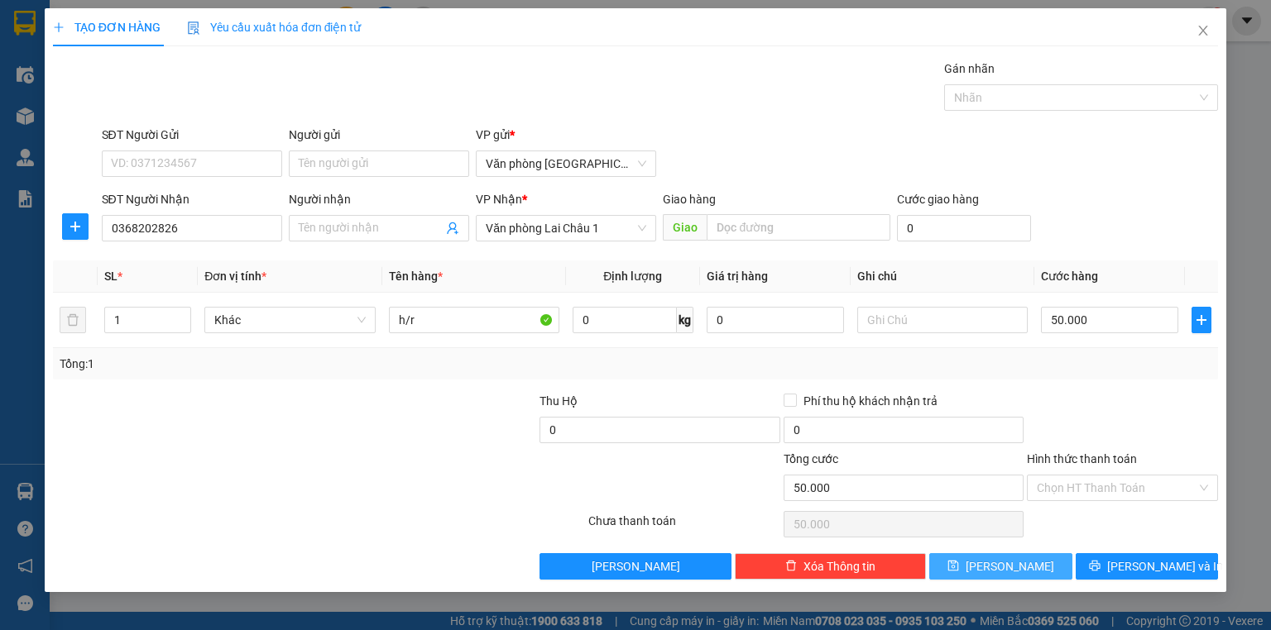
click at [966, 569] on button "[PERSON_NAME]" at bounding box center [1000, 566] width 143 height 26
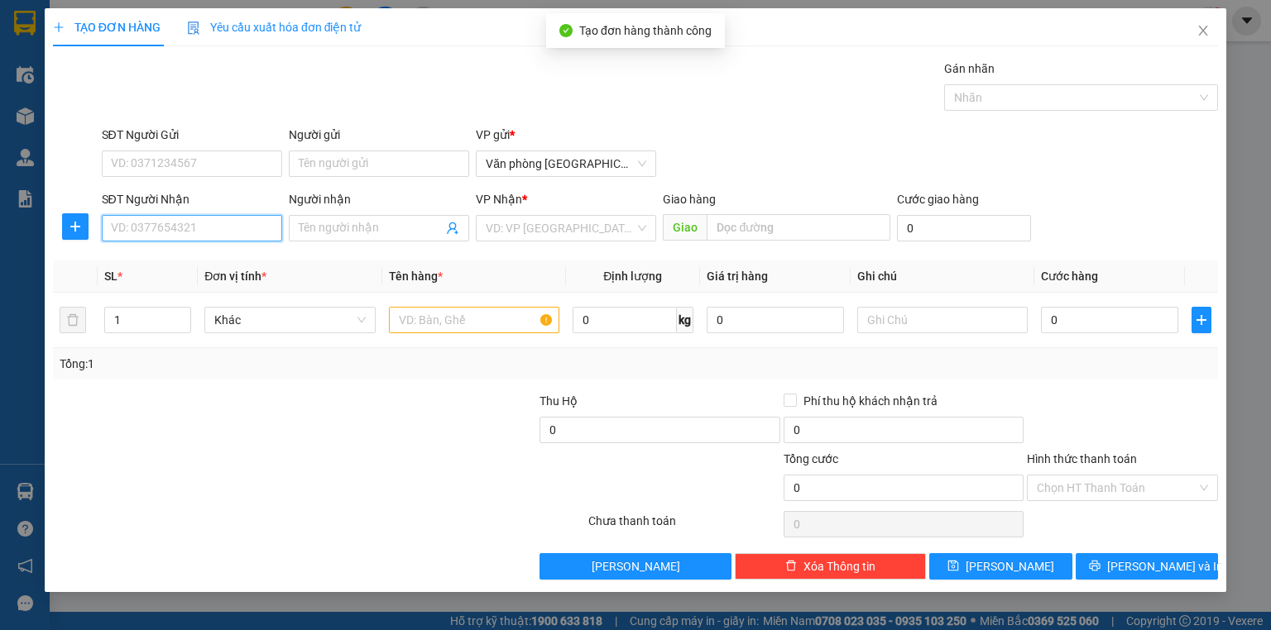
click at [181, 224] on input "SĐT Người Nhận" at bounding box center [192, 228] width 180 height 26
click at [210, 258] on div "0979158111 - [PERSON_NAME]" at bounding box center [193, 260] width 163 height 18
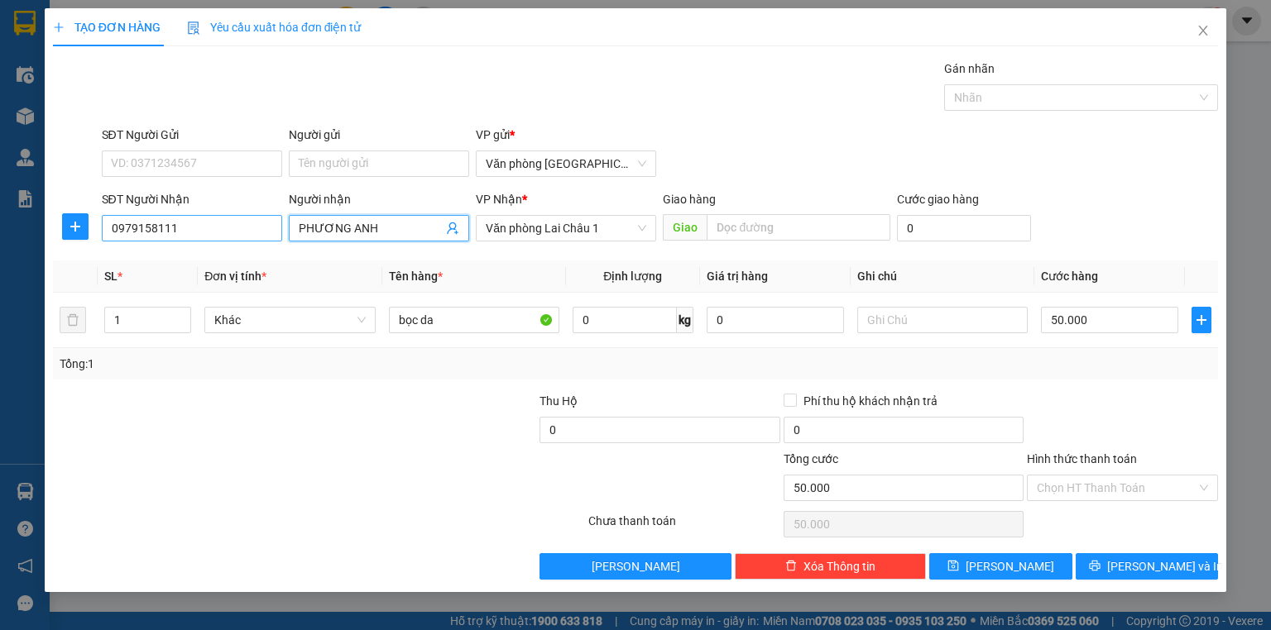
drag, startPoint x: 381, startPoint y: 234, endPoint x: 271, endPoint y: 220, distance: 110.1
click at [271, 220] on div "SĐT Người Nhận 0979158111 Người nhận PHƯƠNG ANH PHƯƠNG ANH VP Nhận * Văn phòng …" at bounding box center [659, 219] width 1123 height 58
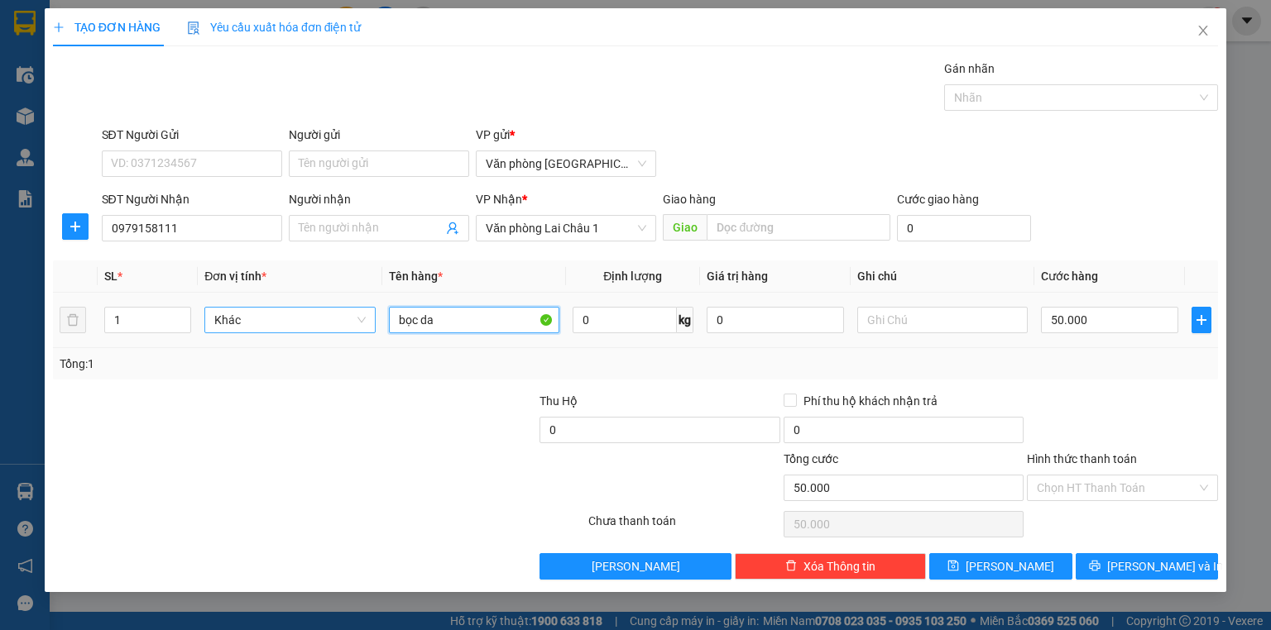
drag, startPoint x: 472, startPoint y: 328, endPoint x: 316, endPoint y: 318, distance: 156.7
click at [316, 318] on tr "1 Khác bọc da 0 kg 0 50.000" at bounding box center [635, 320] width 1165 height 55
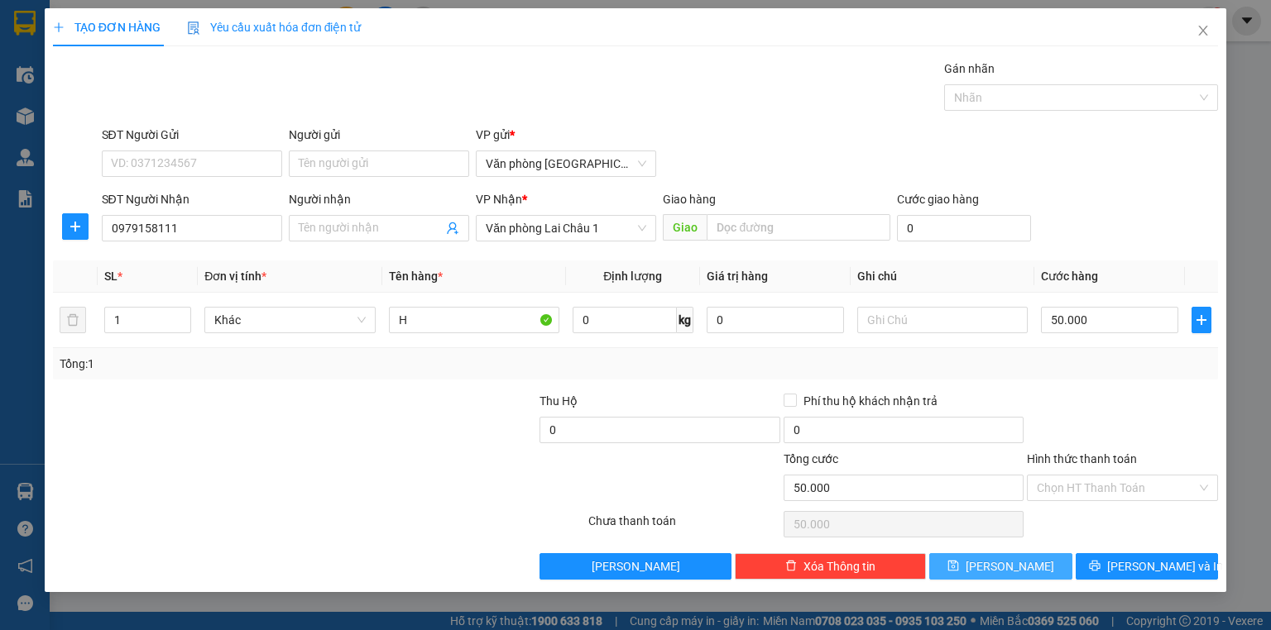
click at [959, 571] on icon "save" at bounding box center [953, 566] width 12 height 12
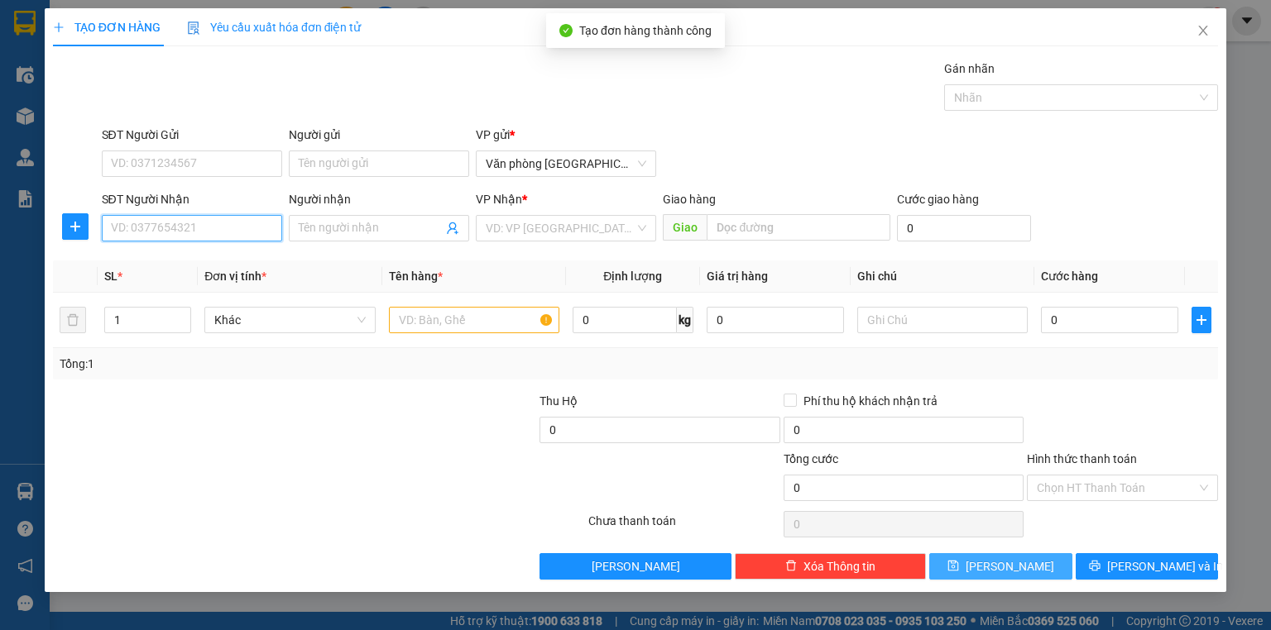
click at [192, 221] on input "SĐT Người Nhận" at bounding box center [192, 228] width 180 height 26
click at [192, 261] on div "0975405688" at bounding box center [192, 260] width 160 height 18
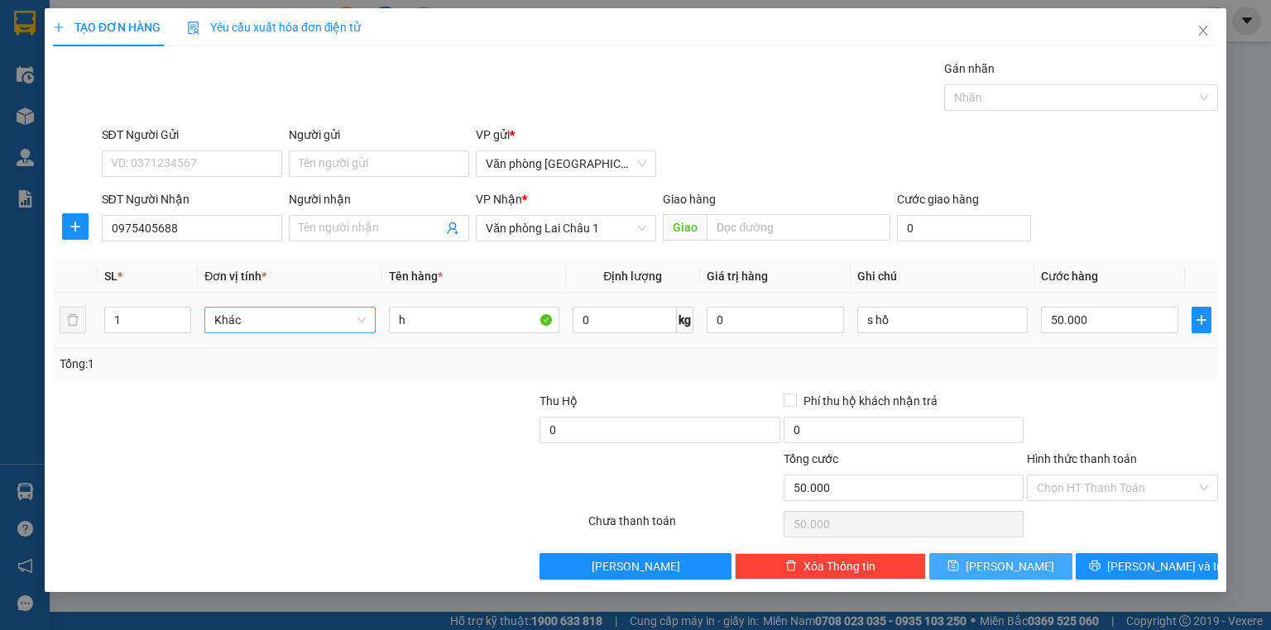
drag, startPoint x: 426, startPoint y: 344, endPoint x: 361, endPoint y: 319, distance: 70.2
click at [359, 319] on tr "1 Khác h 0 kg 0 s hồ 50.000" at bounding box center [635, 320] width 1165 height 55
click at [492, 323] on input "h" at bounding box center [474, 320] width 170 height 26
click at [902, 324] on input "s hồ" at bounding box center [942, 320] width 170 height 26
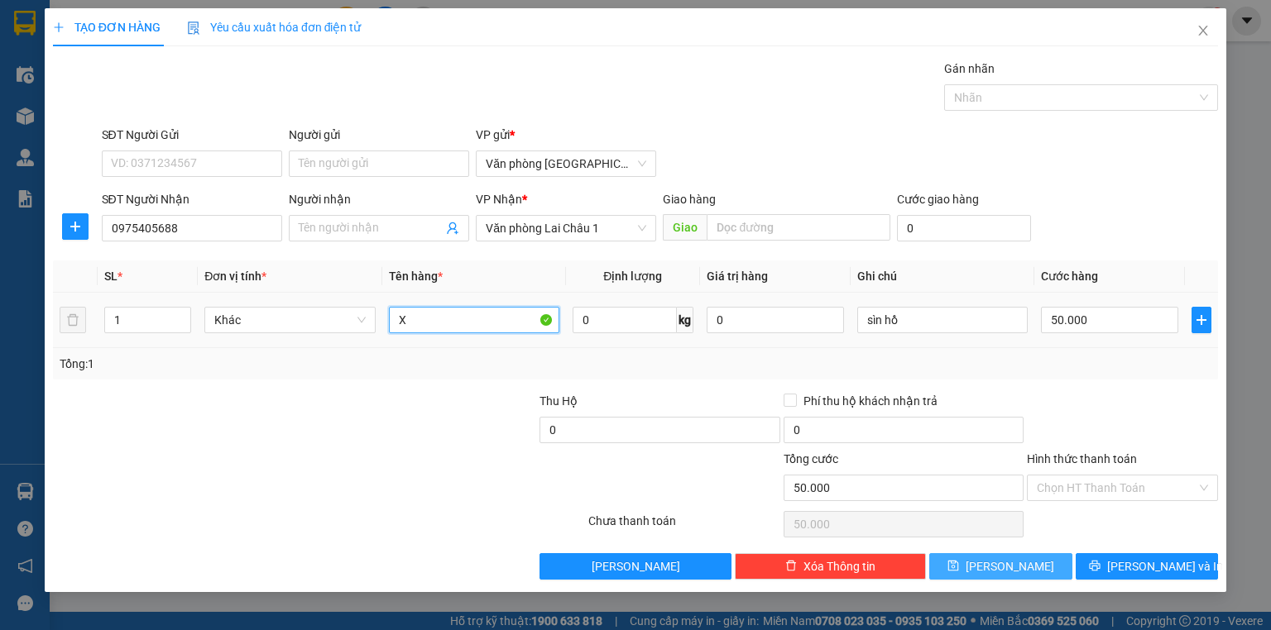
click at [483, 316] on input "X" at bounding box center [474, 320] width 170 height 26
click at [1025, 556] on button "[PERSON_NAME]" at bounding box center [1000, 566] width 143 height 26
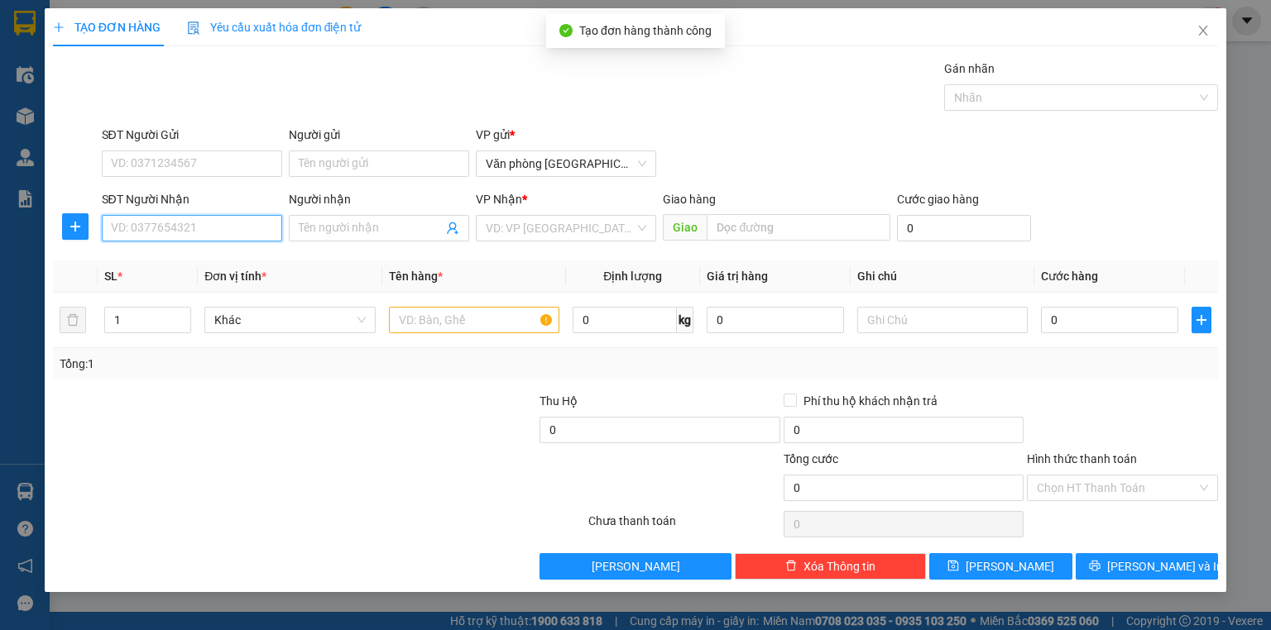
click at [217, 233] on input "SĐT Người Nhận" at bounding box center [192, 228] width 180 height 26
click at [215, 268] on div "0964988048 - [PERSON_NAME]" at bounding box center [193, 260] width 163 height 18
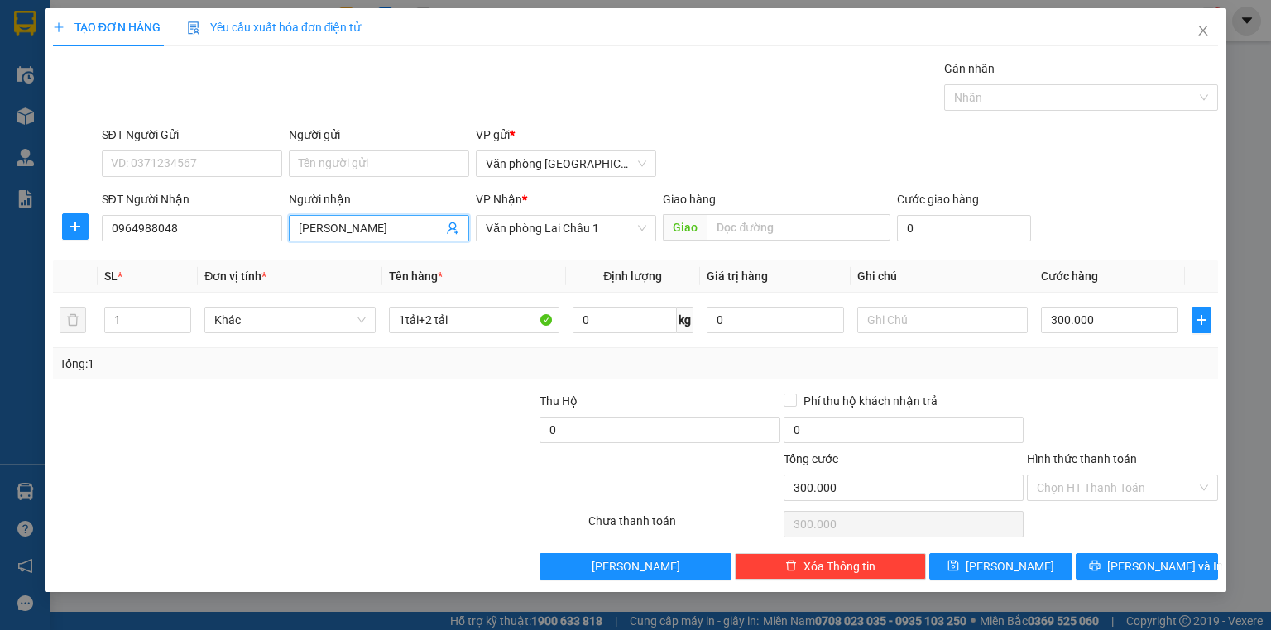
drag, startPoint x: 358, startPoint y: 226, endPoint x: 300, endPoint y: 246, distance: 61.2
click at [300, 246] on div "Người nhận ANH [PERSON_NAME]" at bounding box center [379, 219] width 180 height 58
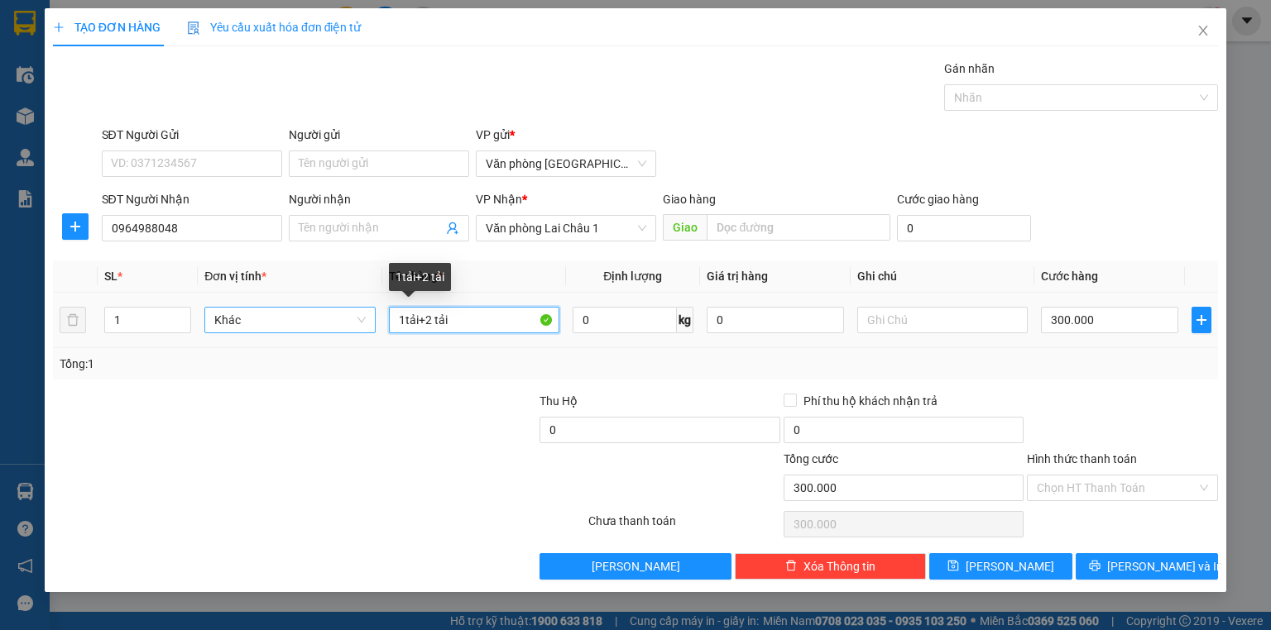
drag, startPoint x: 460, startPoint y: 318, endPoint x: 371, endPoint y: 314, distance: 88.6
click at [371, 314] on tr "1 Khác 1tải+2 tải 0 kg 0 300.000" at bounding box center [635, 320] width 1165 height 55
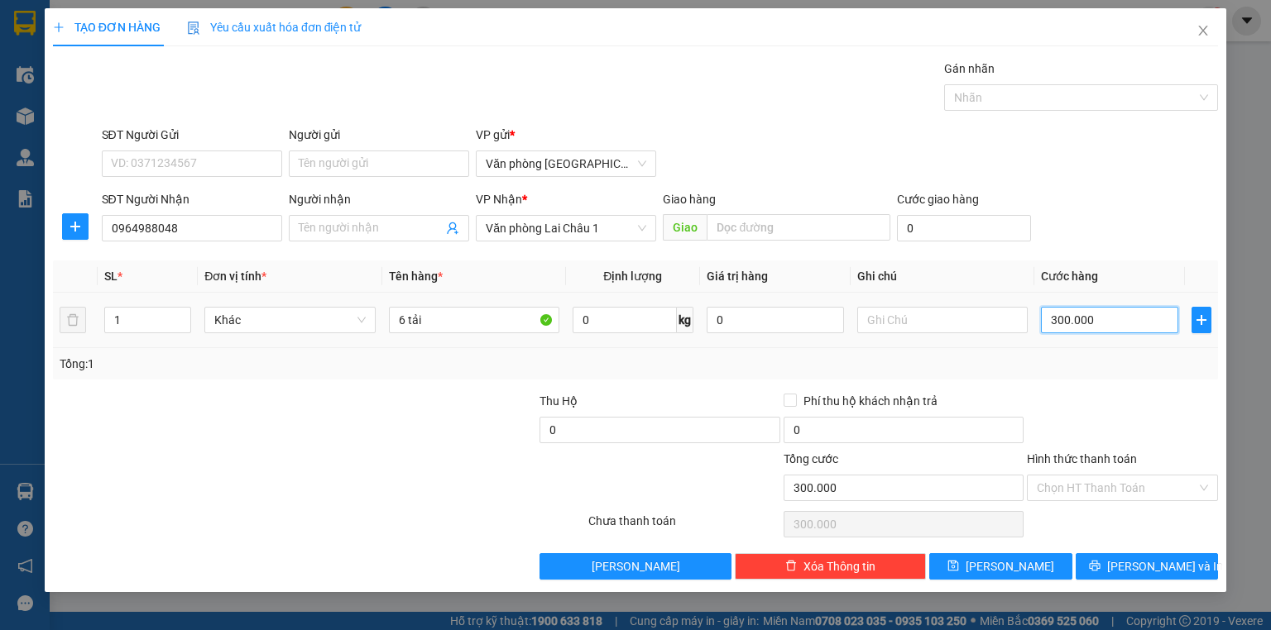
click at [1122, 323] on input "300.000" at bounding box center [1109, 320] width 137 height 26
click at [1013, 575] on button "[PERSON_NAME]" at bounding box center [1000, 566] width 143 height 26
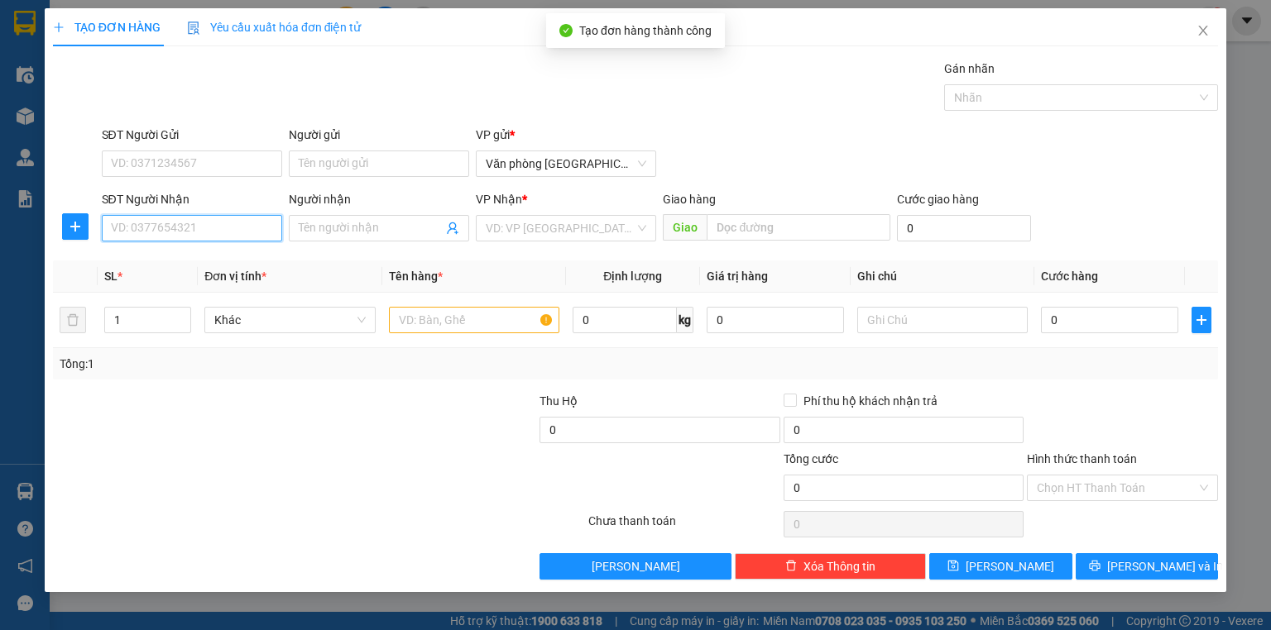
click at [191, 232] on input "SĐT Người Nhận" at bounding box center [192, 228] width 180 height 26
click at [202, 262] on div "0395780293 - BS CHUNG" at bounding box center [192, 260] width 160 height 18
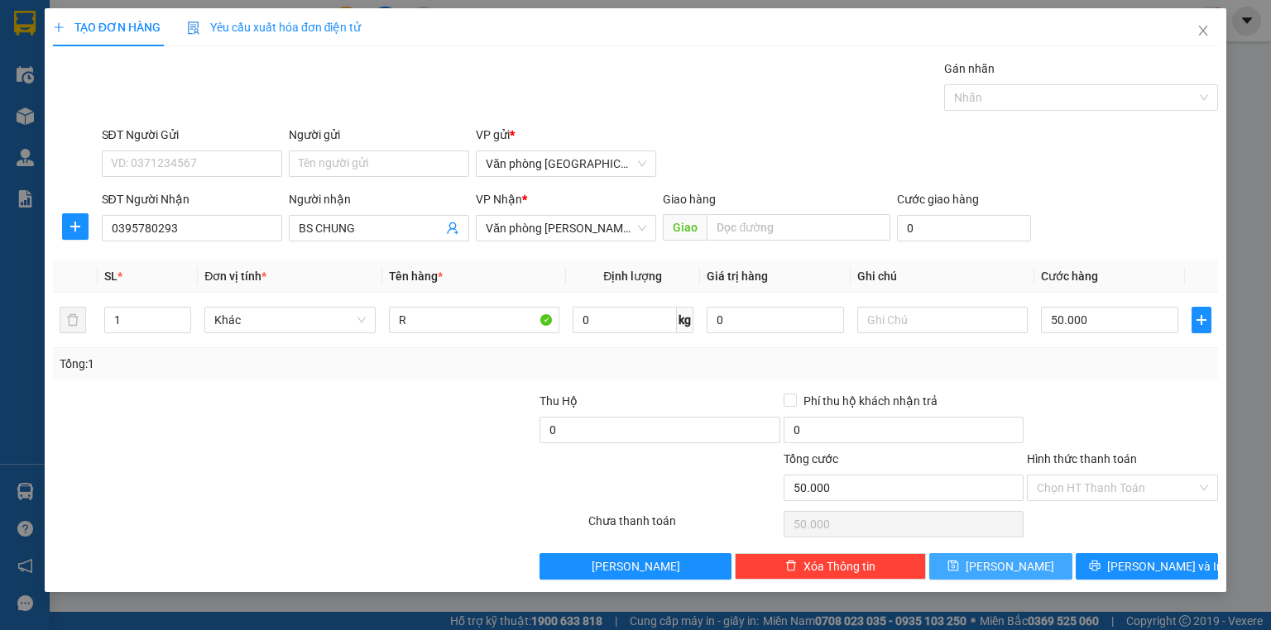
click at [984, 576] on button "[PERSON_NAME]" at bounding box center [1000, 566] width 143 height 26
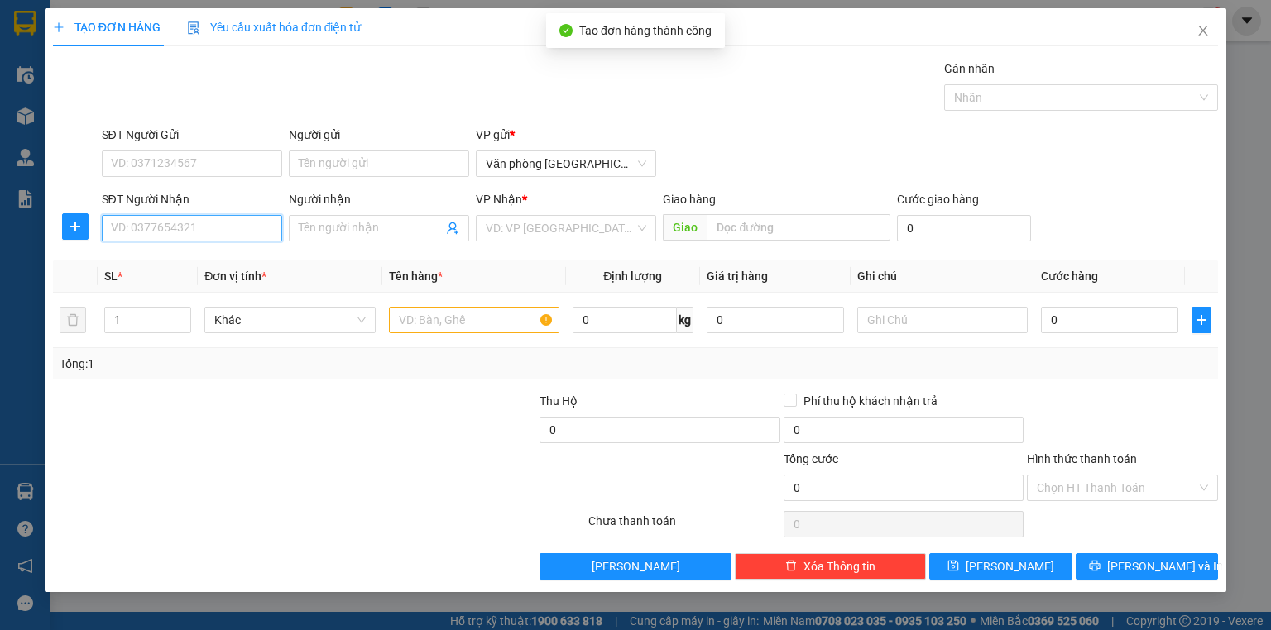
click at [222, 230] on input "SĐT Người Nhận" at bounding box center [192, 228] width 180 height 26
drag, startPoint x: 224, startPoint y: 258, endPoint x: 235, endPoint y: 258, distance: 10.8
click at [224, 259] on div "0965957339 - CHỊ MẪN" at bounding box center [192, 260] width 160 height 18
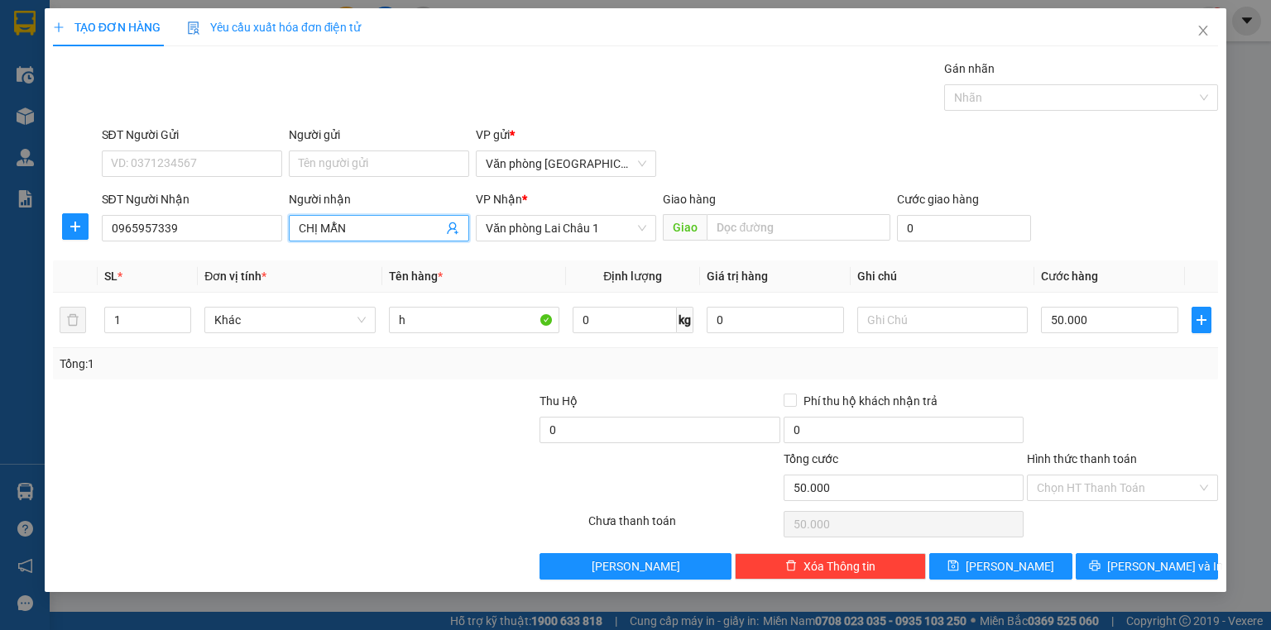
drag, startPoint x: 373, startPoint y: 225, endPoint x: 267, endPoint y: 211, distance: 106.8
click at [267, 211] on div "SĐT Người Nhận 0965957339 Người nhận CHỊ MẪN CHỊ MẪN VP Nhận * Văn phòng [PERSO…" at bounding box center [659, 219] width 1123 height 58
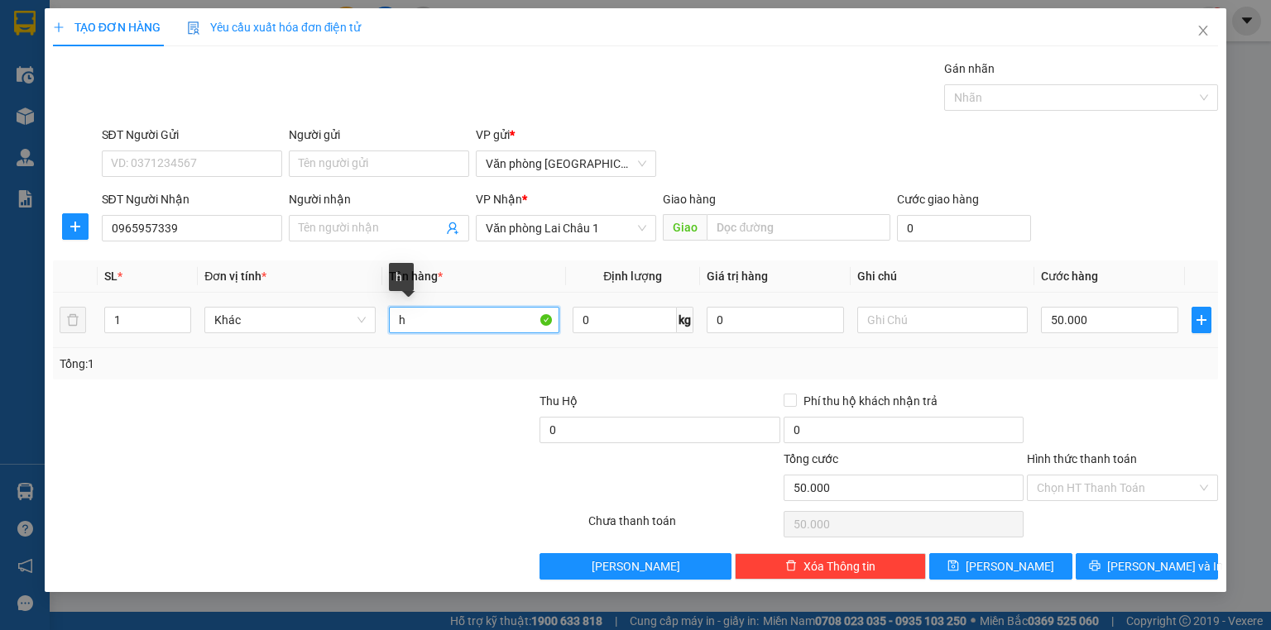
drag, startPoint x: 442, startPoint y: 309, endPoint x: 352, endPoint y: 334, distance: 93.0
click at [352, 334] on tr "1 Khác h 0 kg 0 50.000" at bounding box center [635, 320] width 1165 height 55
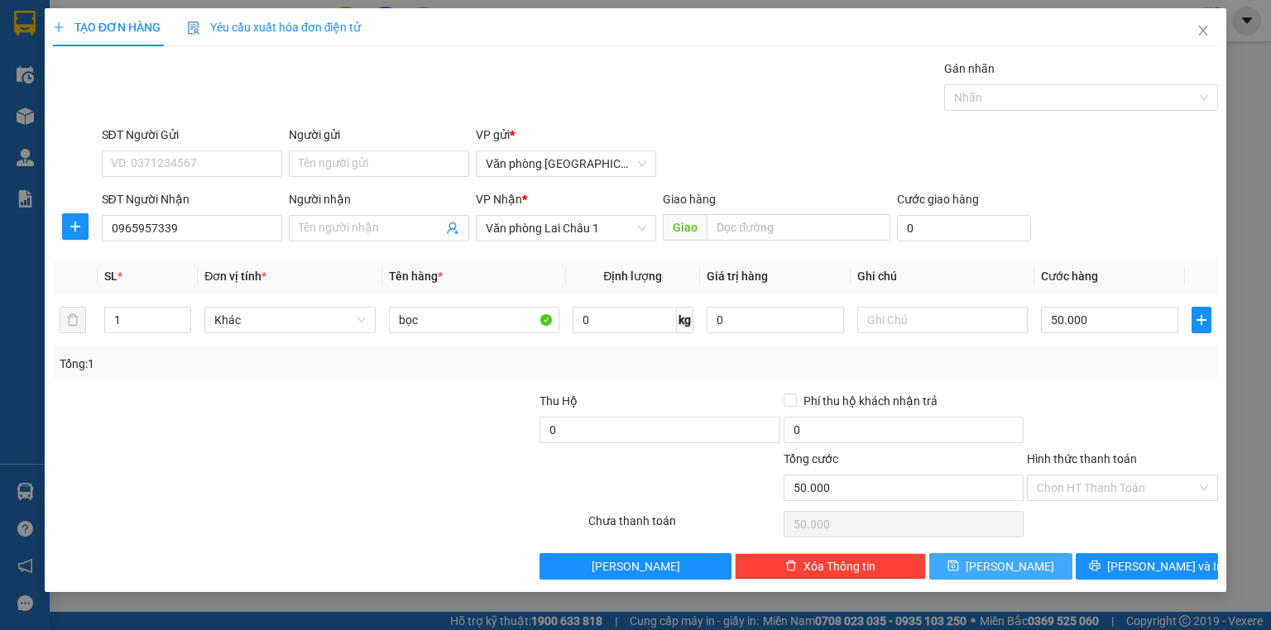
click at [1014, 564] on span "[PERSON_NAME]" at bounding box center [1009, 567] width 89 height 18
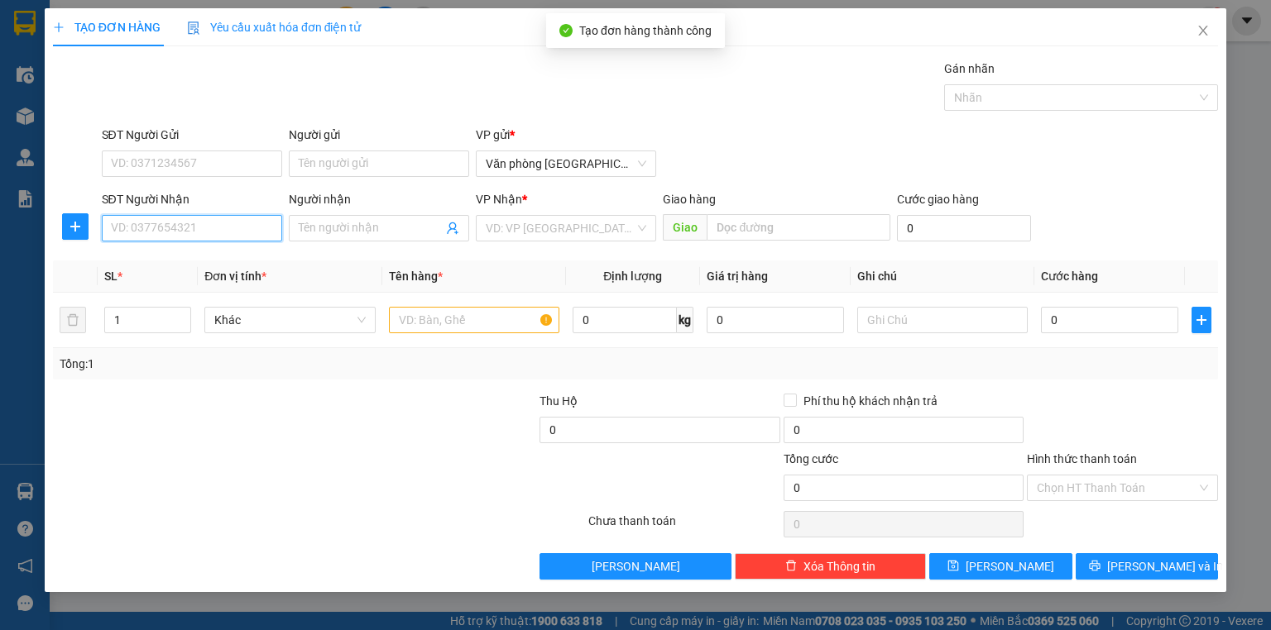
click at [219, 216] on input "SĐT Người Nhận" at bounding box center [192, 228] width 180 height 26
click at [195, 259] on div "0934040088" at bounding box center [192, 260] width 160 height 18
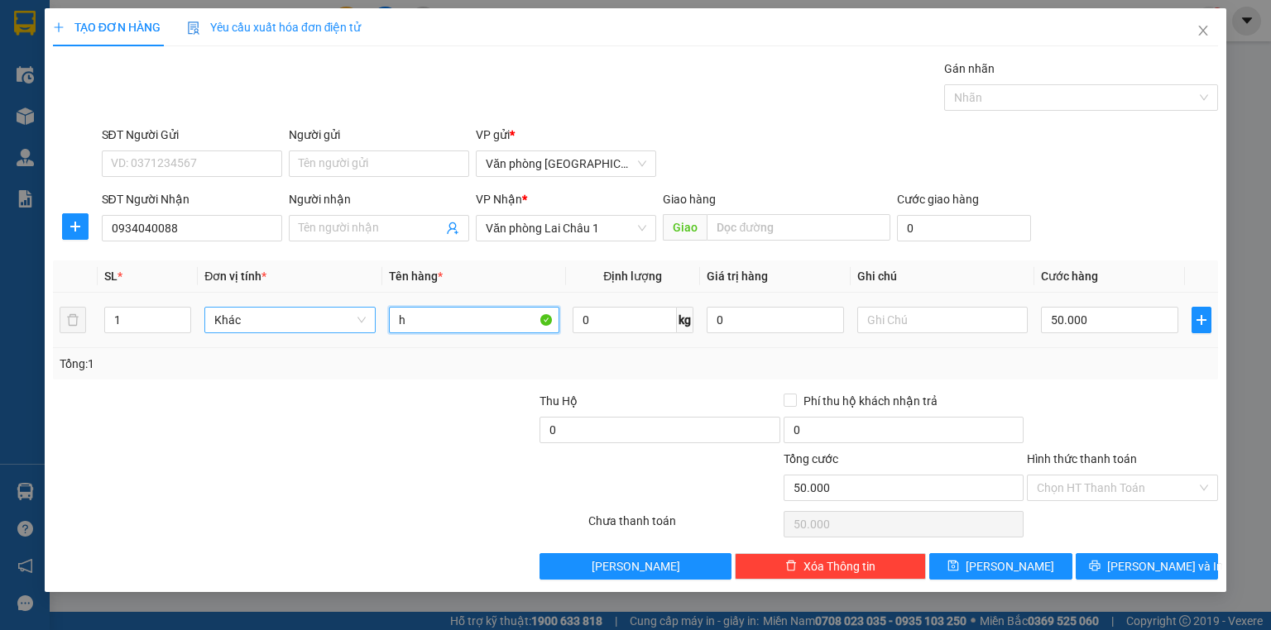
drag, startPoint x: 437, startPoint y: 328, endPoint x: 329, endPoint y: 323, distance: 107.7
click at [329, 323] on tr "1 Khác h 0 kg 0 50.000" at bounding box center [635, 320] width 1165 height 55
click at [980, 550] on div "Transit Pickup Surcharge Ids Transit Deliver Surcharge Ids Transit Deliver Surc…" at bounding box center [635, 320] width 1165 height 520
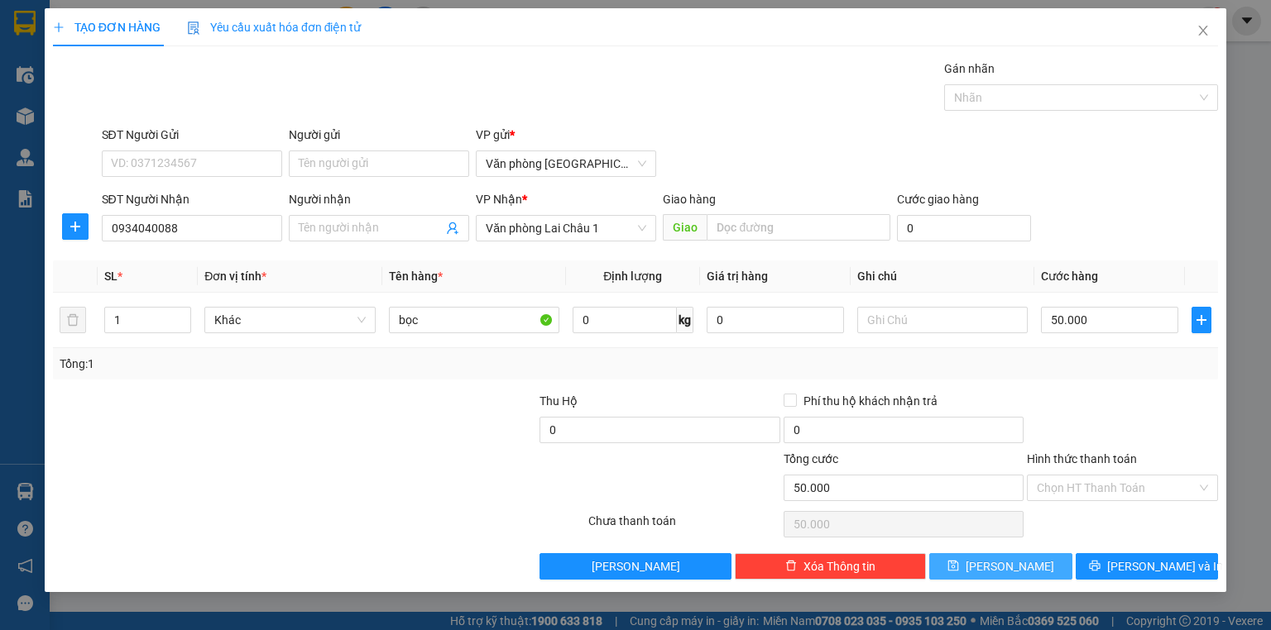
click at [983, 558] on button "[PERSON_NAME]" at bounding box center [1000, 566] width 143 height 26
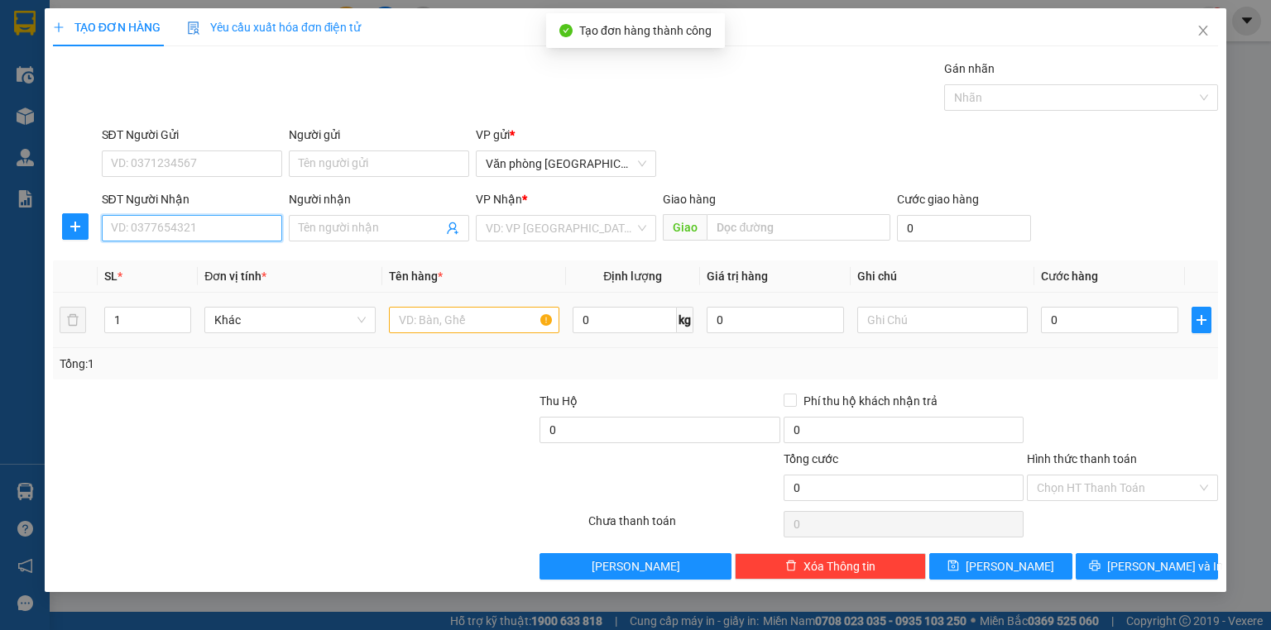
click at [149, 229] on input "SĐT Người Nhận" at bounding box center [192, 228] width 180 height 26
click at [248, 266] on div "0978373767" at bounding box center [192, 260] width 160 height 18
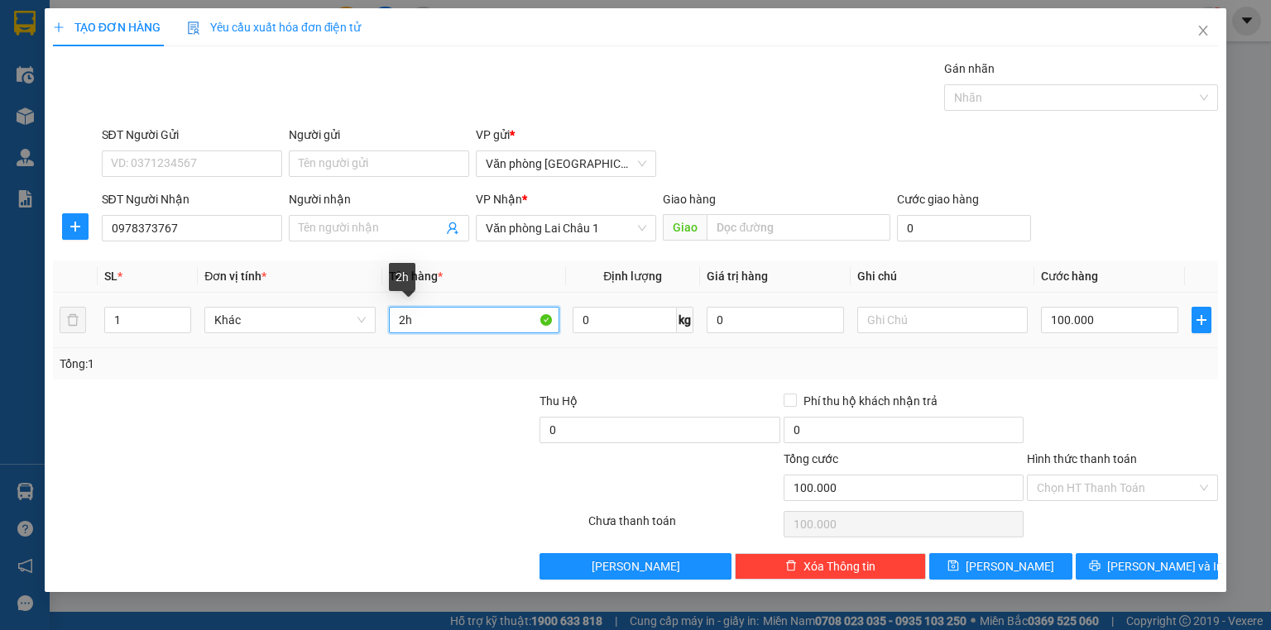
click at [416, 311] on input "2h" at bounding box center [474, 320] width 170 height 26
click at [1114, 315] on input "100.000" at bounding box center [1109, 320] width 137 height 26
click at [1085, 384] on div "Transit Pickup Surcharge Ids Transit Deliver Surcharge Ids Transit Deliver Surc…" at bounding box center [635, 320] width 1165 height 520
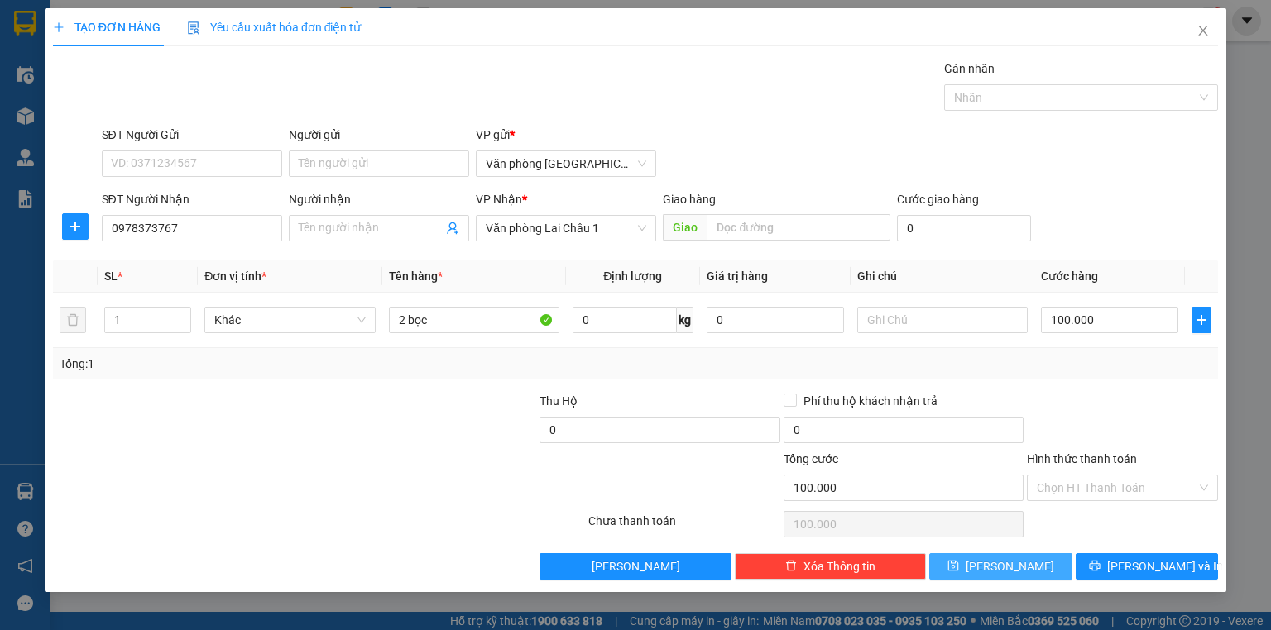
click at [1016, 576] on button "[PERSON_NAME]" at bounding box center [1000, 566] width 143 height 26
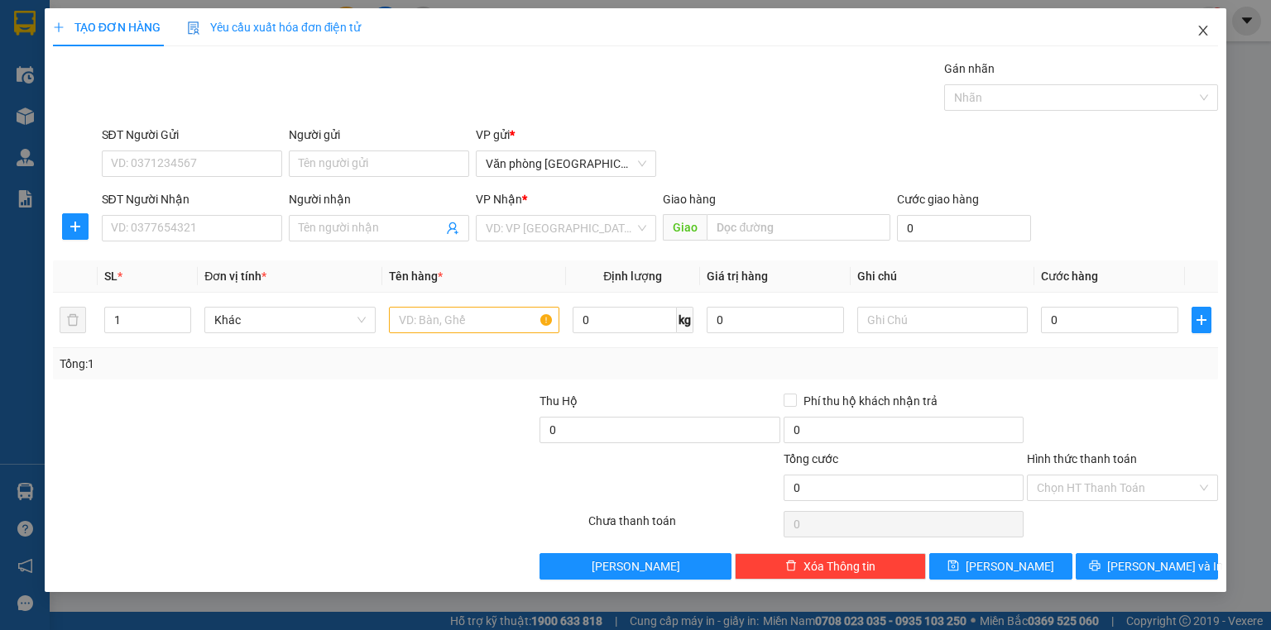
click at [1210, 37] on span "Close" at bounding box center [1203, 31] width 46 height 46
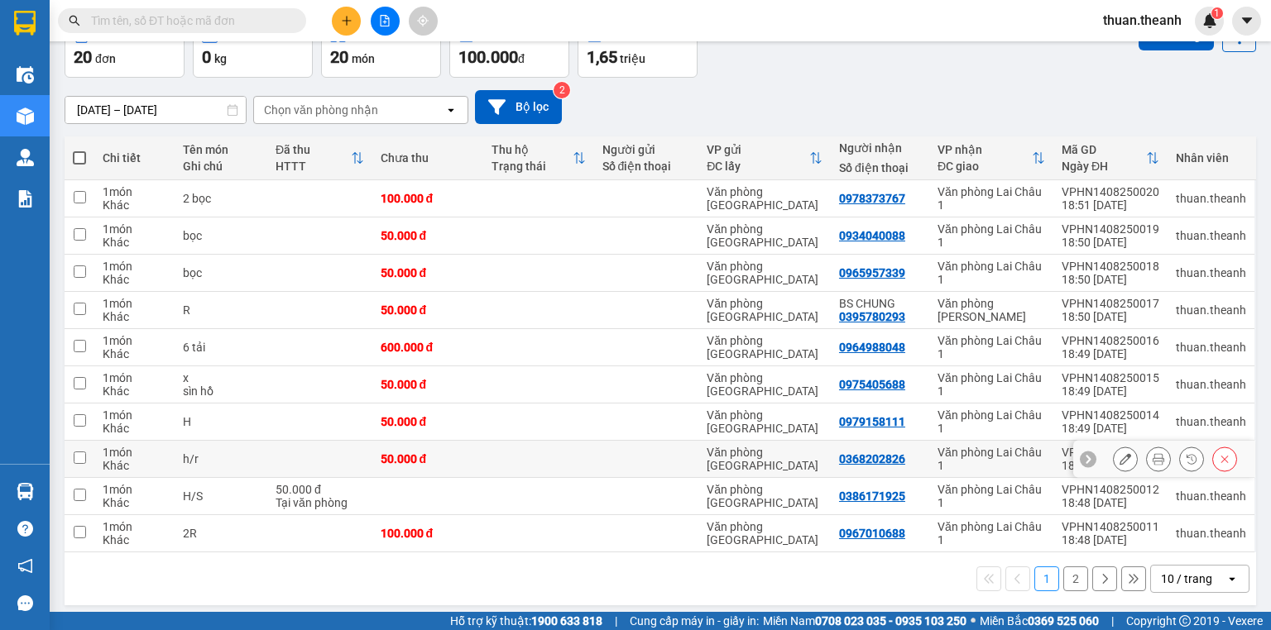
scroll to position [102, 0]
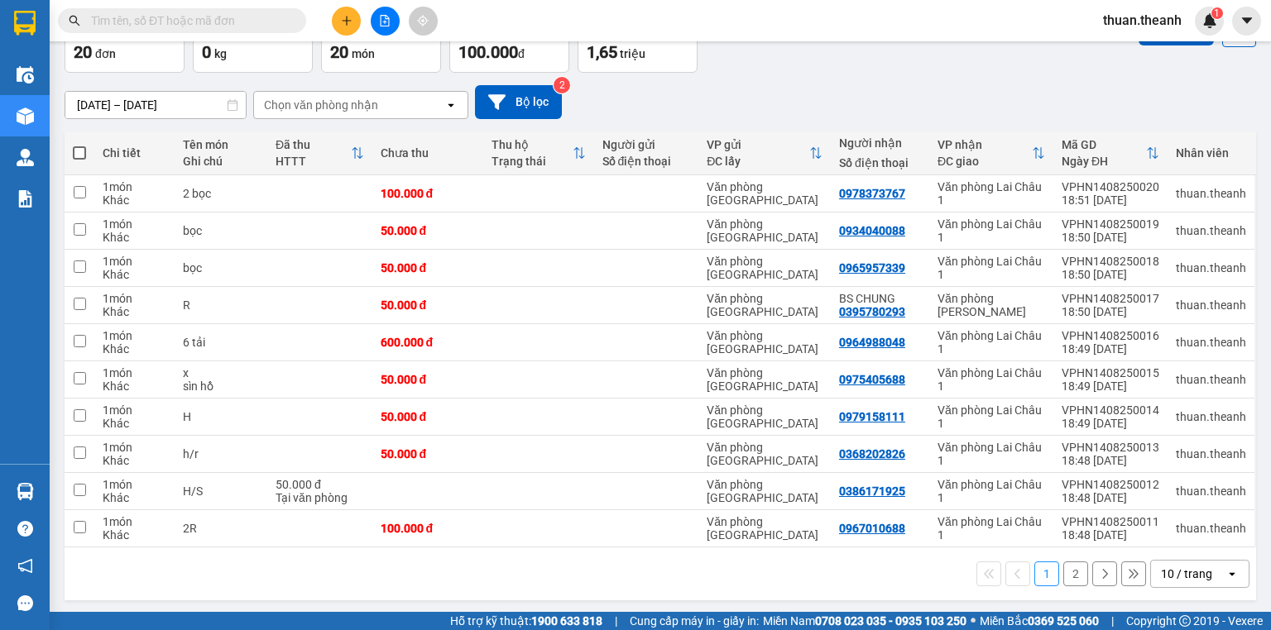
click at [1185, 574] on div "10 / trang" at bounding box center [1186, 574] width 51 height 17
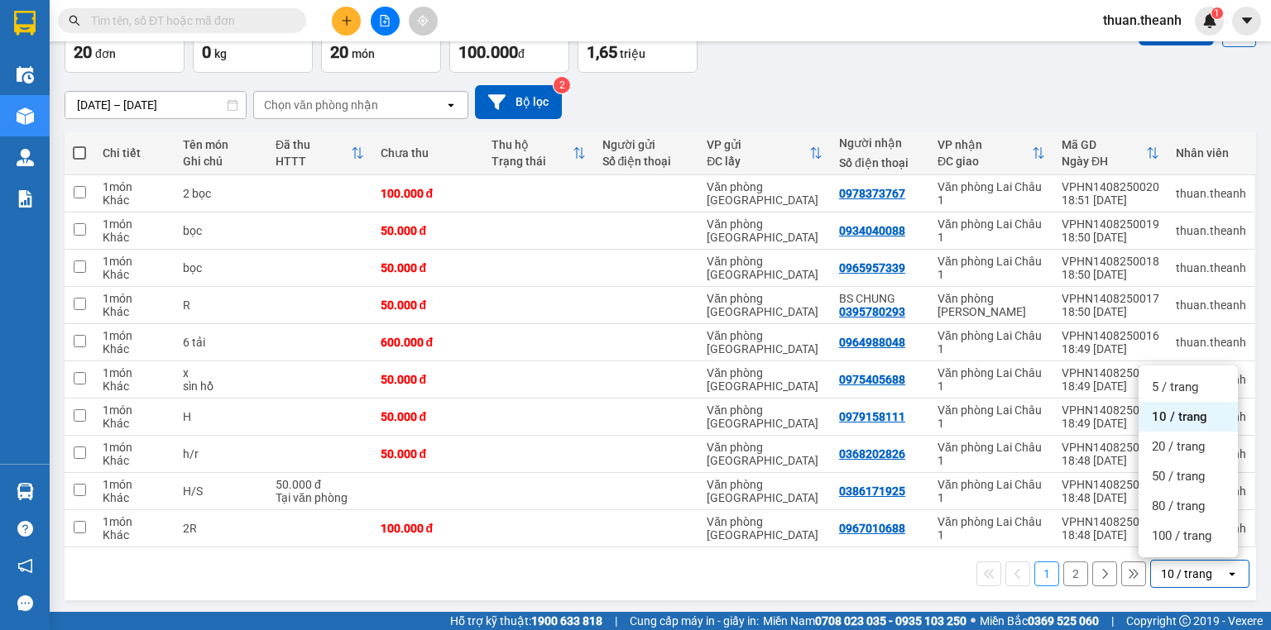
click at [1175, 544] on div "100 / trang" at bounding box center [1187, 536] width 99 height 30
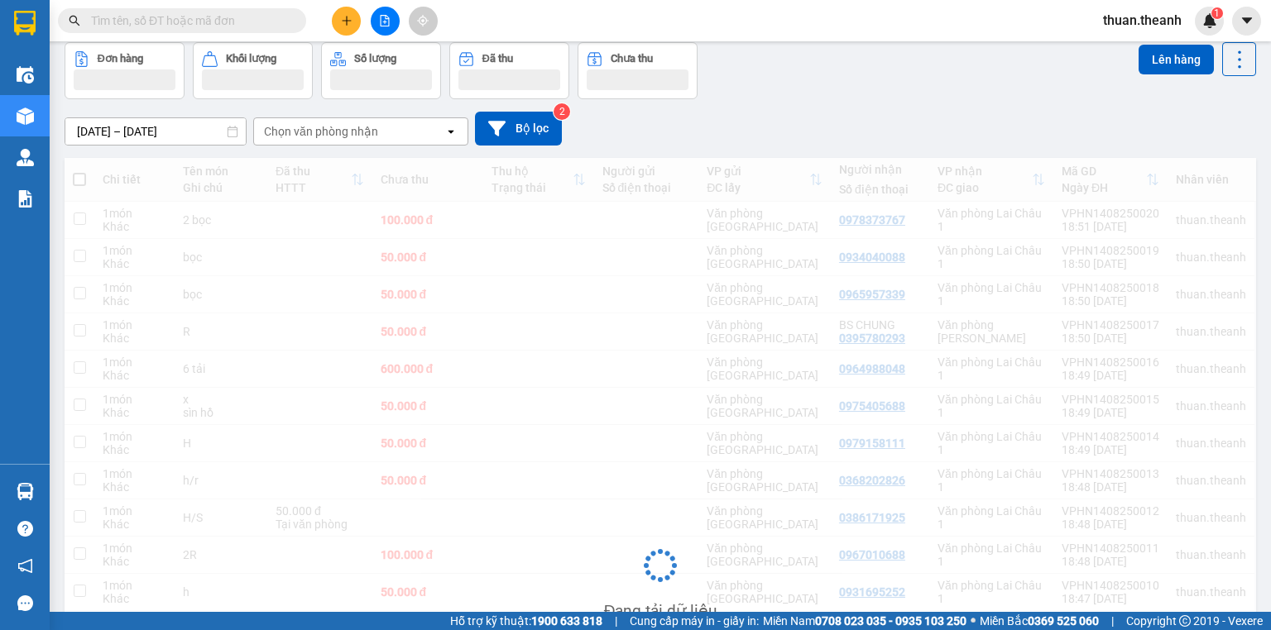
scroll to position [0, 0]
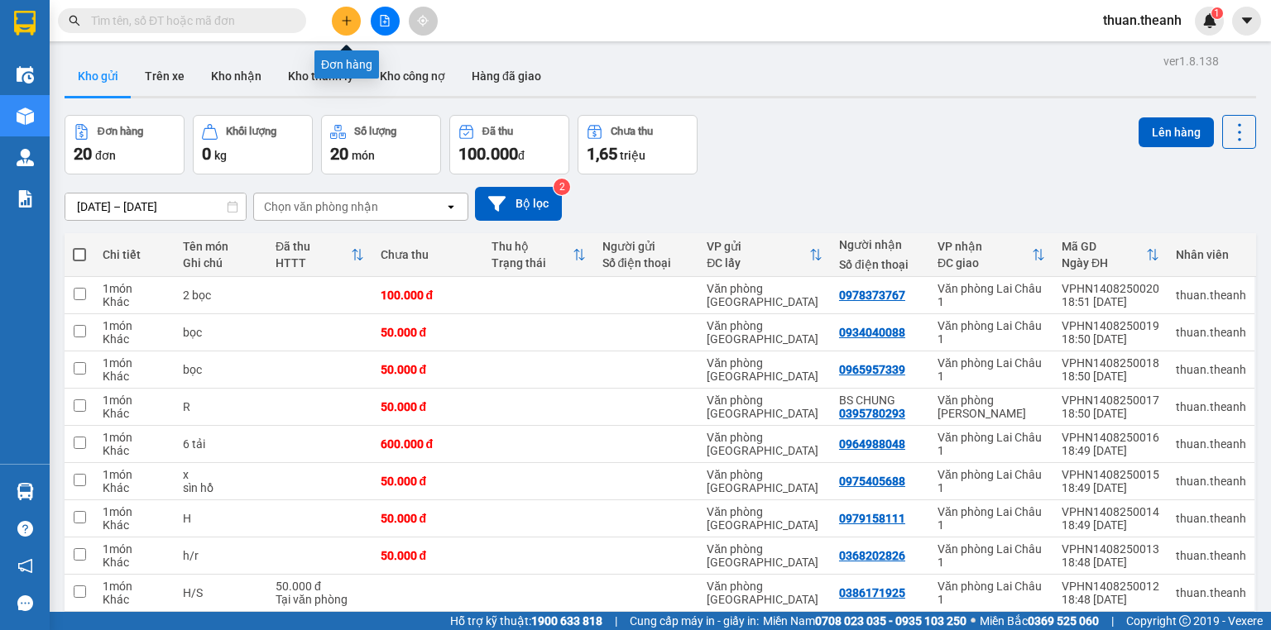
click at [338, 21] on button at bounding box center [346, 21] width 29 height 29
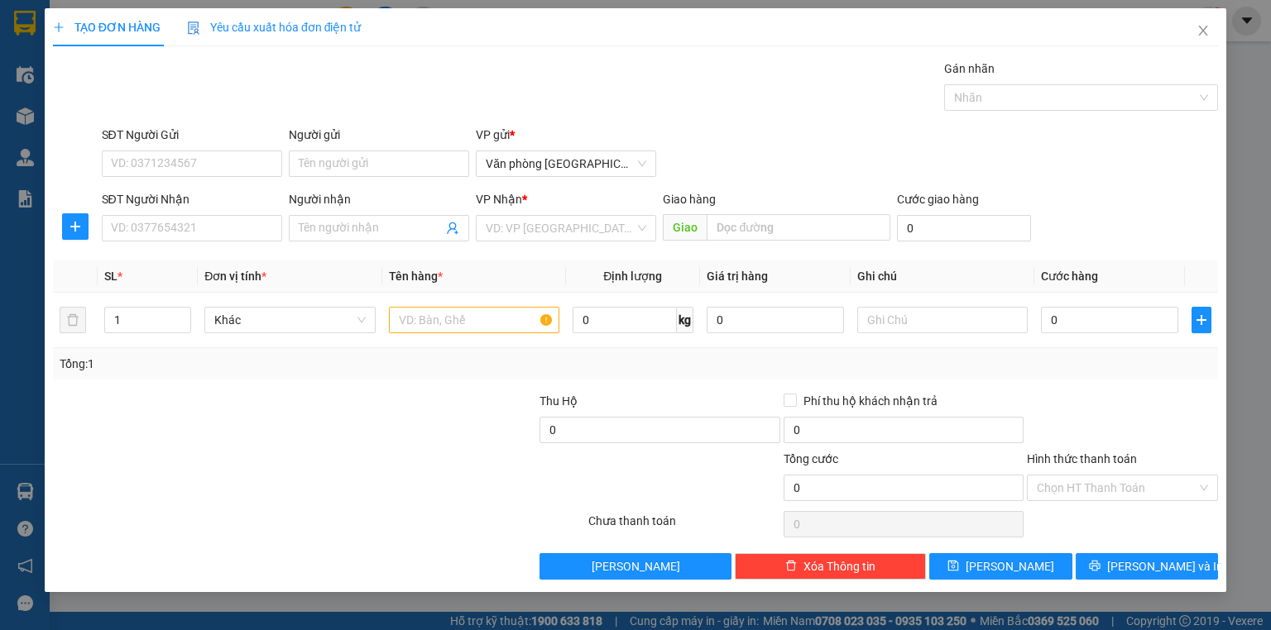
click at [203, 242] on div "SĐT Người Nhận VD: 0377654321" at bounding box center [192, 219] width 180 height 58
click at [205, 219] on input "SĐT Người Nhận" at bounding box center [192, 228] width 180 height 26
click at [222, 261] on div "0965352829" at bounding box center [192, 260] width 160 height 18
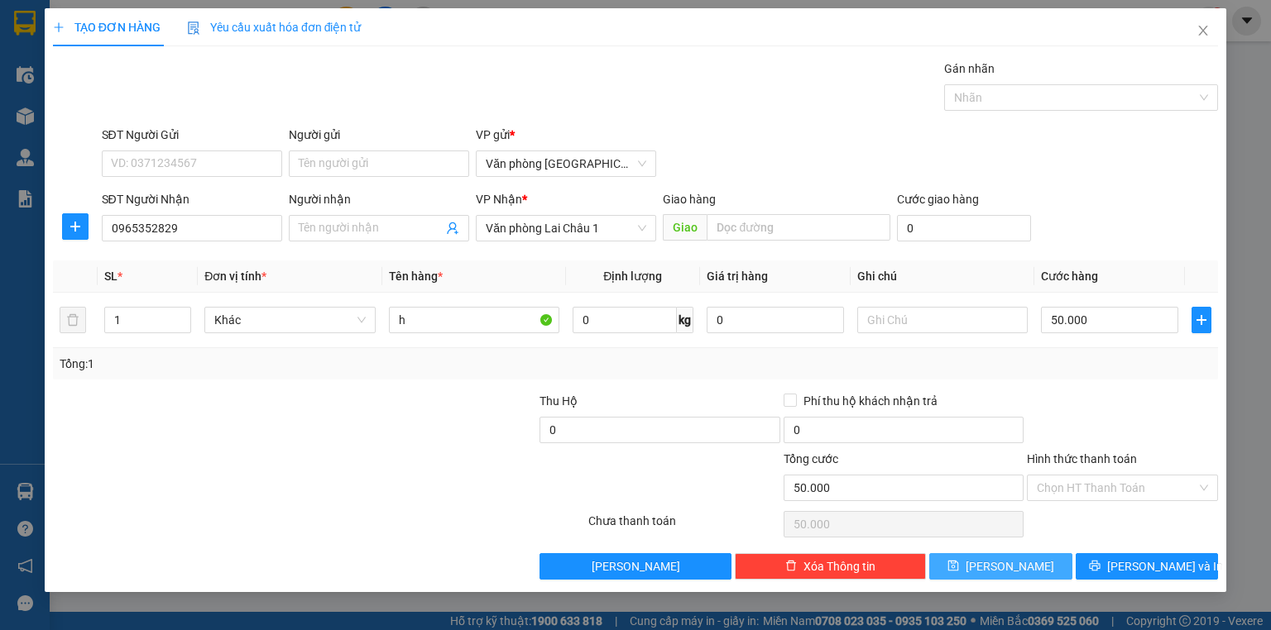
click at [1032, 562] on button "[PERSON_NAME]" at bounding box center [1000, 566] width 143 height 26
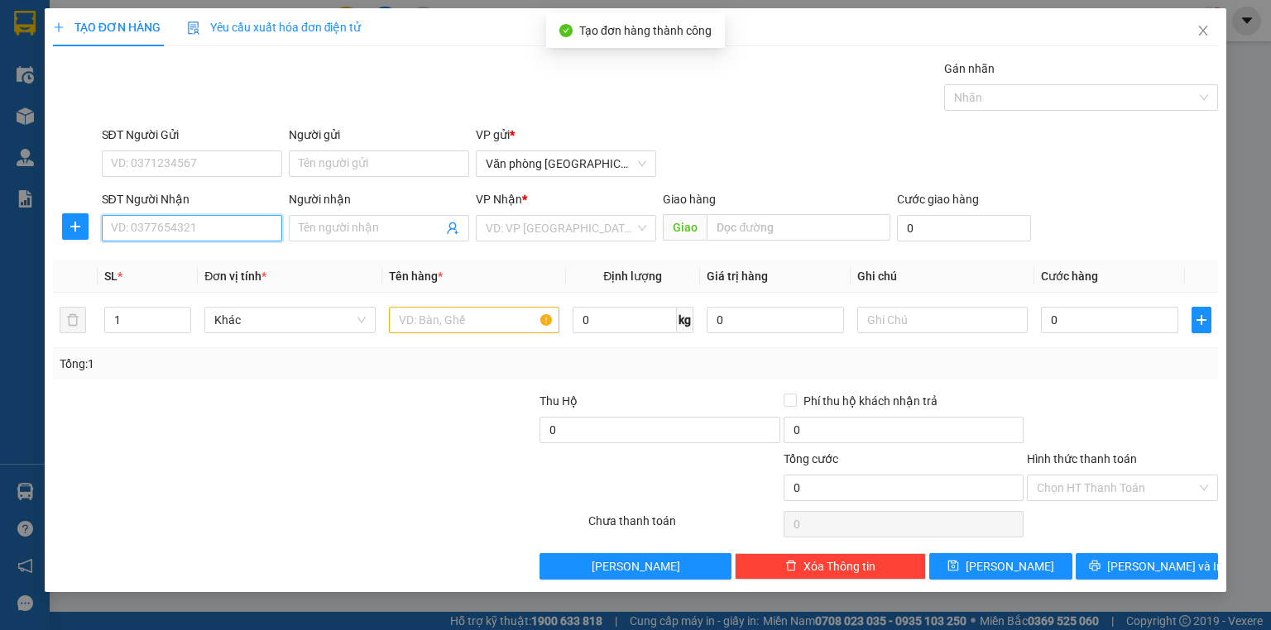
click at [208, 232] on input "SĐT Người Nhận" at bounding box center [192, 228] width 180 height 26
click at [222, 252] on div "0397926703" at bounding box center [192, 260] width 160 height 18
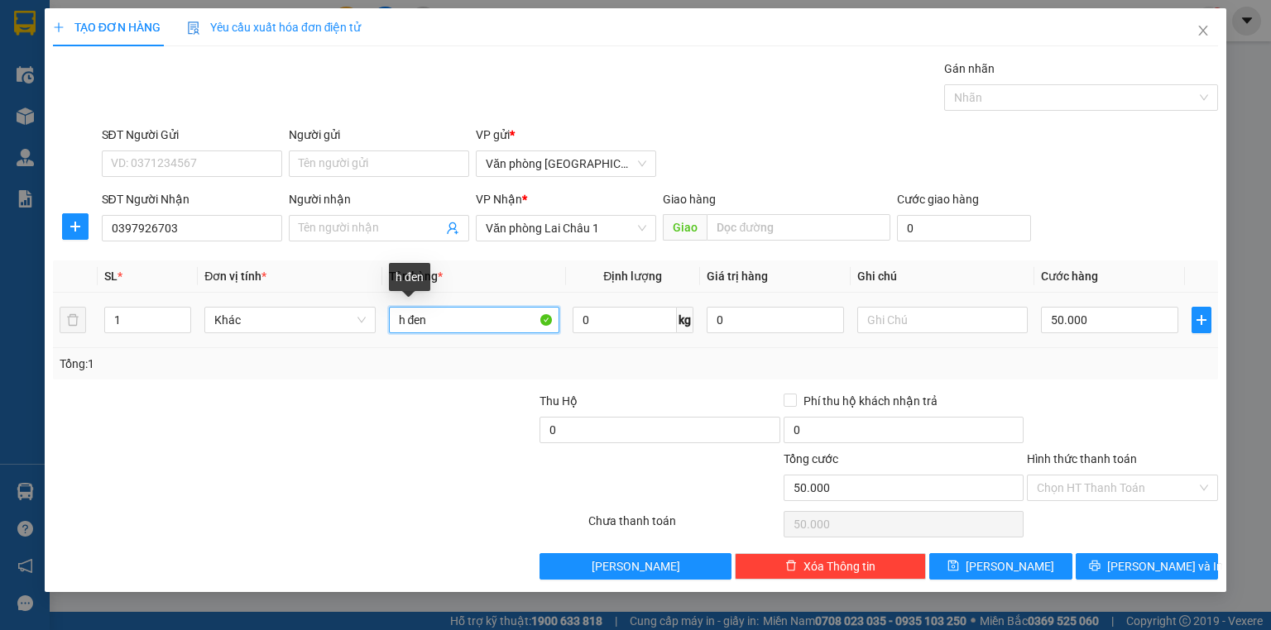
drag, startPoint x: 470, startPoint y: 319, endPoint x: 459, endPoint y: 319, distance: 10.8
click at [459, 319] on input "h đen" at bounding box center [474, 320] width 170 height 26
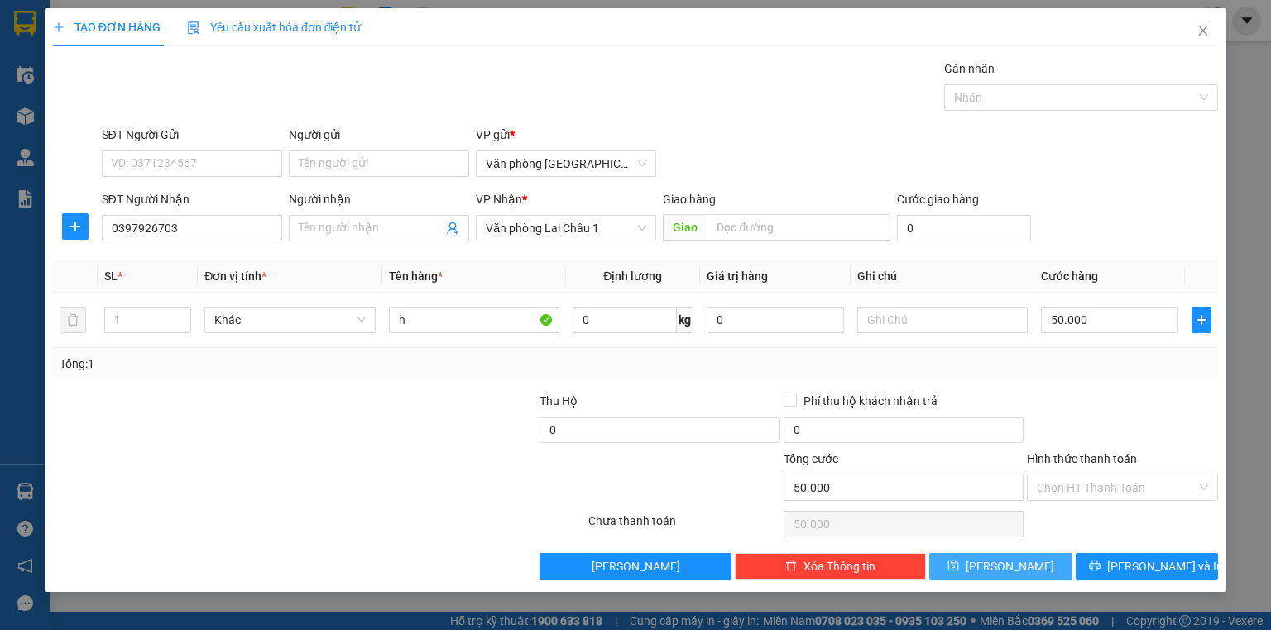
click at [999, 559] on button "[PERSON_NAME]" at bounding box center [1000, 566] width 143 height 26
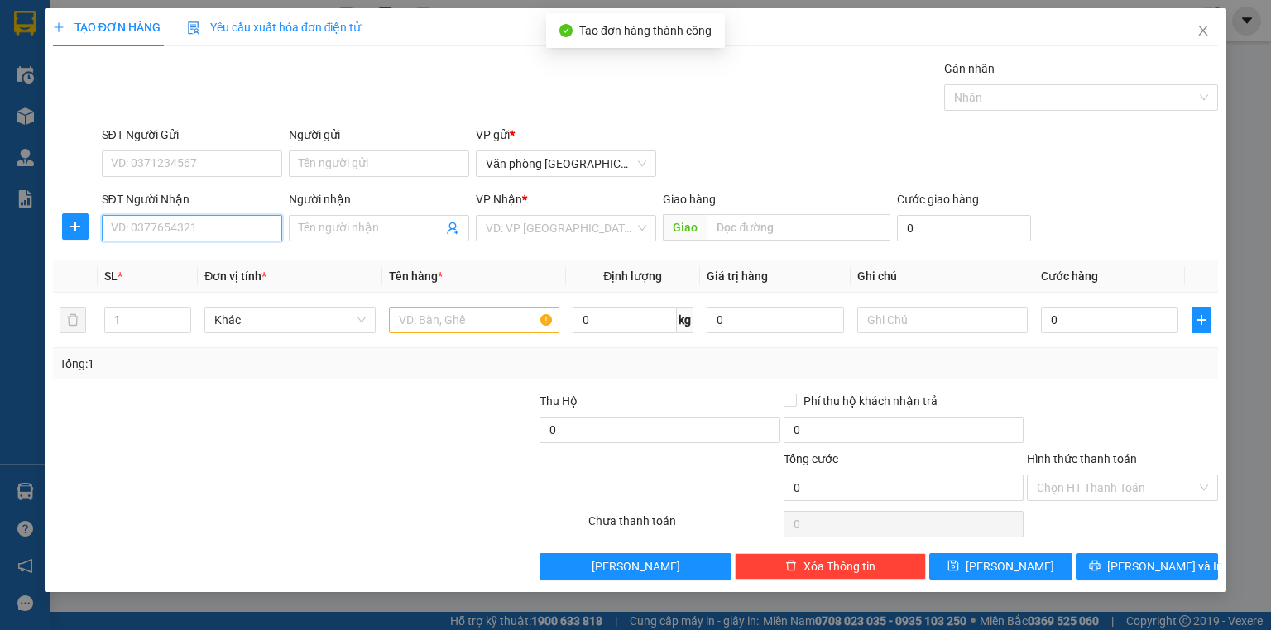
click at [237, 222] on input "SĐT Người Nhận" at bounding box center [192, 228] width 180 height 26
click at [251, 259] on div "0977587986 - ANH VINH" at bounding box center [192, 260] width 160 height 18
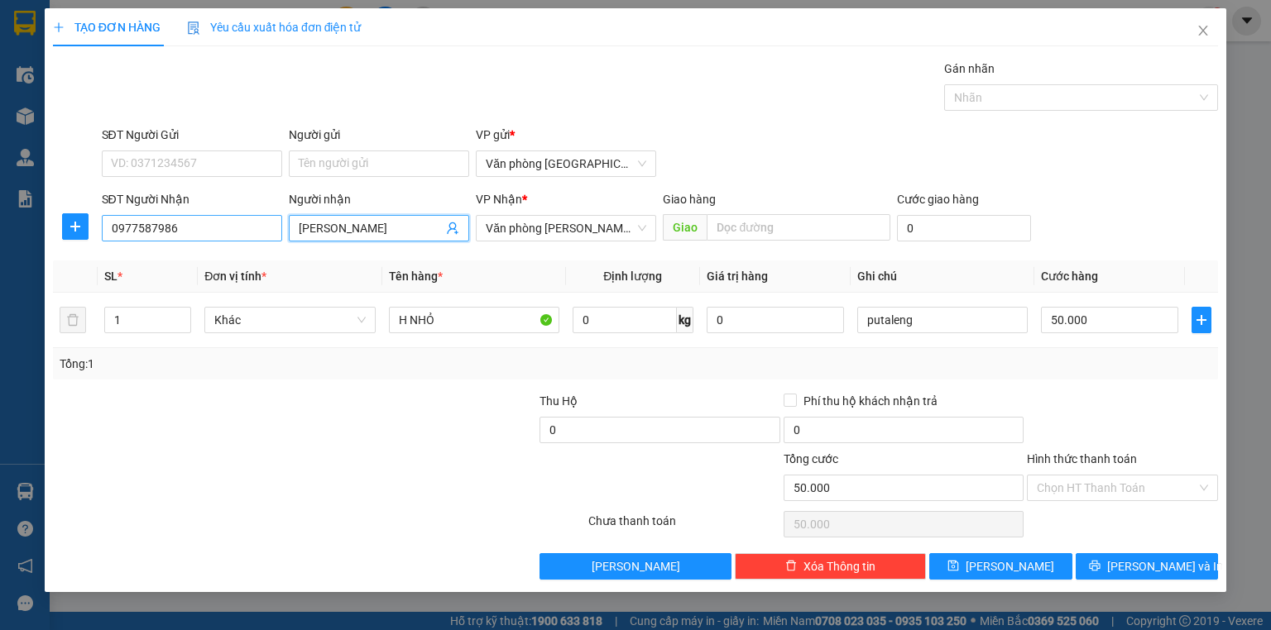
drag, startPoint x: 365, startPoint y: 225, endPoint x: 247, endPoint y: 232, distance: 117.7
click at [247, 232] on div "SĐT Người Nhận 0977587986 Người nhận ANH VINH ANH VINH VP Nhận * Văn phòng Tam …" at bounding box center [659, 219] width 1123 height 58
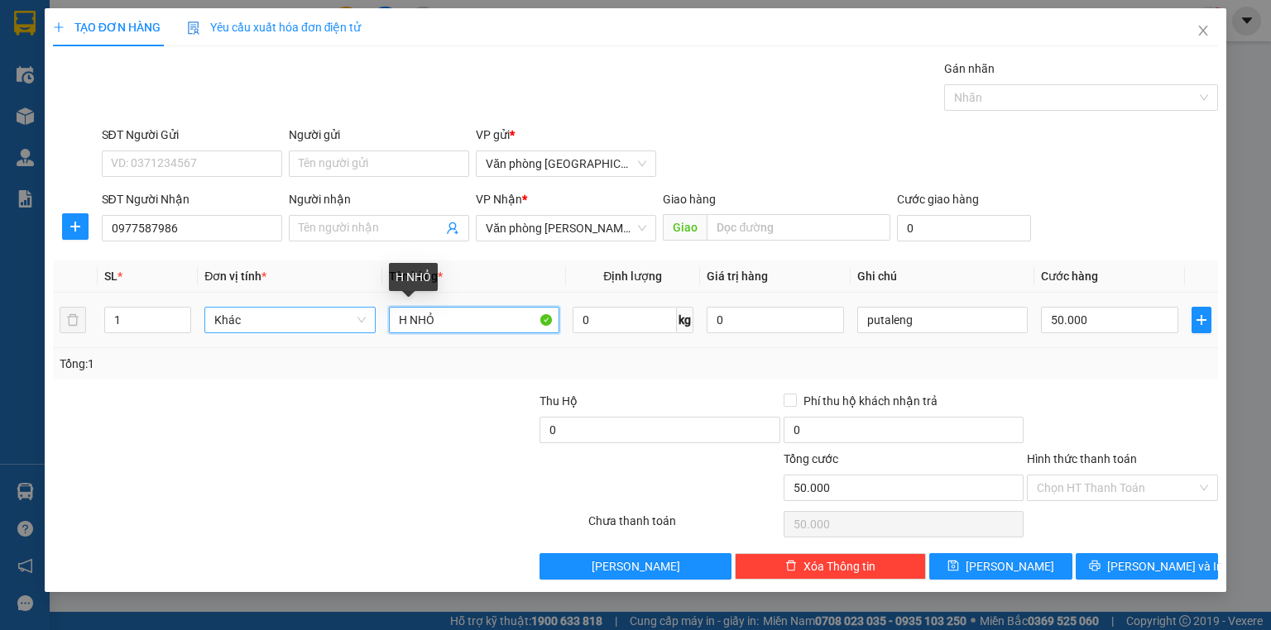
drag, startPoint x: 414, startPoint y: 318, endPoint x: 340, endPoint y: 318, distance: 74.5
click at [340, 318] on tr "1 Khác H NHỎ 0 kg 0 putaleng 50.000" at bounding box center [635, 320] width 1165 height 55
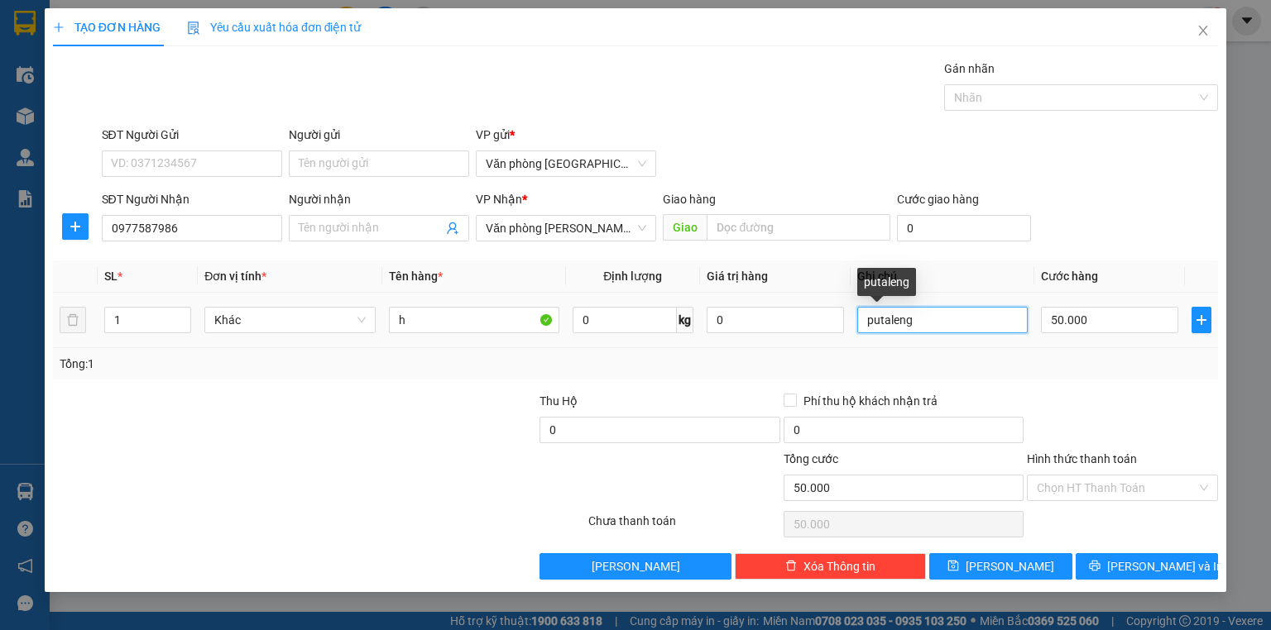
drag, startPoint x: 951, startPoint y: 315, endPoint x: 850, endPoint y: 318, distance: 101.0
click at [850, 318] on td "putaleng" at bounding box center [942, 320] width 184 height 55
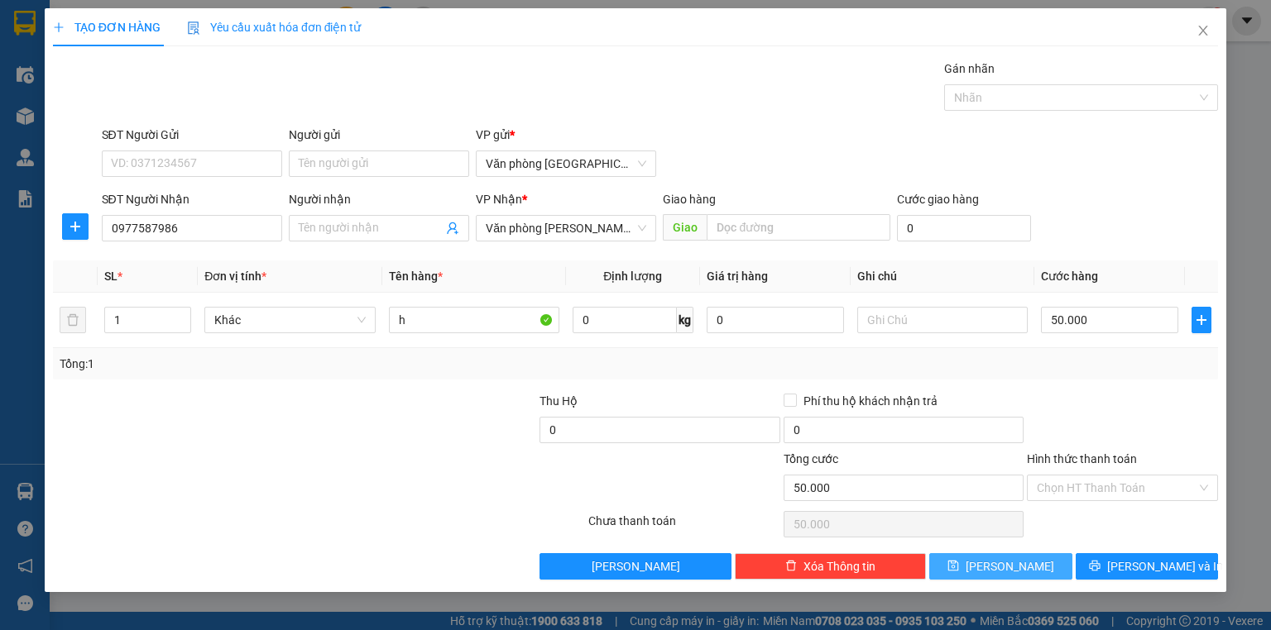
click at [1034, 563] on button "[PERSON_NAME]" at bounding box center [1000, 566] width 143 height 26
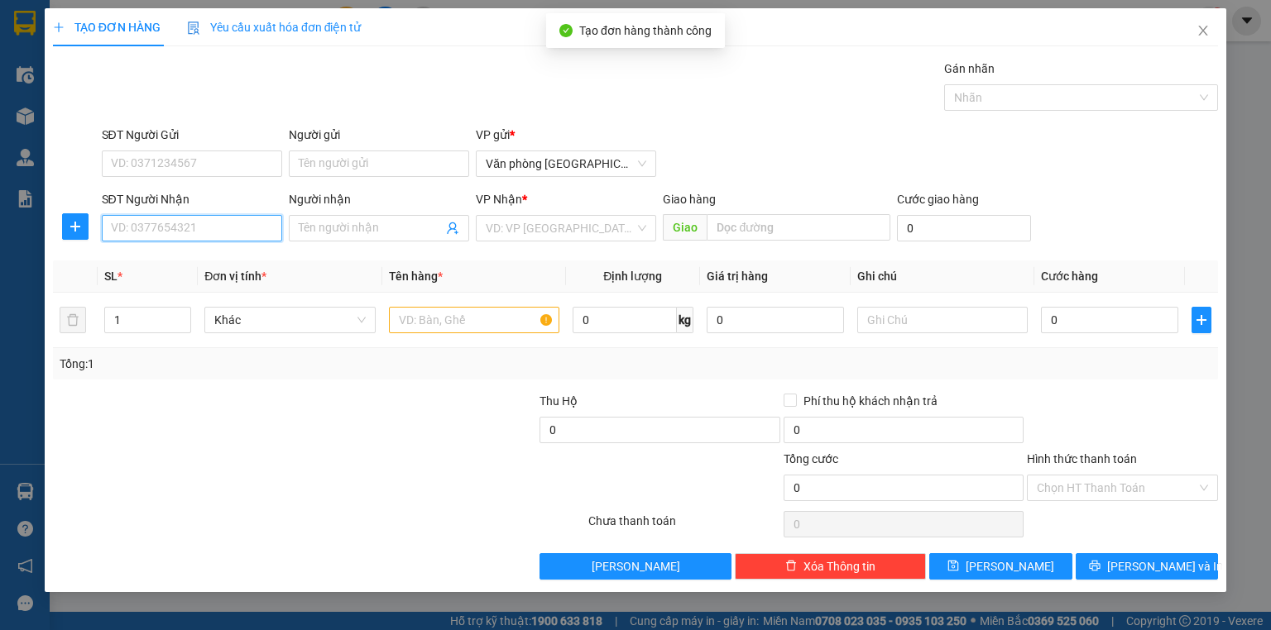
click at [212, 234] on input "SĐT Người Nhận" at bounding box center [192, 228] width 180 height 26
drag, startPoint x: 218, startPoint y: 253, endPoint x: 286, endPoint y: 249, distance: 68.0
click at [218, 253] on div "0346129999 - ANH TIẾN" at bounding box center [192, 260] width 160 height 18
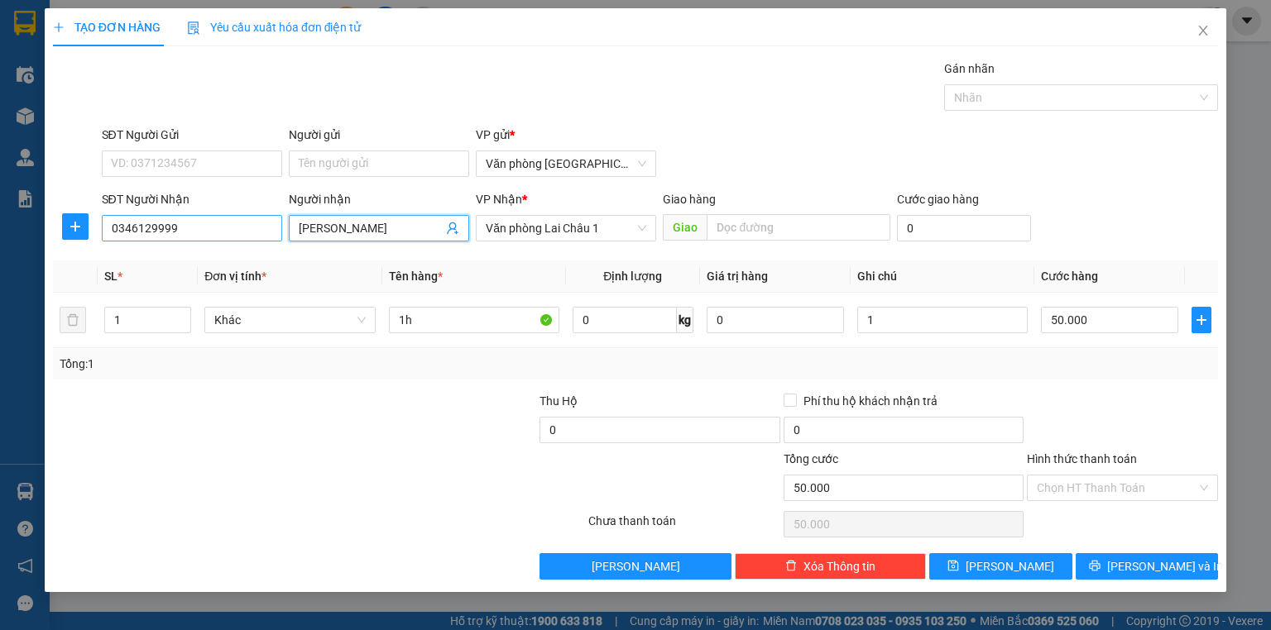
drag, startPoint x: 388, startPoint y: 229, endPoint x: 236, endPoint y: 227, distance: 152.2
click at [242, 227] on div "SĐT Người Nhận 0346129999 Người nhận ANH TIẾN ANH TIẾN VP Nhận * Văn phòng Lai …" at bounding box center [659, 219] width 1123 height 58
click at [467, 319] on input "1h" at bounding box center [474, 320] width 170 height 26
click at [927, 337] on td "1" at bounding box center [942, 320] width 184 height 55
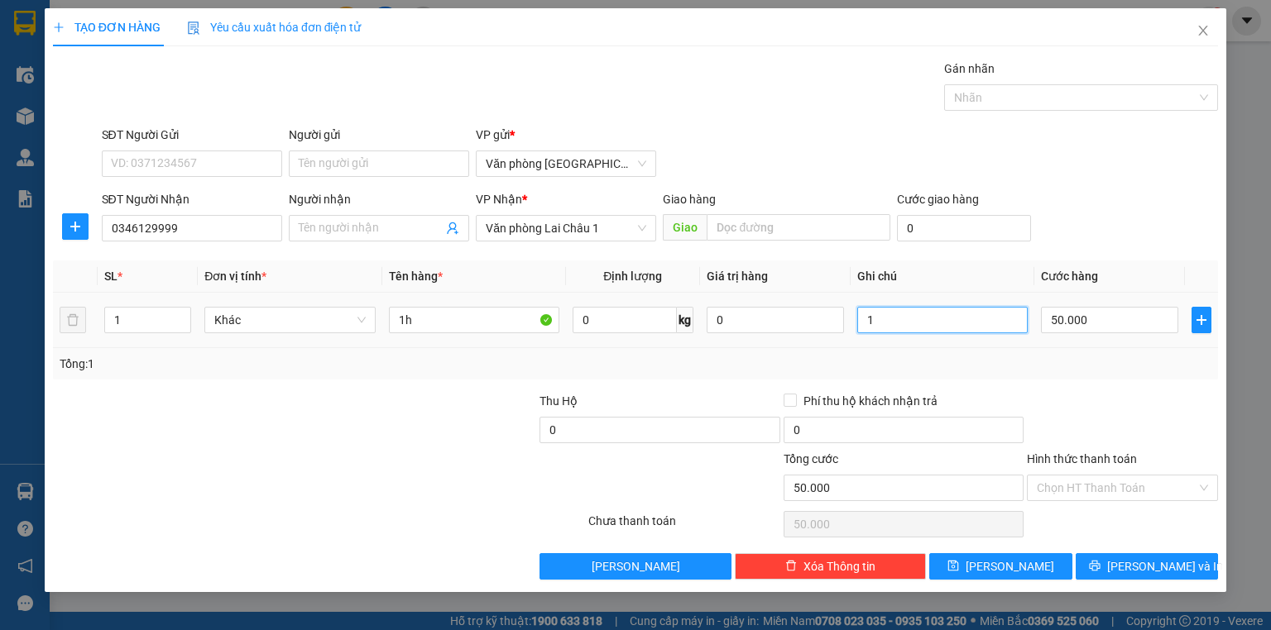
click at [928, 330] on input "1" at bounding box center [942, 320] width 170 height 26
click at [1022, 558] on button "[PERSON_NAME]" at bounding box center [1000, 566] width 143 height 26
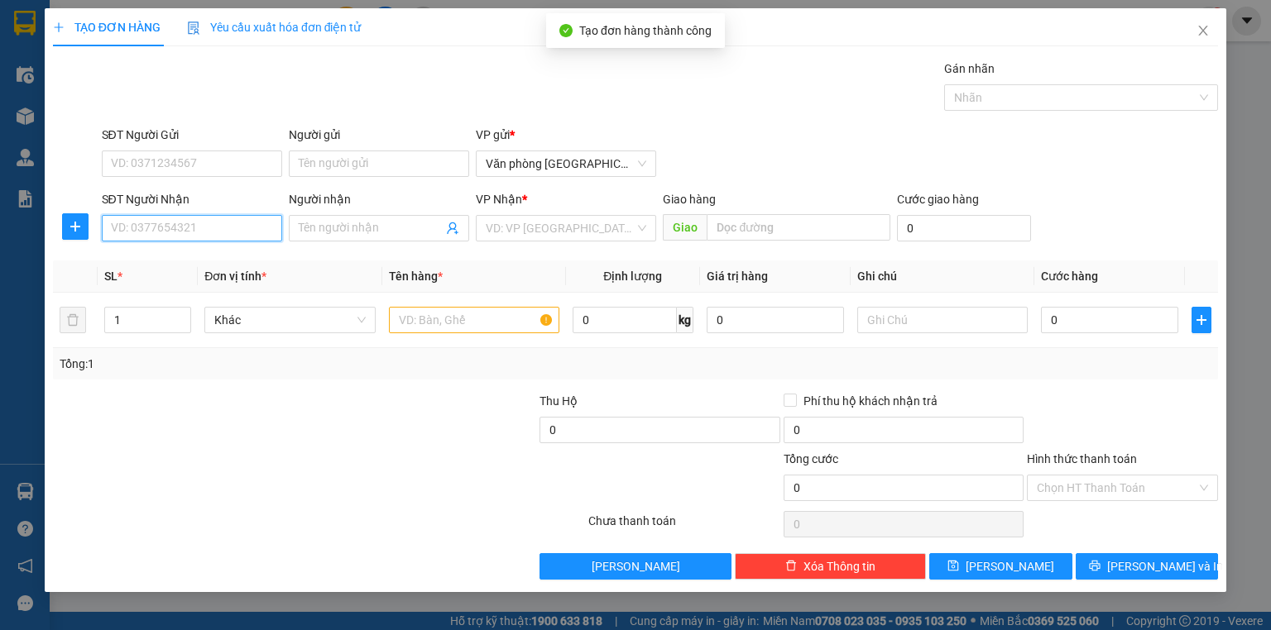
click at [223, 225] on input "SĐT Người Nhận" at bounding box center [192, 228] width 180 height 26
click at [213, 268] on div "0967010688" at bounding box center [192, 260] width 160 height 18
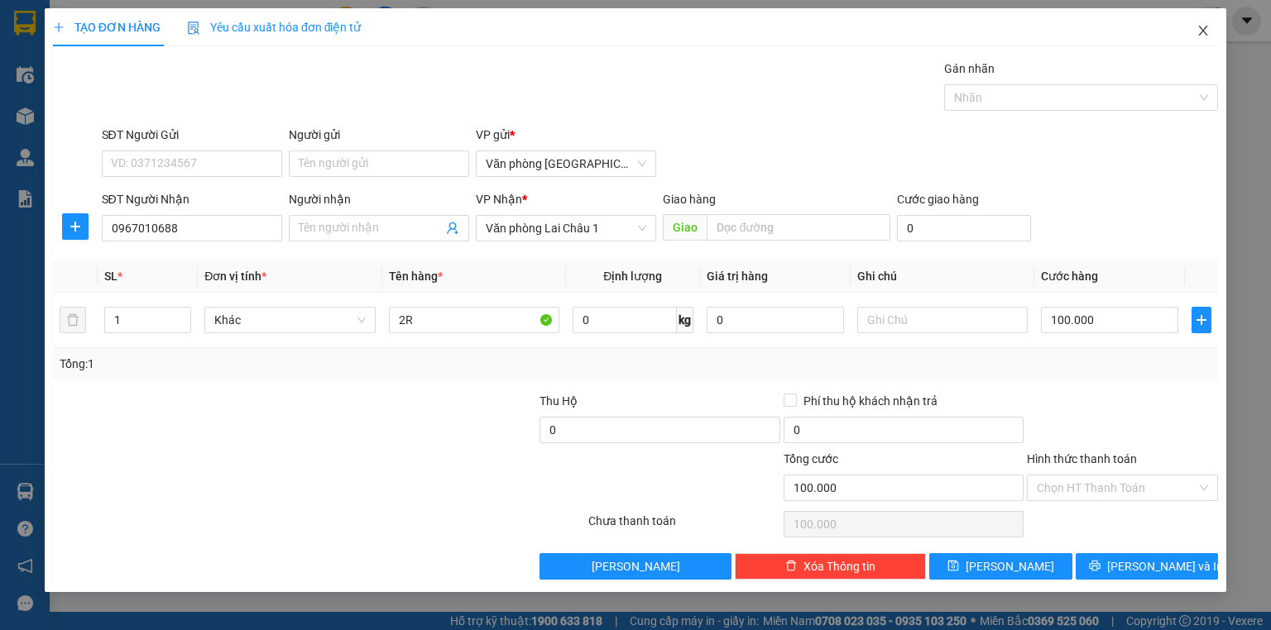
click at [1211, 35] on span "Close" at bounding box center [1203, 31] width 46 height 46
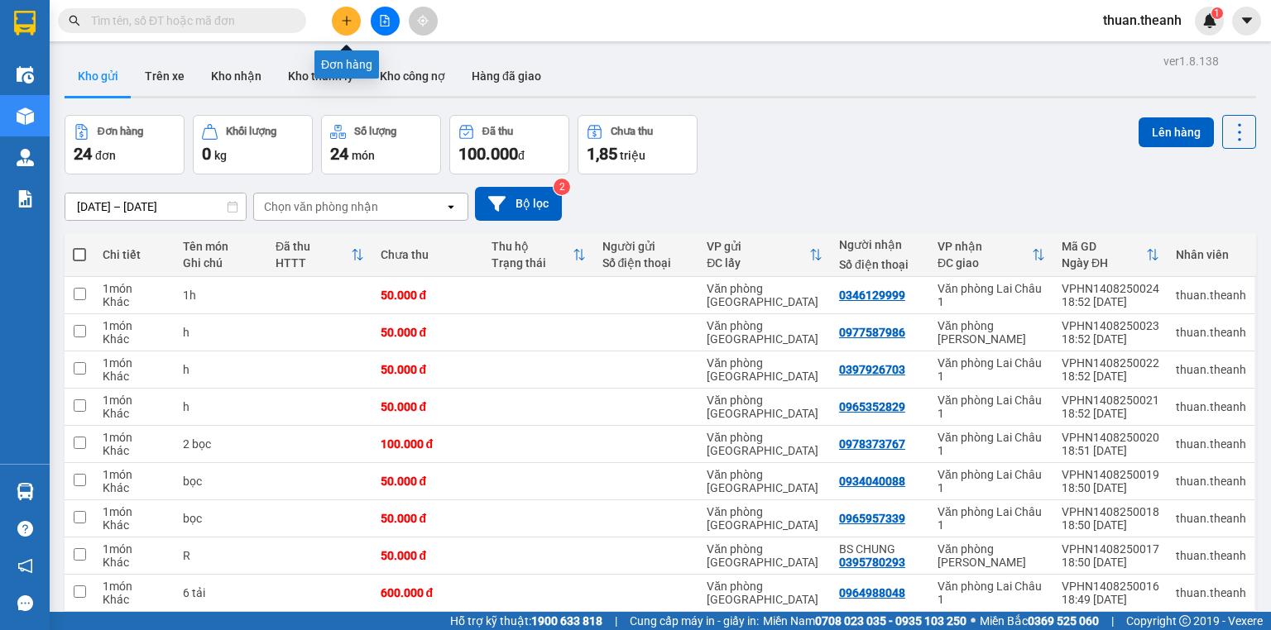
click at [343, 22] on icon "plus" at bounding box center [347, 21] width 12 height 12
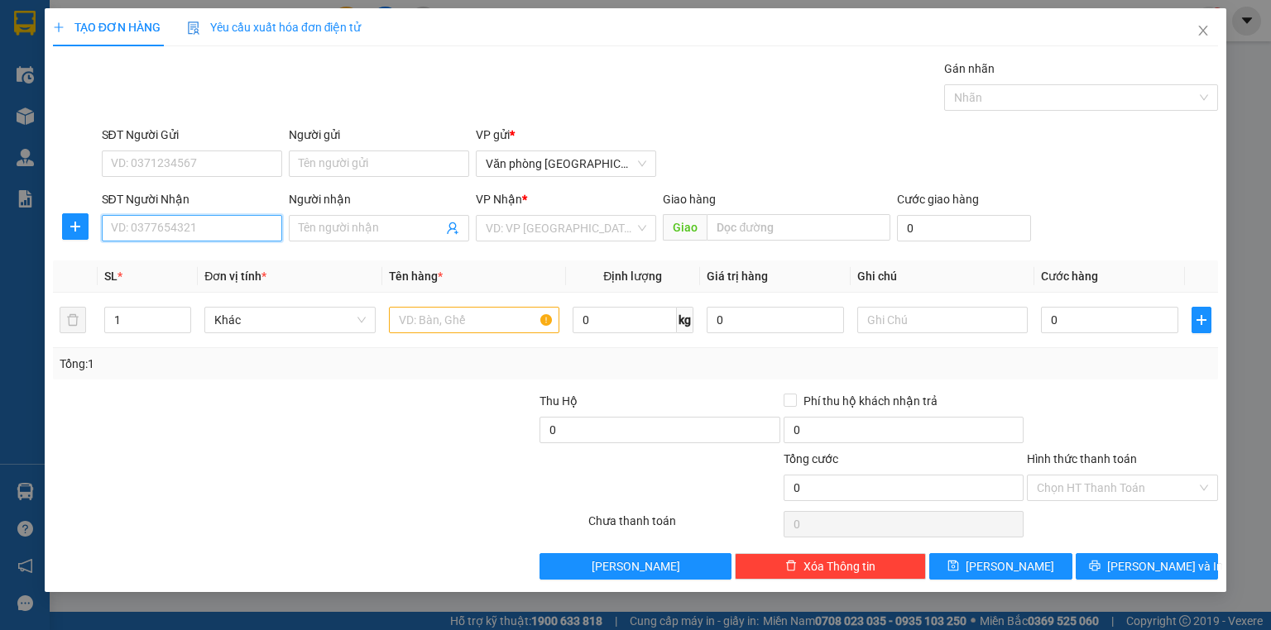
click at [188, 230] on input "SĐT Người Nhận" at bounding box center [192, 228] width 180 height 26
click at [188, 251] on div "0981341567 - [PERSON_NAME]" at bounding box center [193, 260] width 183 height 26
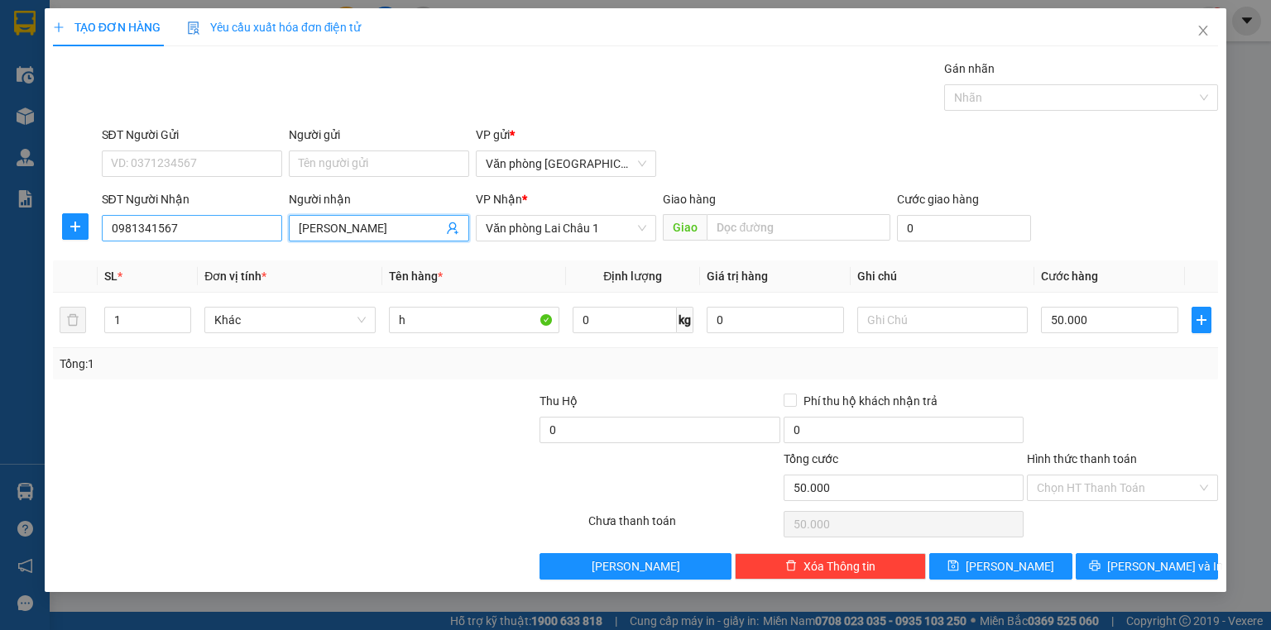
drag, startPoint x: 394, startPoint y: 218, endPoint x: 229, endPoint y: 222, distance: 164.7
click at [229, 222] on div "SĐT Người Nhận 0981341567 Người nhận ANH QUANG ANH QUANG VP Nhận * Văn phòng La…" at bounding box center [659, 219] width 1123 height 58
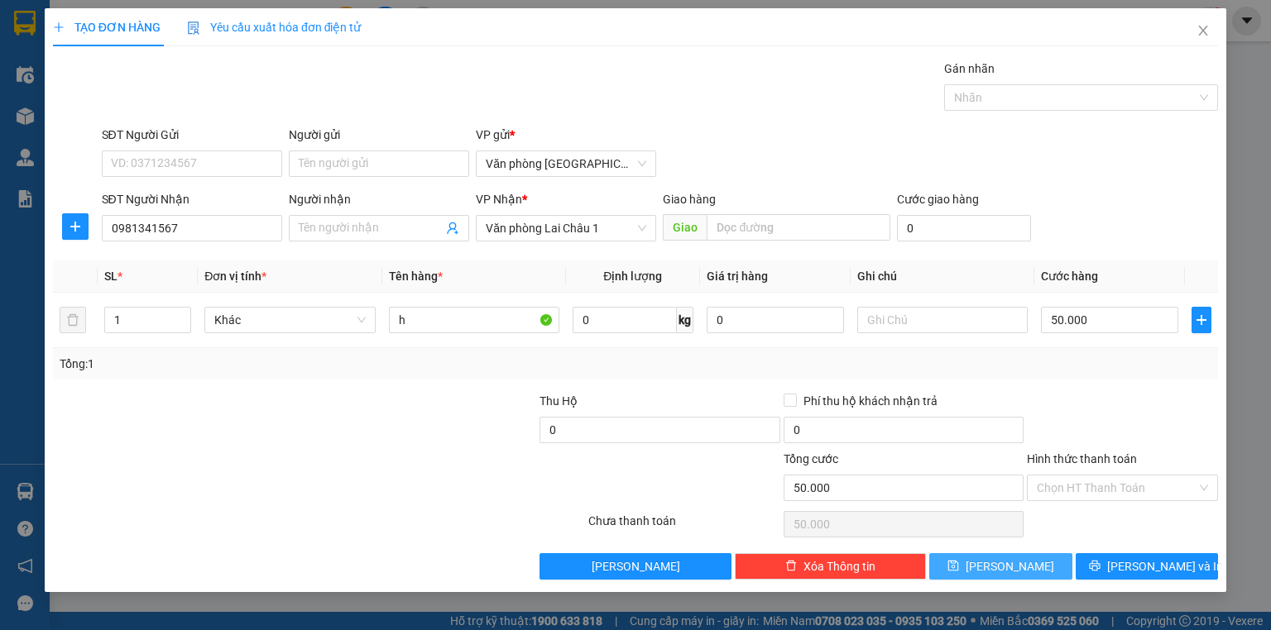
click at [1009, 573] on span "[PERSON_NAME]" at bounding box center [1009, 567] width 89 height 18
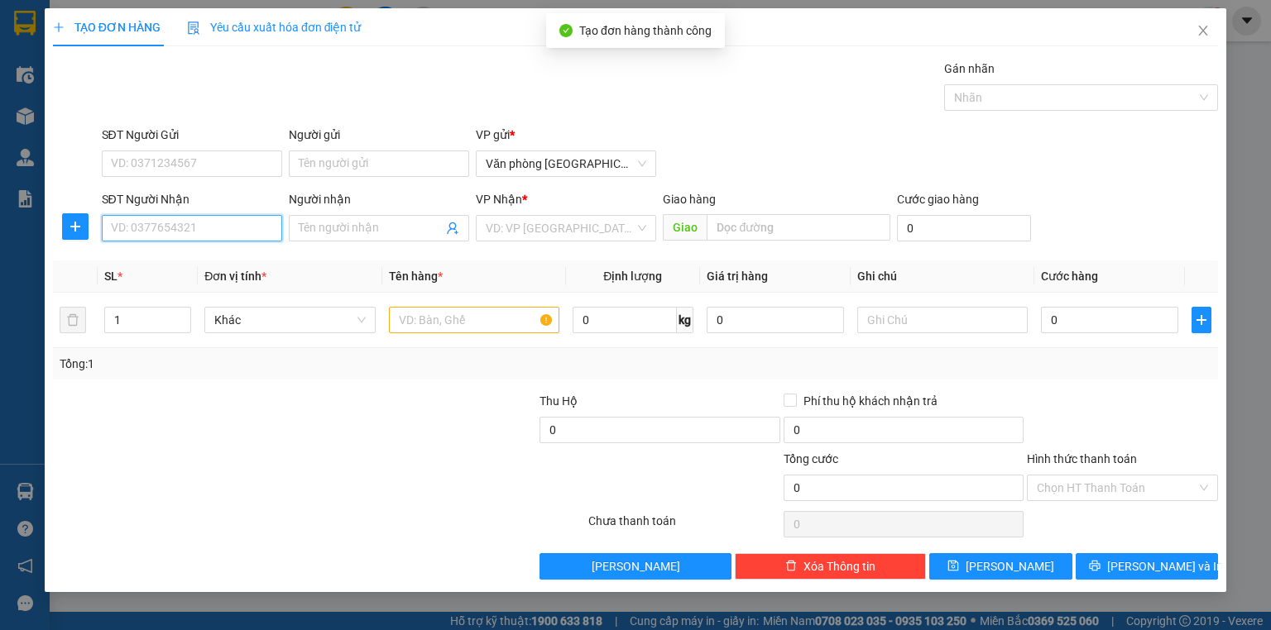
click at [160, 228] on input "SĐT Người Nhận" at bounding box center [192, 228] width 180 height 26
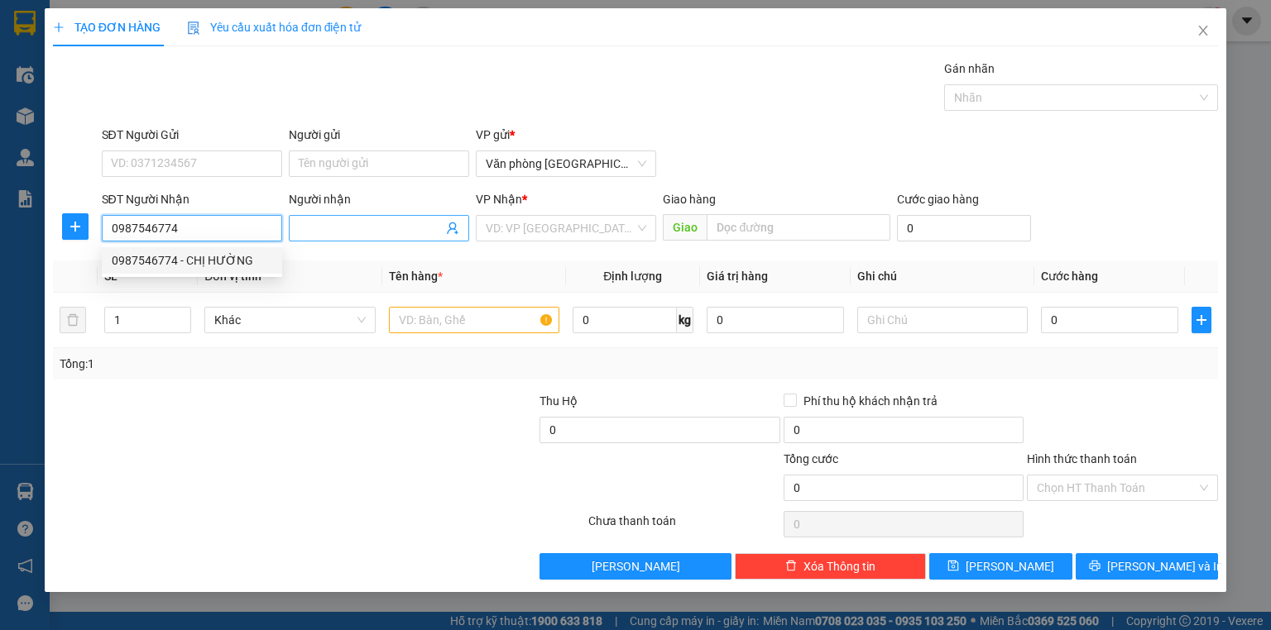
drag, startPoint x: 194, startPoint y: 259, endPoint x: 348, endPoint y: 226, distance: 158.2
click at [195, 259] on div "0987546774 - CHỊ HƯỜNG" at bounding box center [192, 260] width 160 height 18
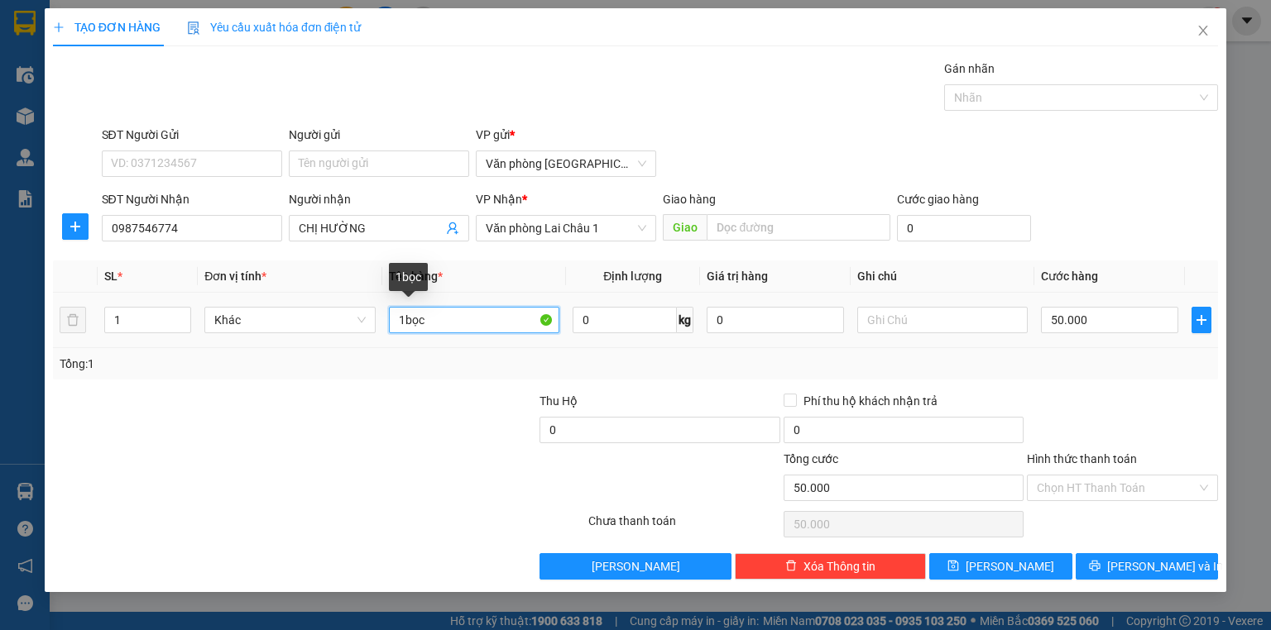
drag, startPoint x: 461, startPoint y: 327, endPoint x: 383, endPoint y: 326, distance: 77.8
click at [383, 326] on td "1bọc" at bounding box center [474, 320] width 184 height 55
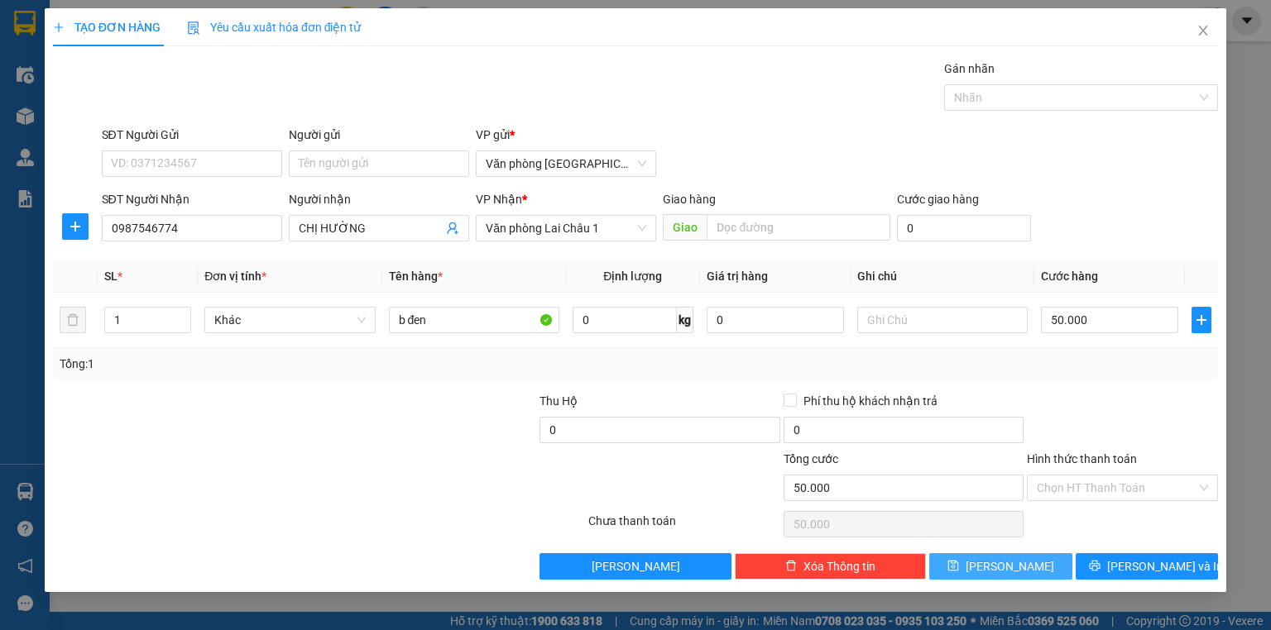
click at [1028, 565] on button "[PERSON_NAME]" at bounding box center [1000, 566] width 143 height 26
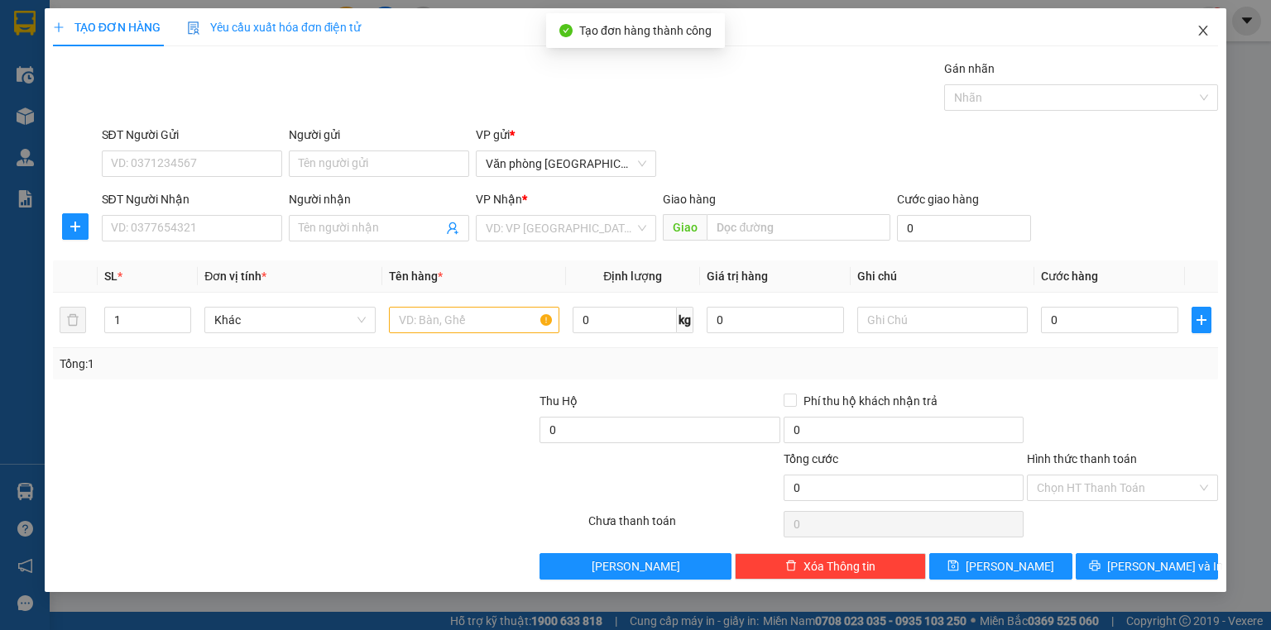
click at [1201, 29] on icon "close" at bounding box center [1202, 30] width 13 height 13
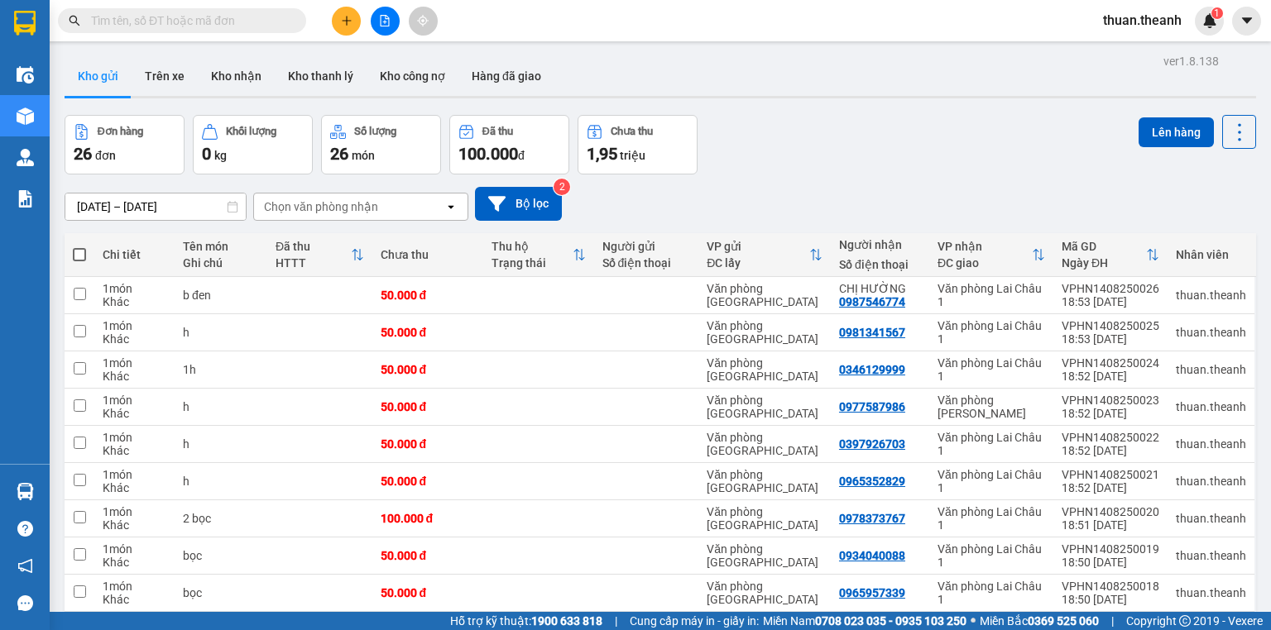
click at [83, 254] on span at bounding box center [79, 254] width 13 height 13
click at [79, 247] on input "checkbox" at bounding box center [79, 247] width 0 height 0
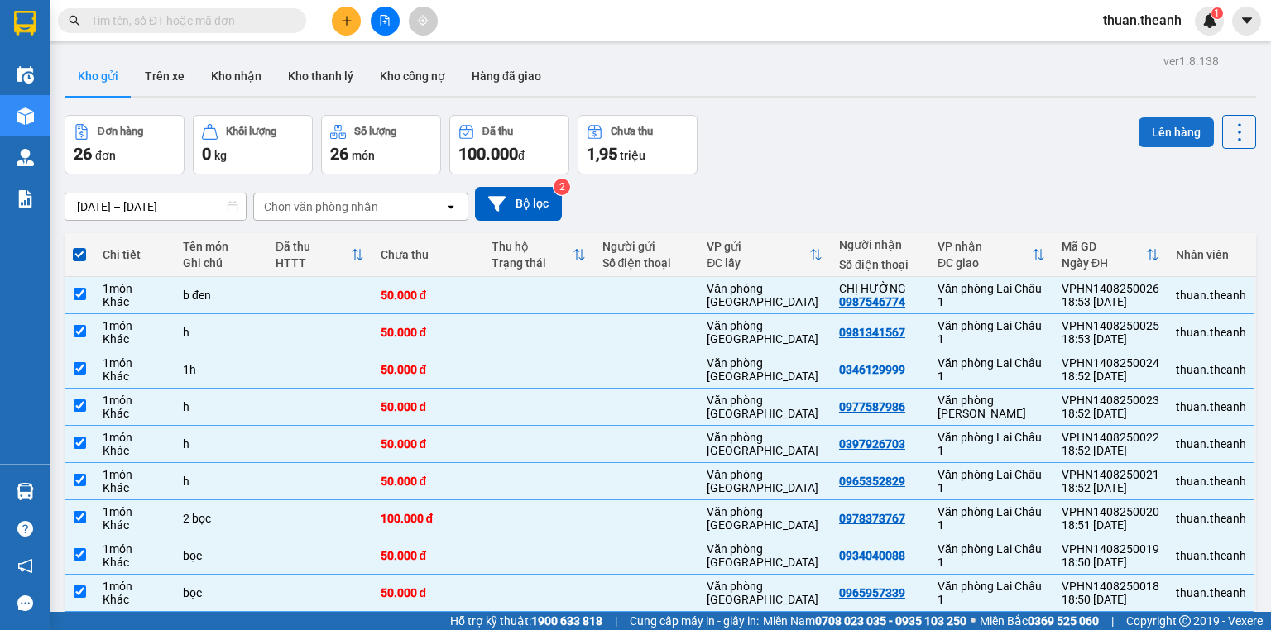
click at [1150, 124] on button "Lên hàng" at bounding box center [1175, 132] width 75 height 30
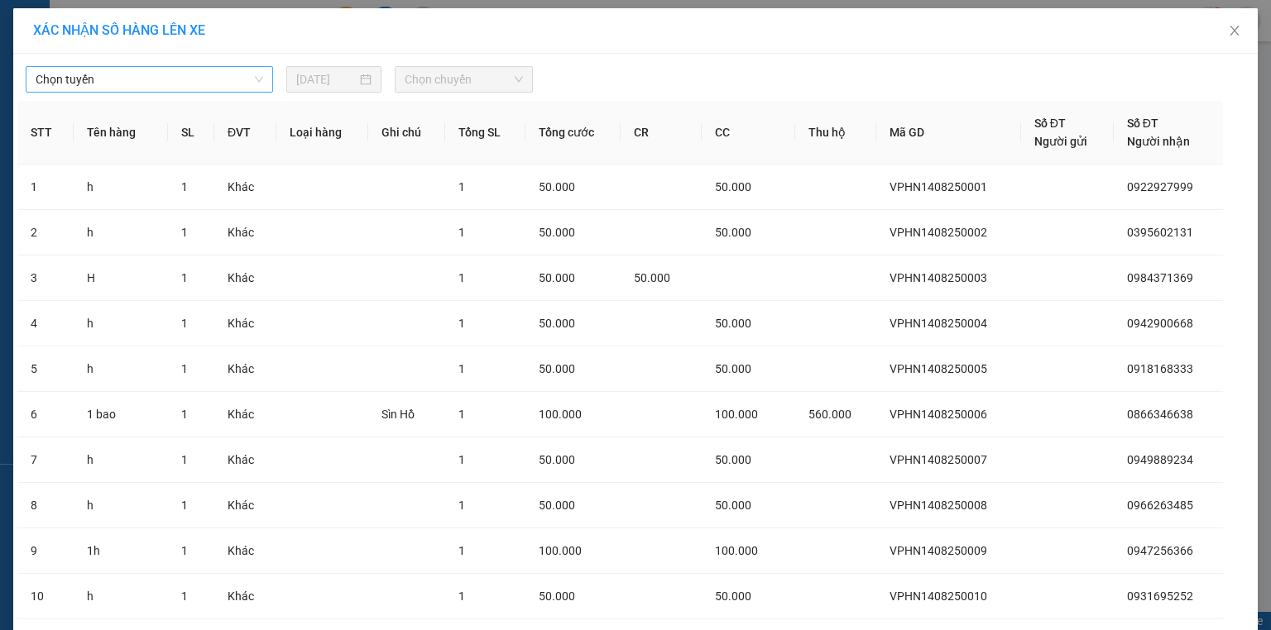
click at [157, 73] on span "Chọn tuyến" at bounding box center [150, 79] width 228 height 25
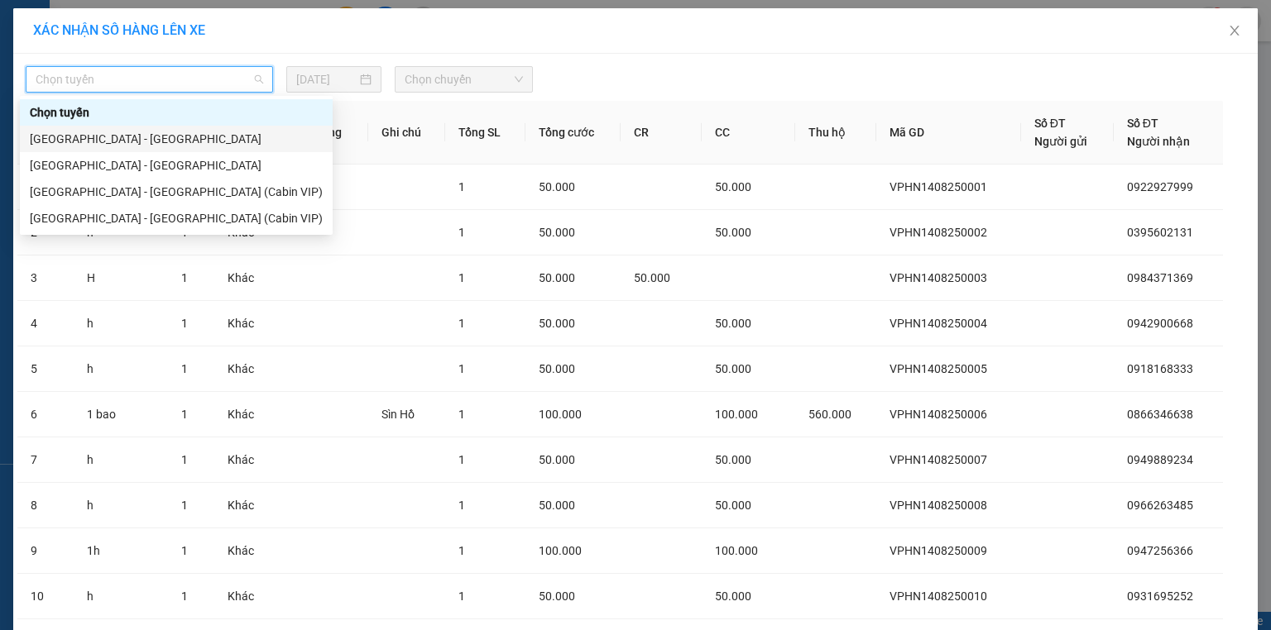
click at [151, 127] on div "[GEOGRAPHIC_DATA] - [GEOGRAPHIC_DATA]" at bounding box center [176, 139] width 313 height 26
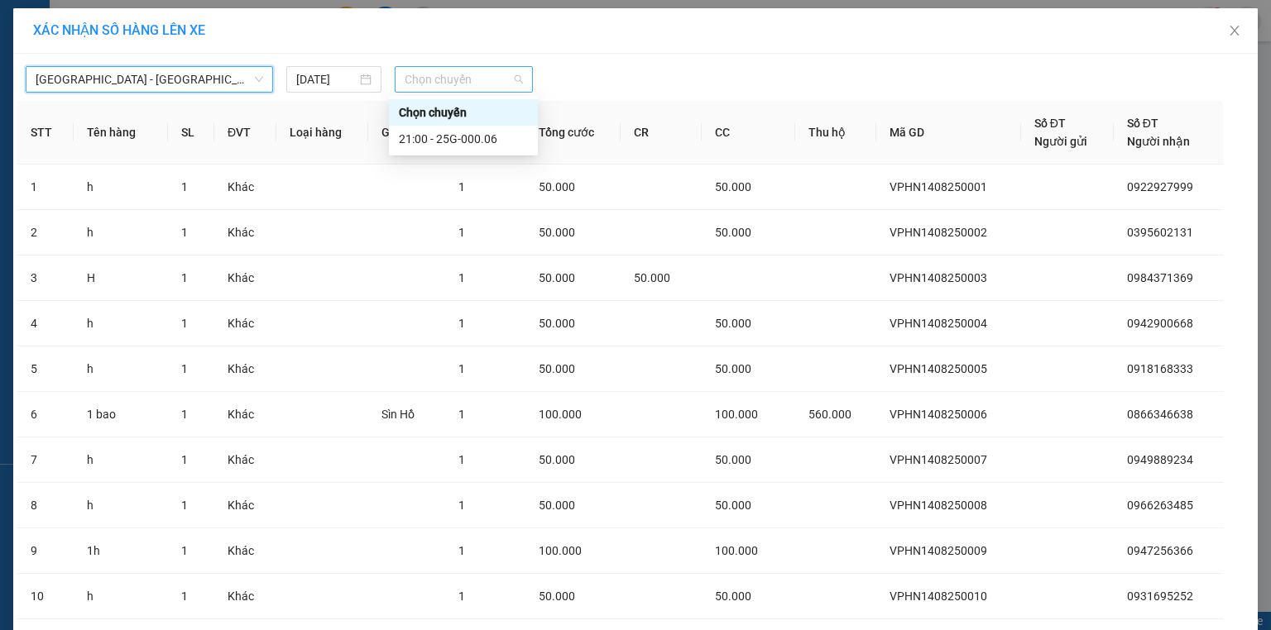
click at [472, 88] on span "Chọn chuyến" at bounding box center [464, 79] width 119 height 25
click at [467, 139] on div "21:00 - 25G-000.06" at bounding box center [463, 139] width 129 height 18
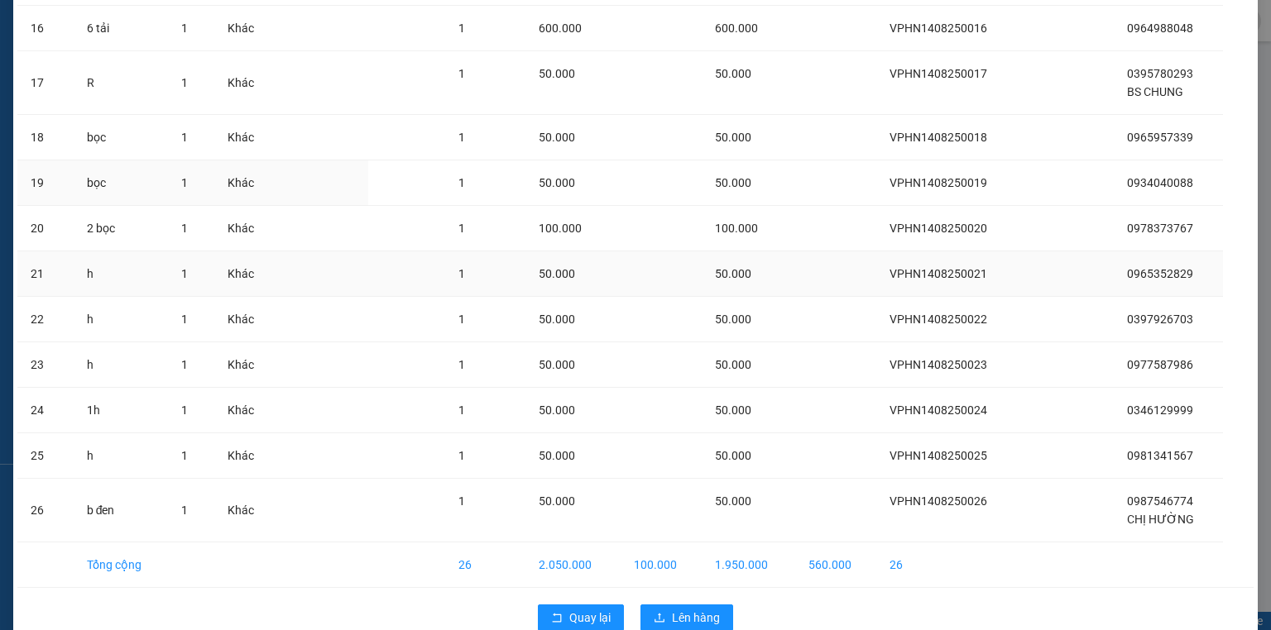
scroll to position [879, 0]
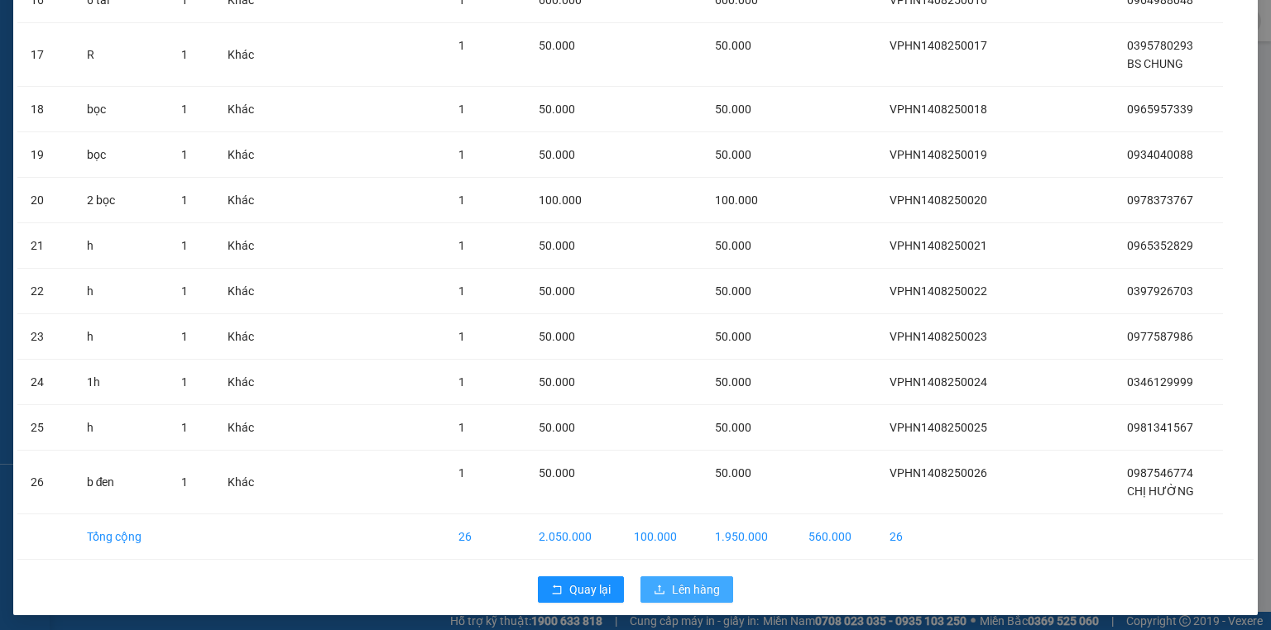
click at [679, 582] on span "Lên hàng" at bounding box center [696, 590] width 48 height 18
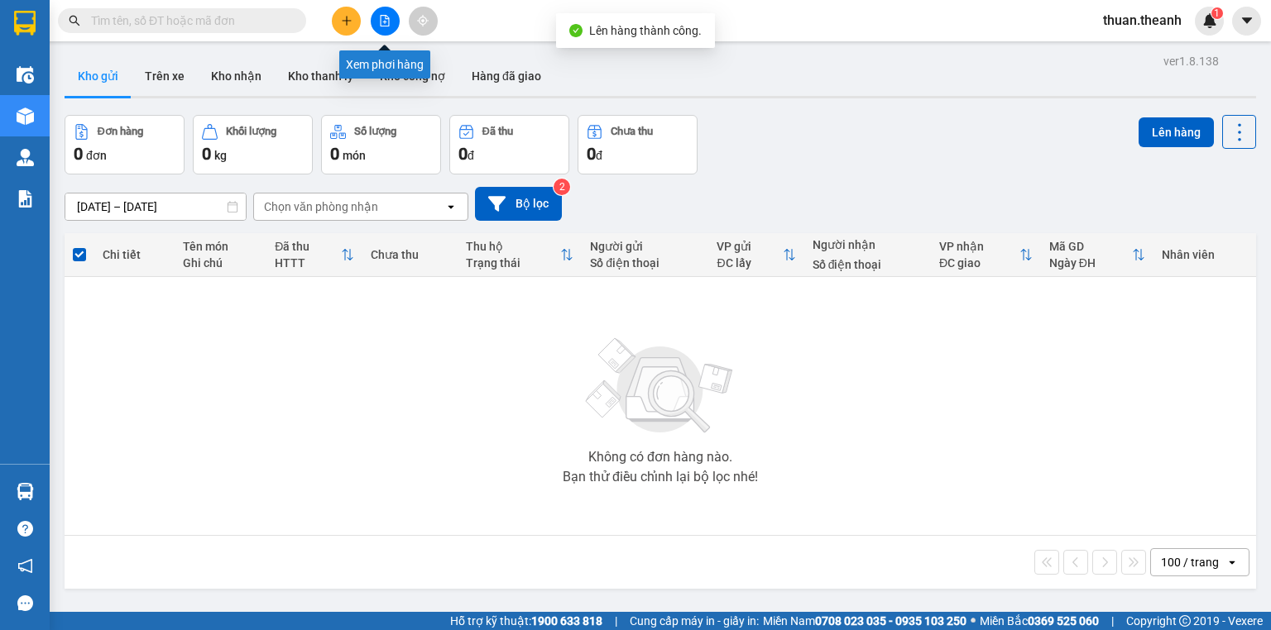
click at [388, 22] on icon "file-add" at bounding box center [385, 21] width 9 height 12
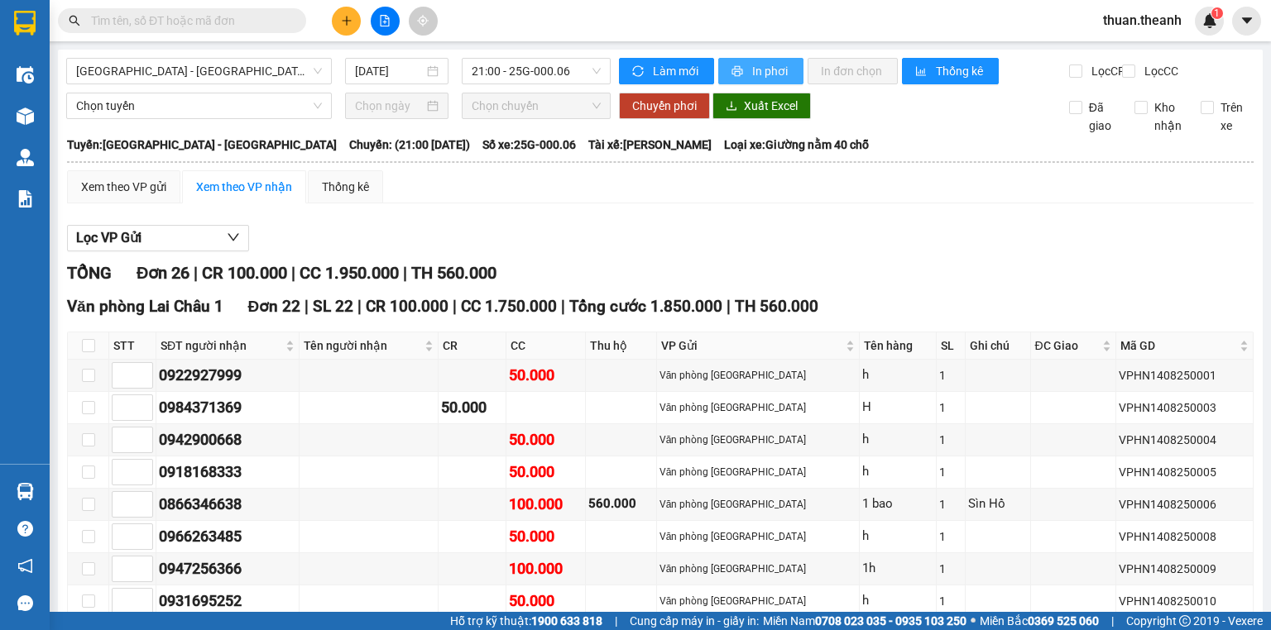
click at [766, 79] on span "In phơi" at bounding box center [771, 71] width 38 height 18
click at [776, 74] on span "In phơi" at bounding box center [771, 71] width 38 height 18
